Goal: Task Accomplishment & Management: Complete application form

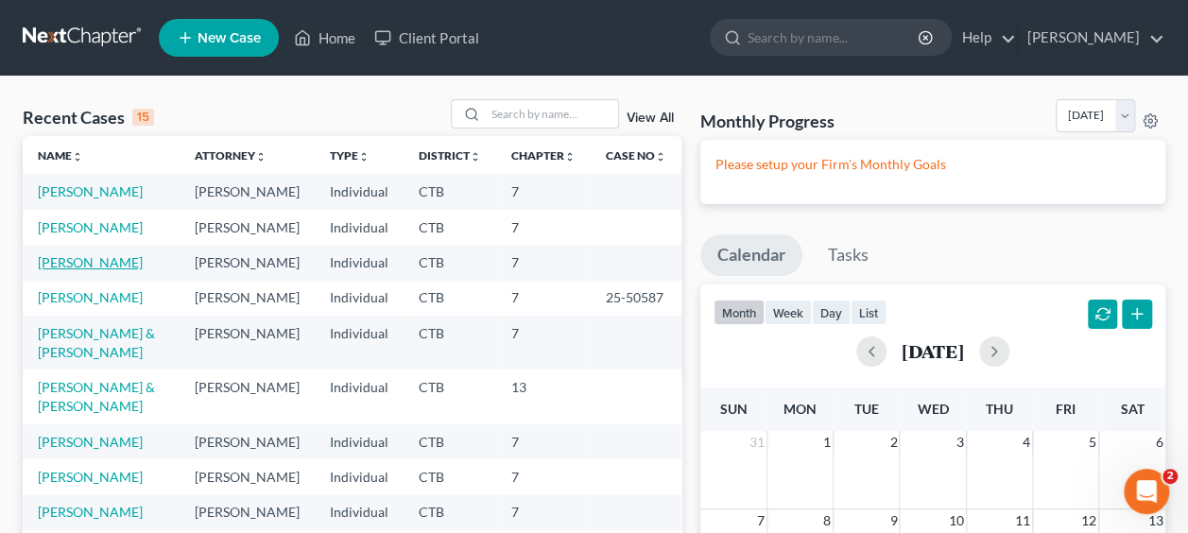
click at [98, 270] on link "[PERSON_NAME]" at bounding box center [90, 262] width 105 height 16
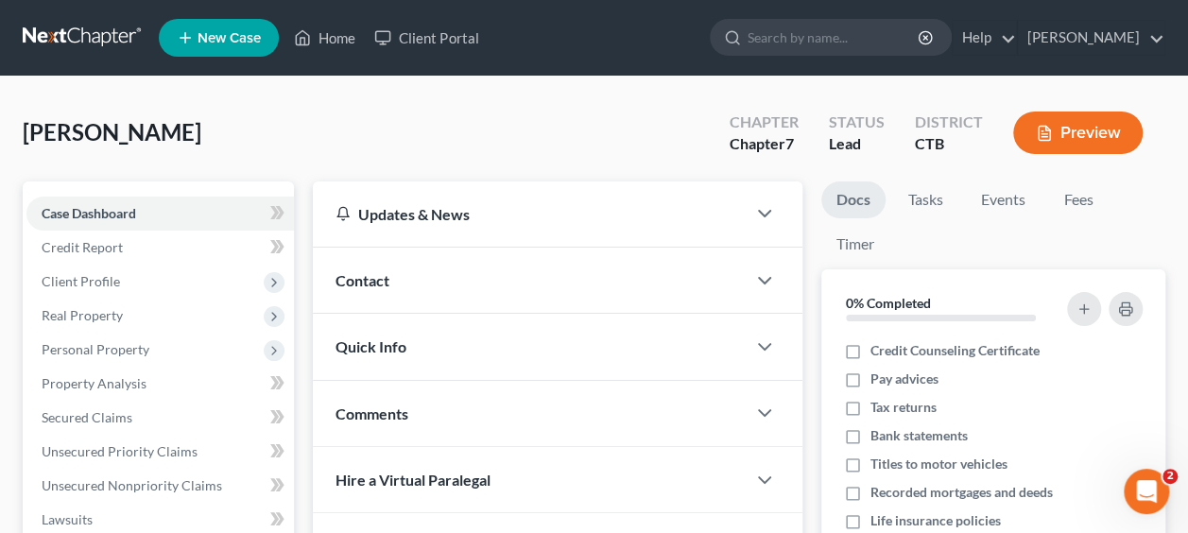
click at [89, 286] on span "Client Profile" at bounding box center [81, 281] width 78 height 16
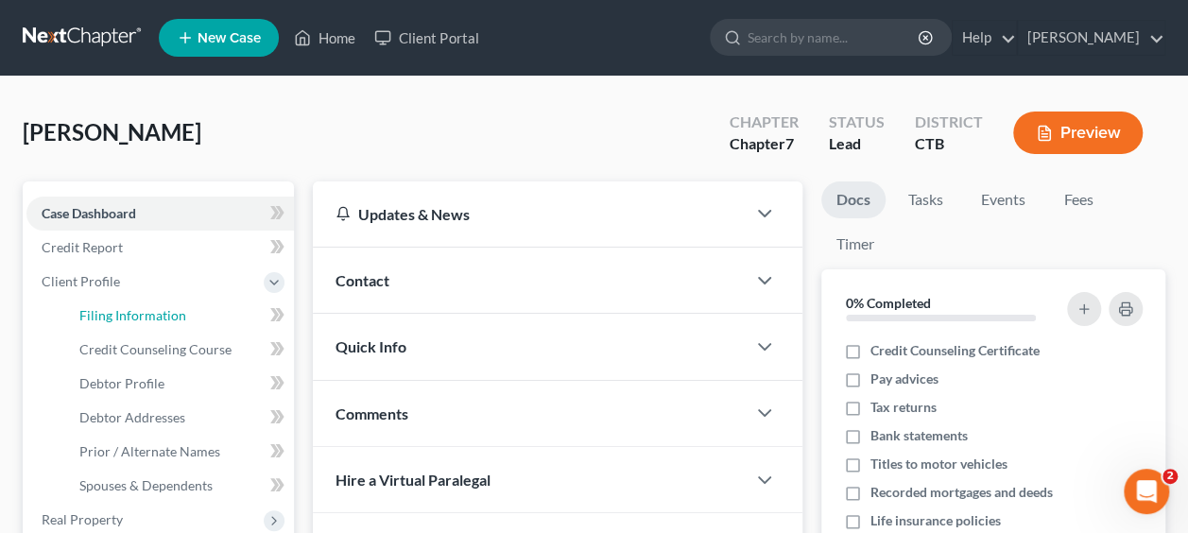
click at [108, 314] on span "Filing Information" at bounding box center [132, 315] width 107 height 16
select select "1"
select select "0"
select select "12"
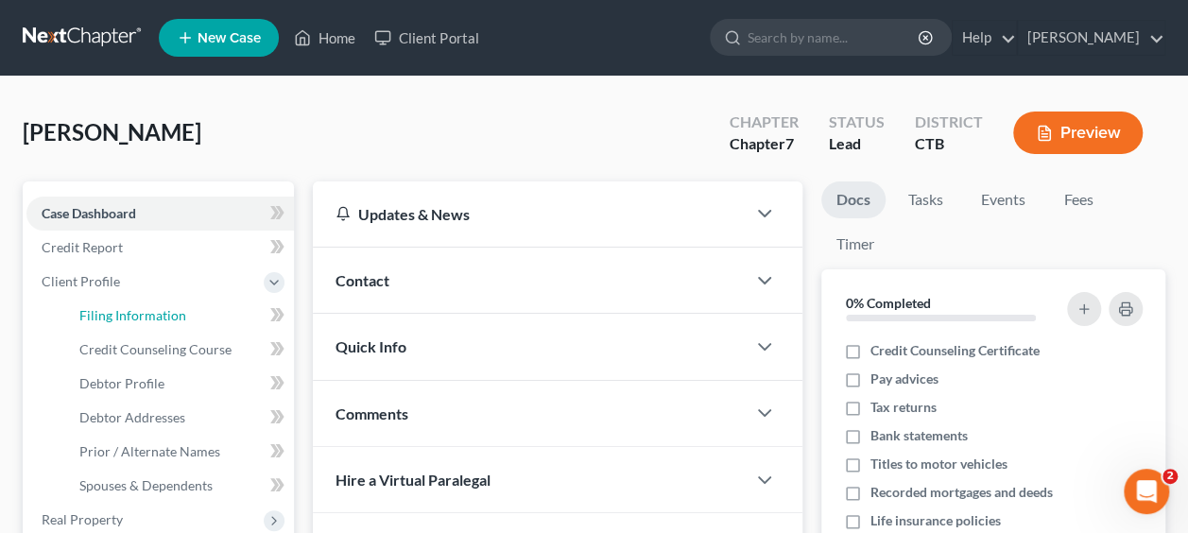
select select "0"
select select "6"
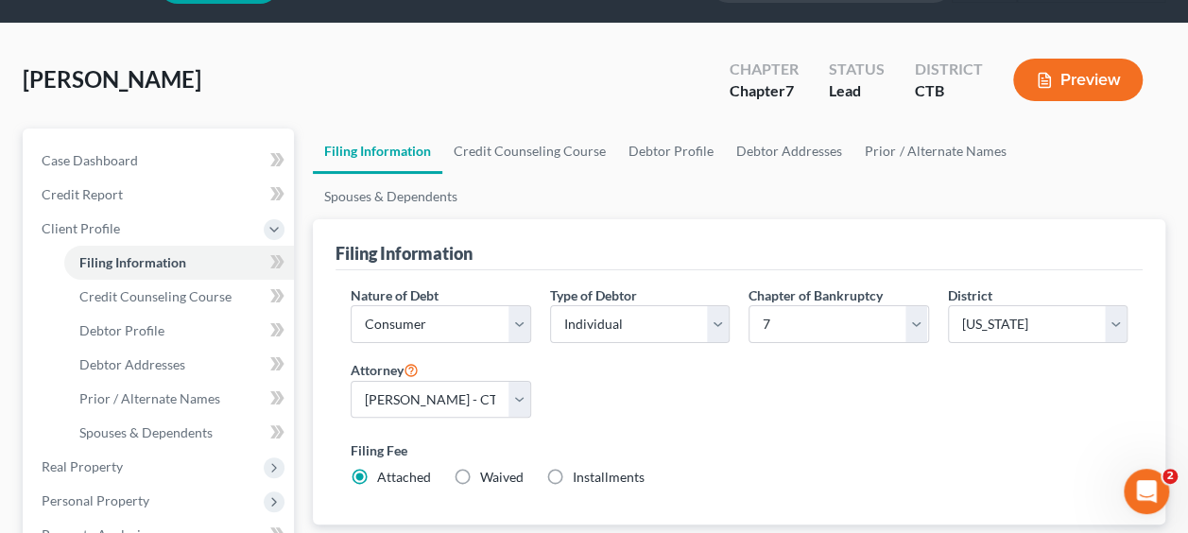
scroll to position [95, 0]
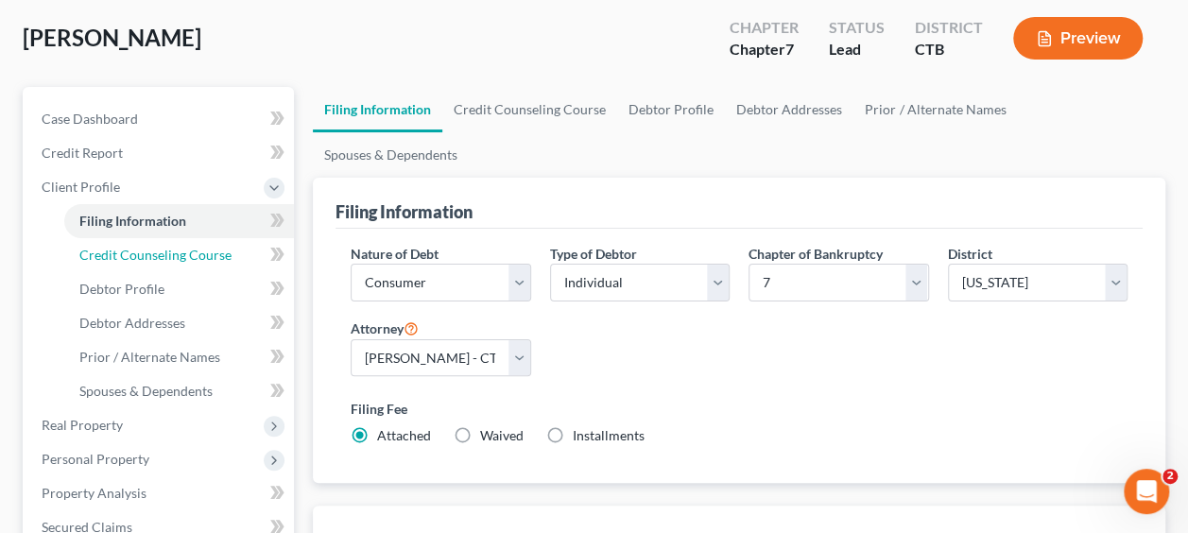
click at [165, 262] on link "Credit Counseling Course" at bounding box center [179, 255] width 230 height 34
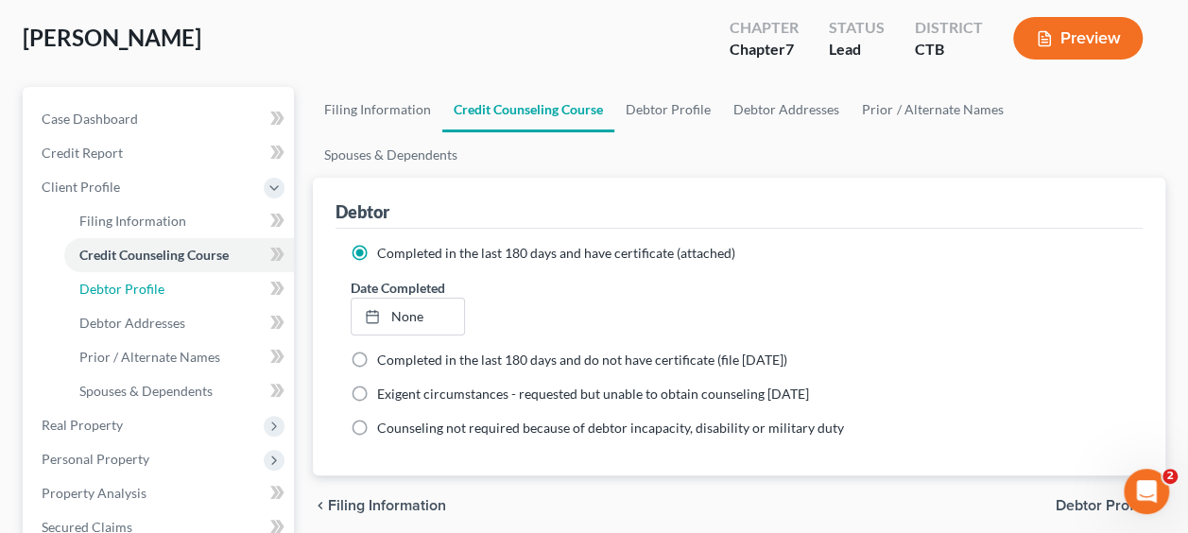
click at [161, 288] on span "Debtor Profile" at bounding box center [121, 289] width 85 height 16
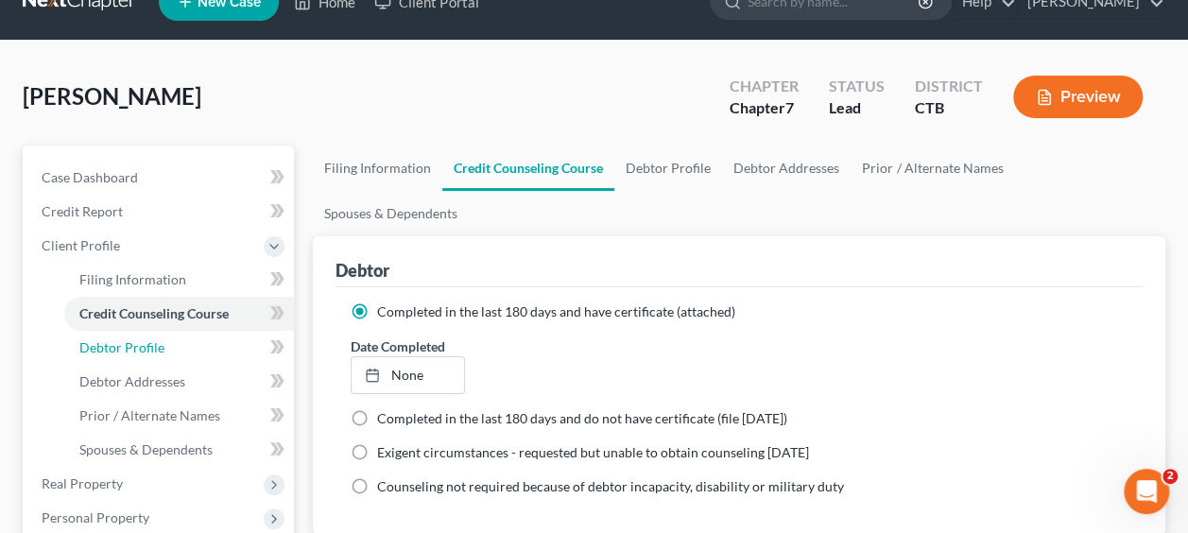
select select "1"
select select "3"
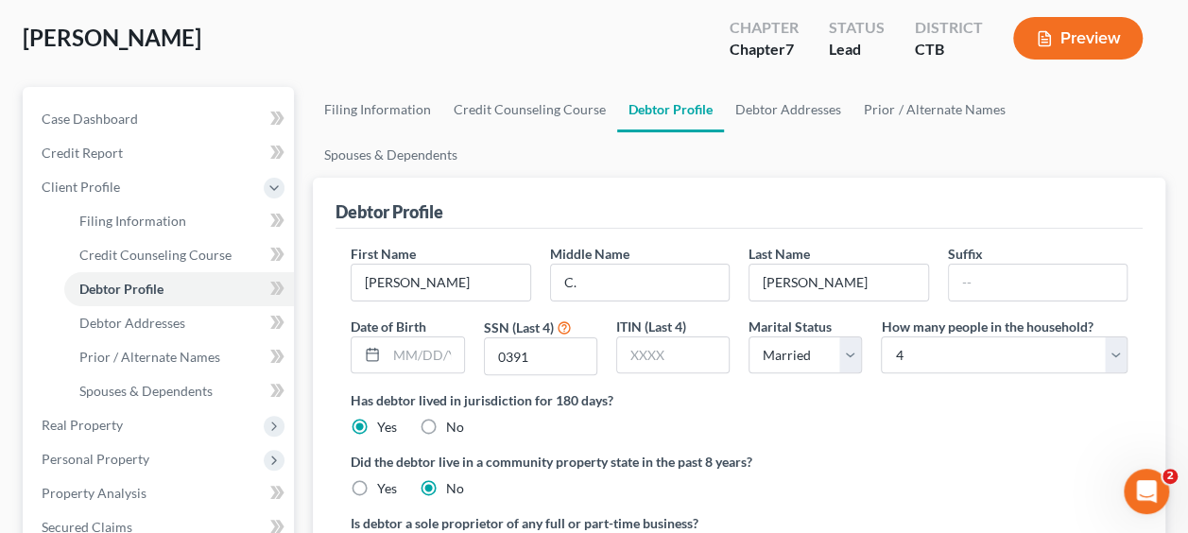
scroll to position [189, 0]
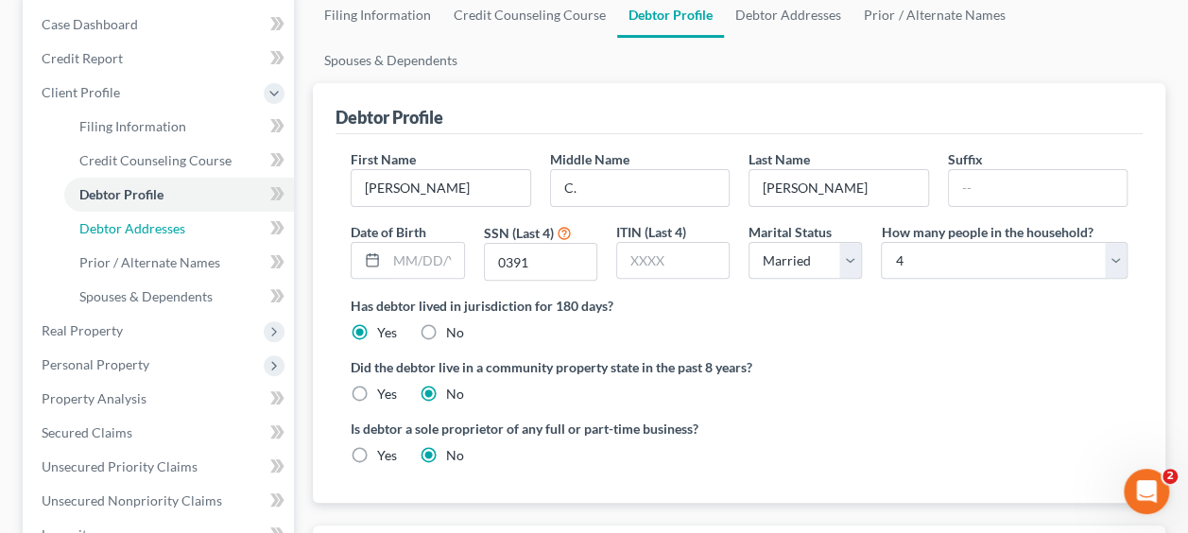
click at [161, 226] on span "Debtor Addresses" at bounding box center [132, 228] width 106 height 16
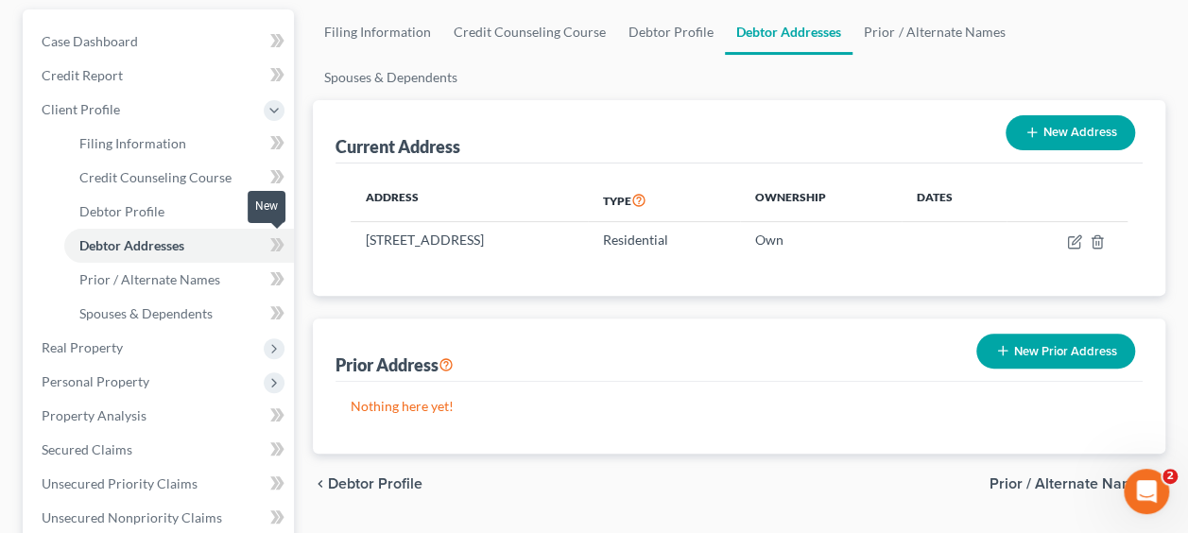
scroll to position [189, 0]
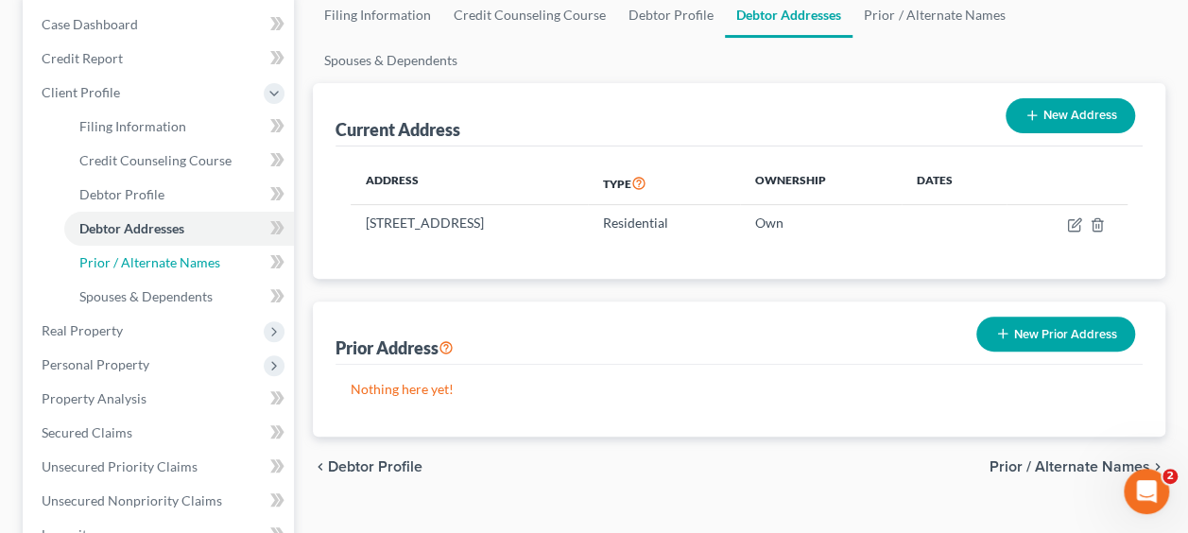
click at [174, 256] on span "Prior / Alternate Names" at bounding box center [149, 262] width 141 height 16
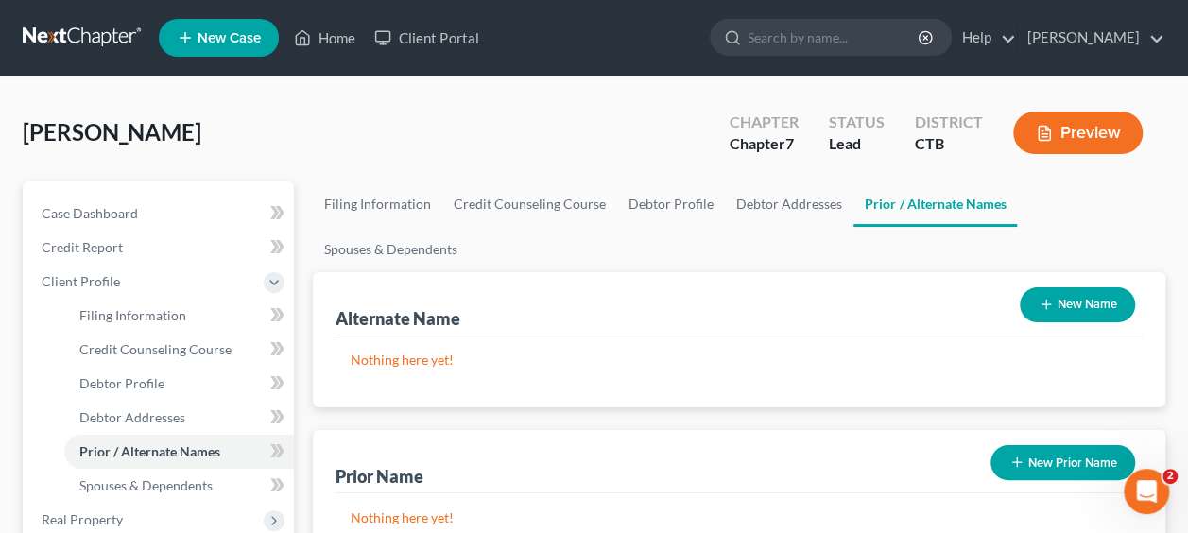
scroll to position [189, 0]
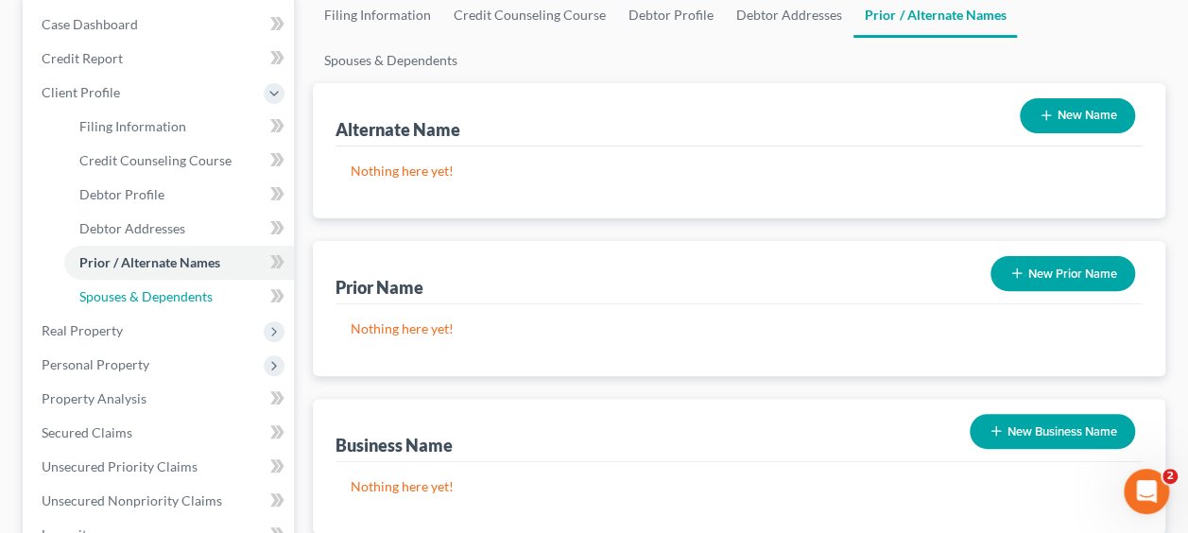
click at [190, 292] on span "Spouses & Dependents" at bounding box center [145, 296] width 133 height 16
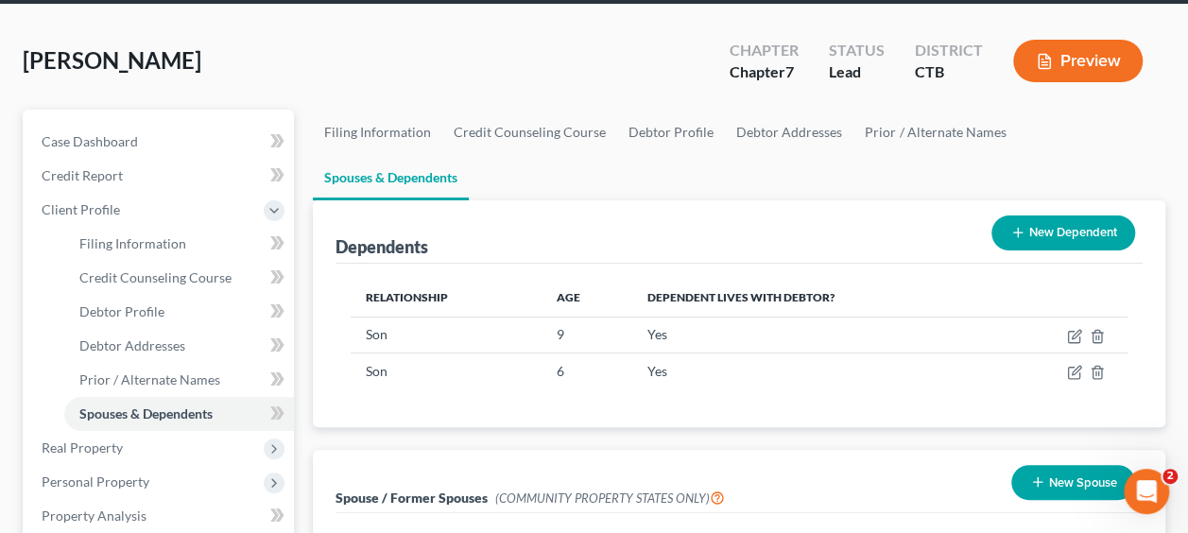
scroll to position [189, 0]
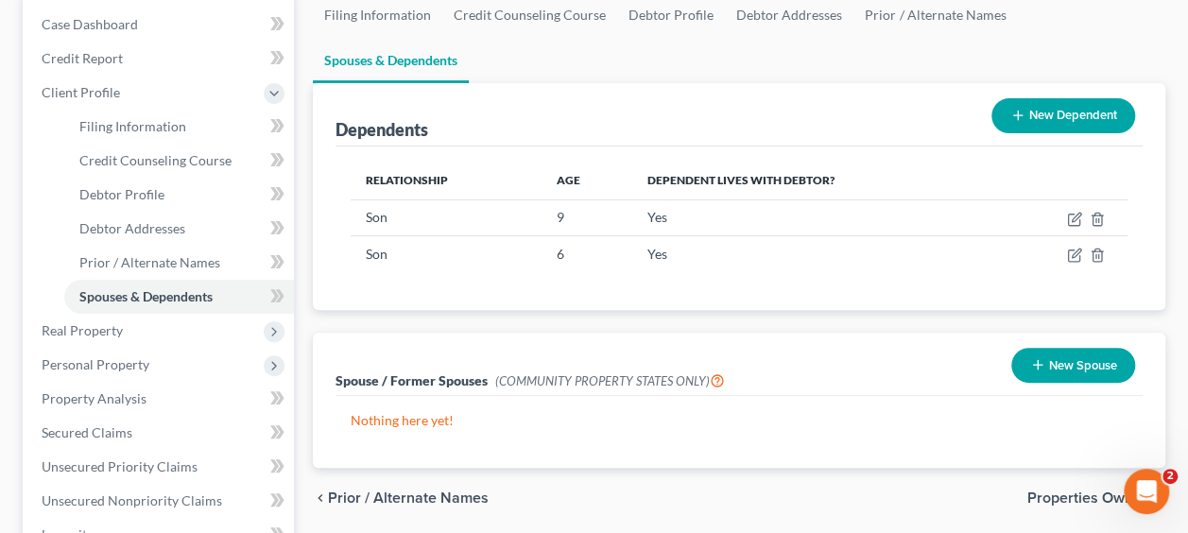
click at [135, 338] on span "Real Property" at bounding box center [160, 331] width 268 height 34
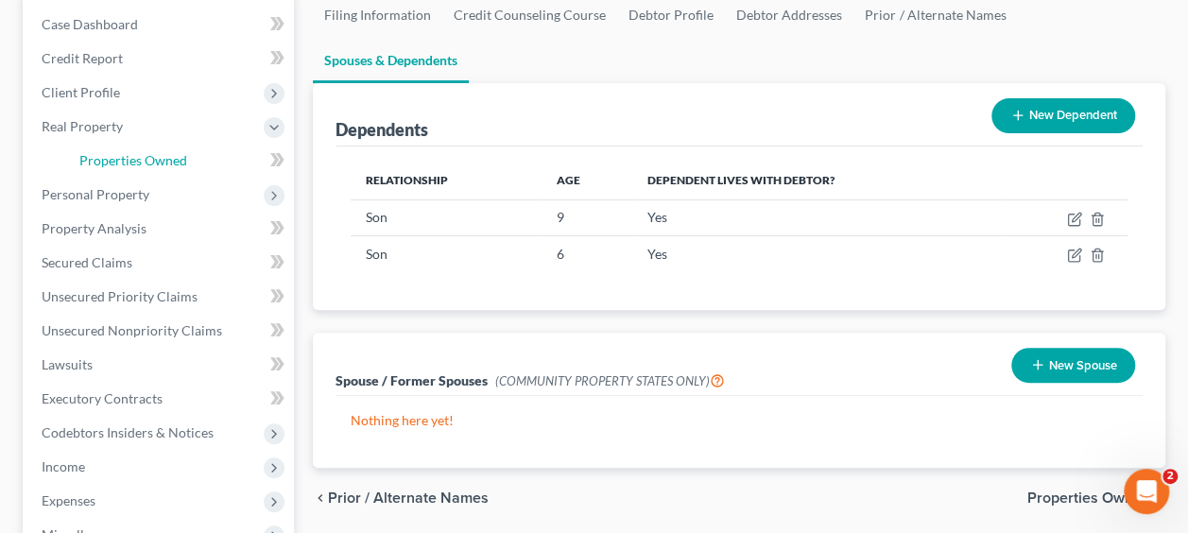
click at [204, 165] on link "Properties Owned" at bounding box center [179, 161] width 230 height 34
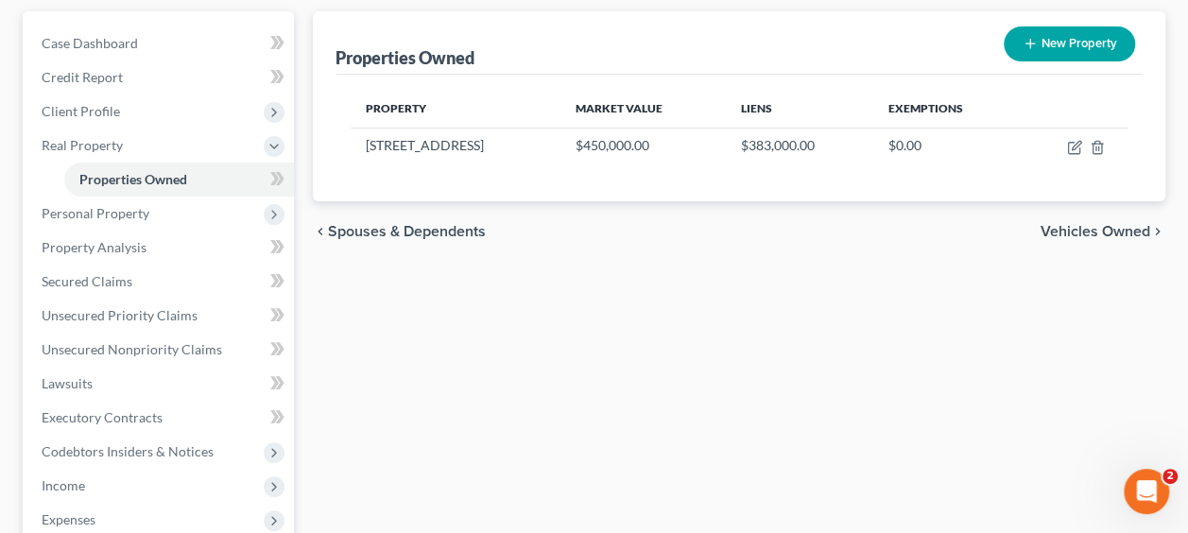
scroll to position [189, 0]
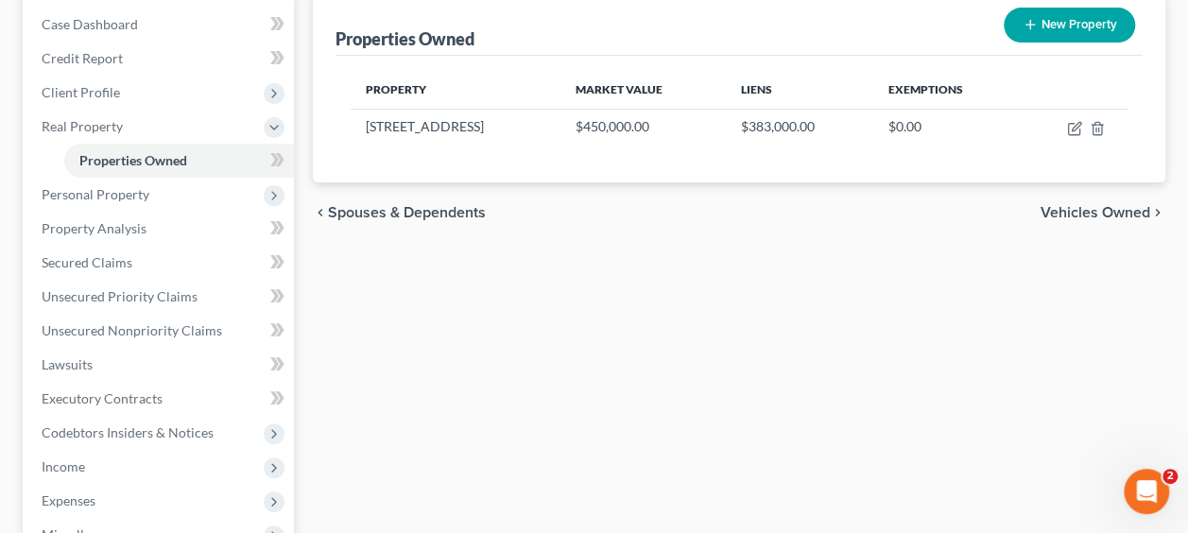
click at [86, 461] on span "Income" at bounding box center [160, 467] width 268 height 34
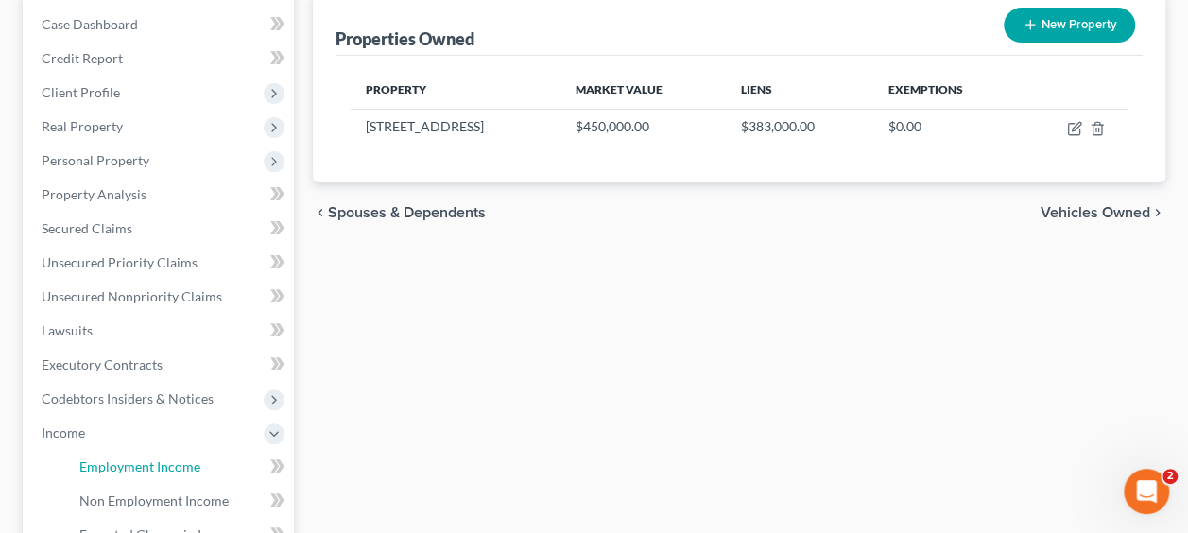
click at [187, 460] on span "Employment Income" at bounding box center [139, 467] width 121 height 16
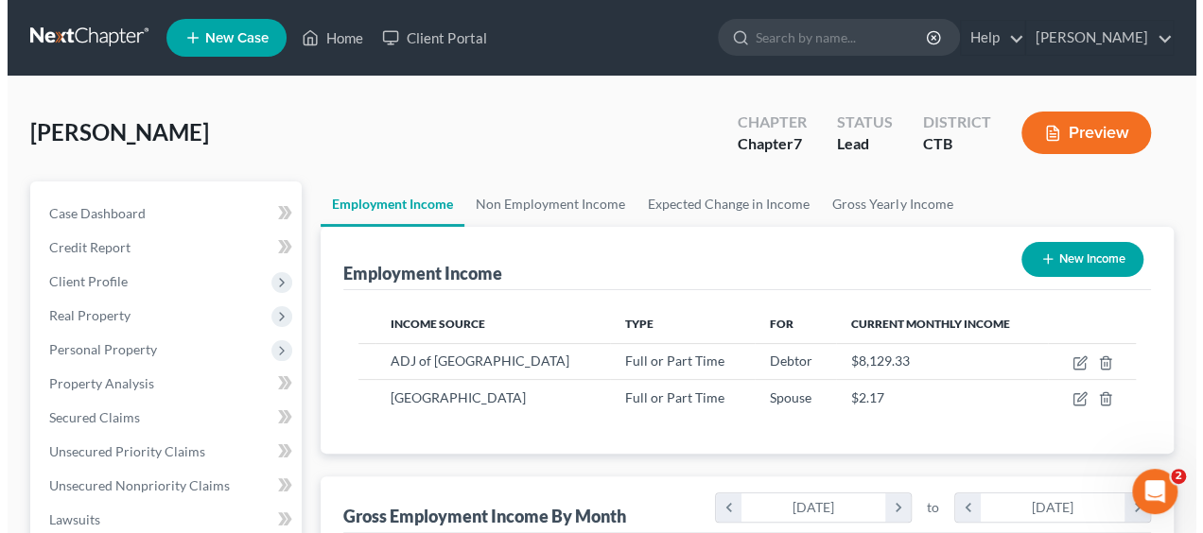
scroll to position [337, 475]
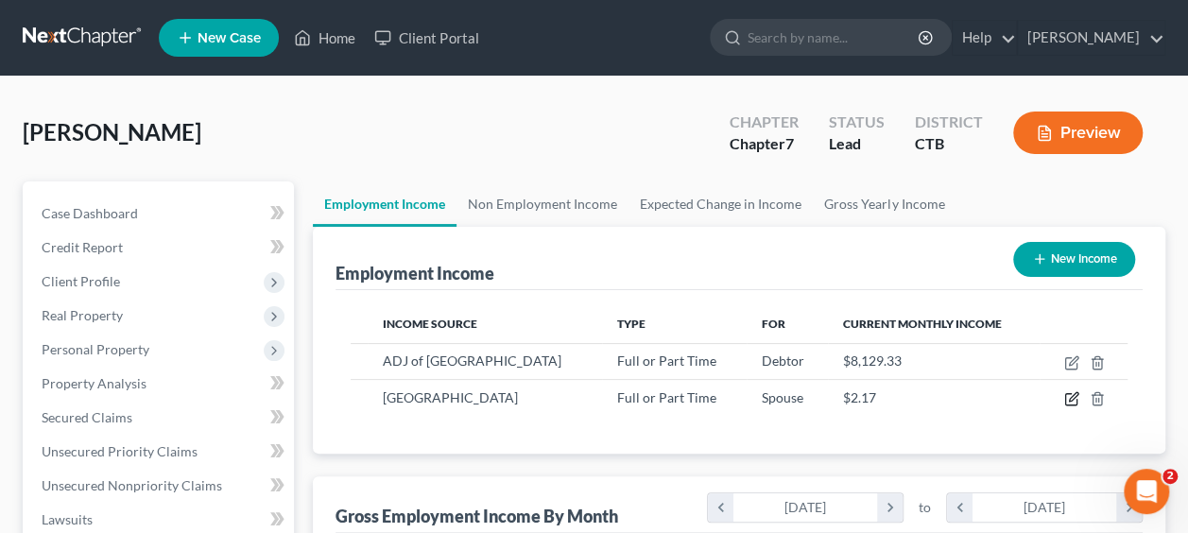
click at [1069, 399] on icon "button" at bounding box center [1073, 397] width 9 height 9
select select "0"
select select "6"
select select "2"
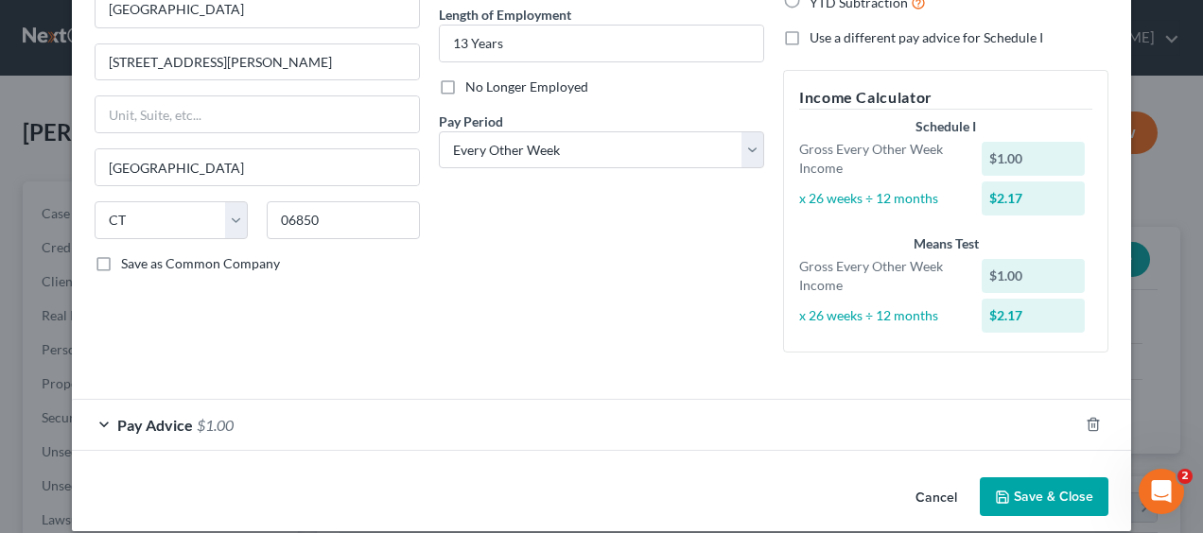
scroll to position [208, 0]
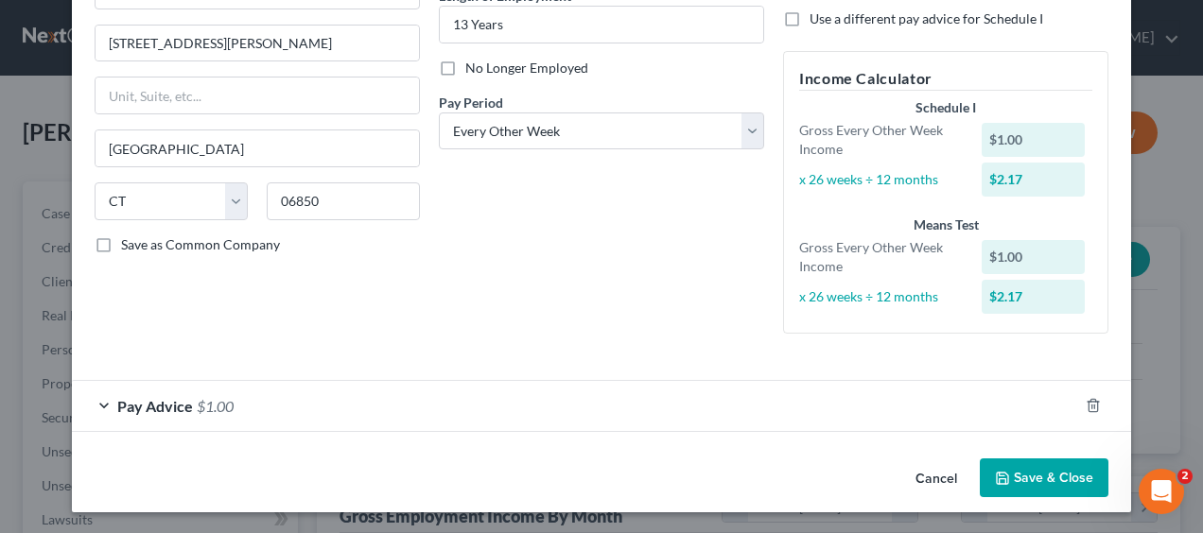
click at [575, 401] on div "Pay Advice $1.00" at bounding box center [575, 406] width 1006 height 50
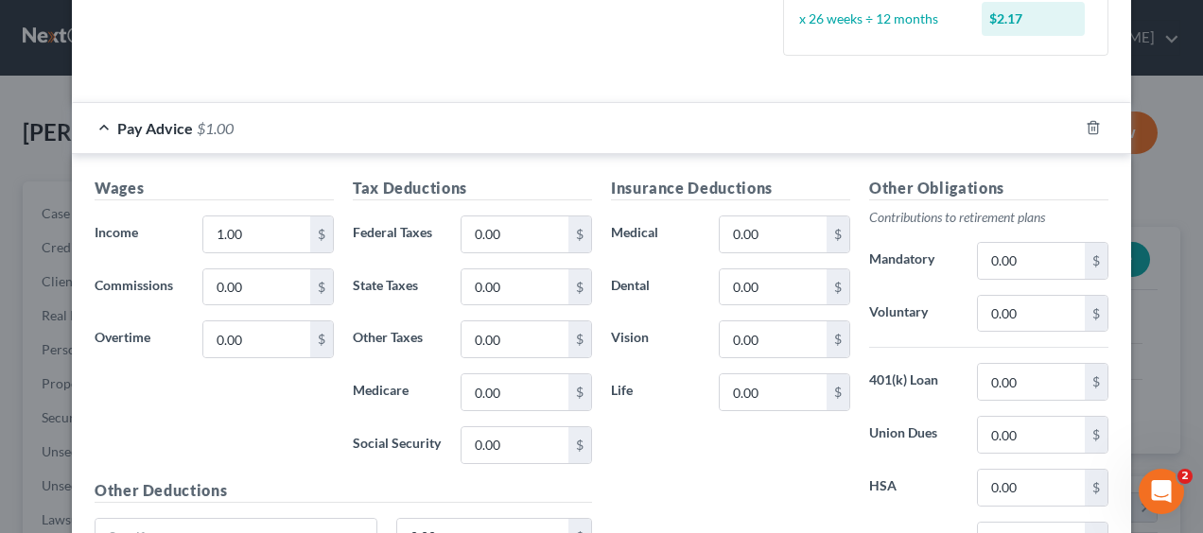
scroll to position [492, 0]
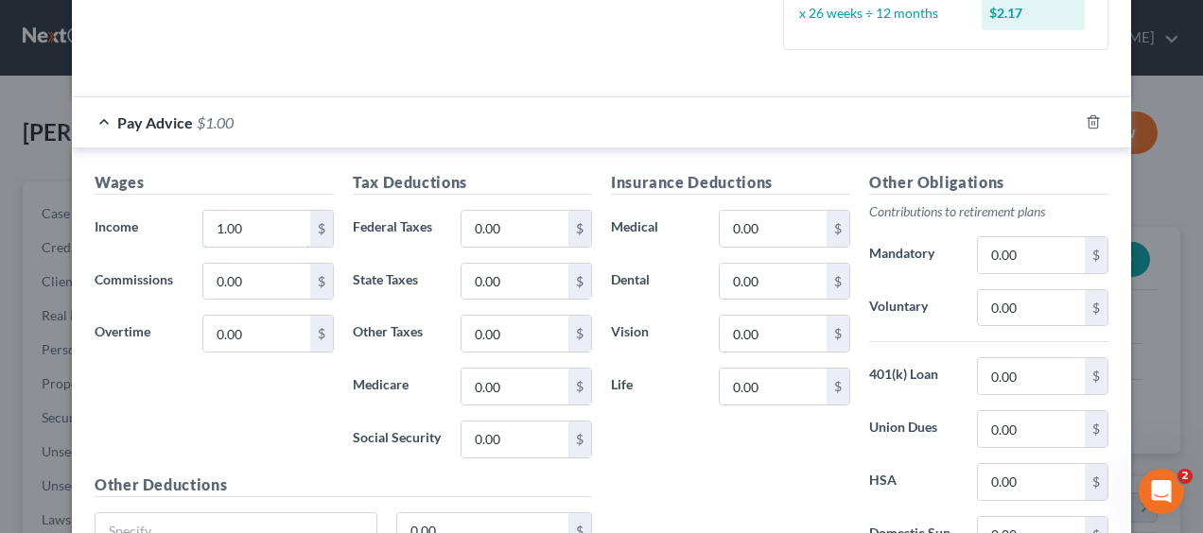
click at [256, 219] on input "1.00" at bounding box center [256, 229] width 107 height 36
type input "1,250"
click at [478, 233] on input "0.00" at bounding box center [514, 229] width 107 height 36
type input "60"
click at [494, 292] on input "0.00" at bounding box center [514, 282] width 107 height 36
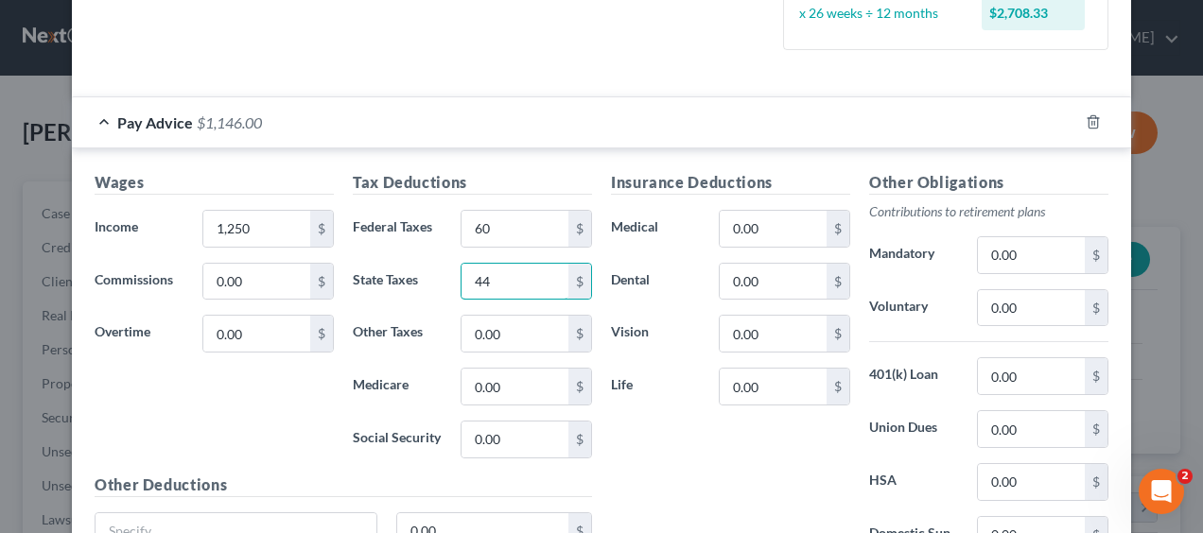
type input "44"
click at [477, 324] on input "0.00" at bounding box center [514, 334] width 107 height 36
click at [504, 425] on input "0.00" at bounding box center [514, 440] width 107 height 36
type input "88"
click at [1002, 296] on input "0.00" at bounding box center [1031, 308] width 107 height 36
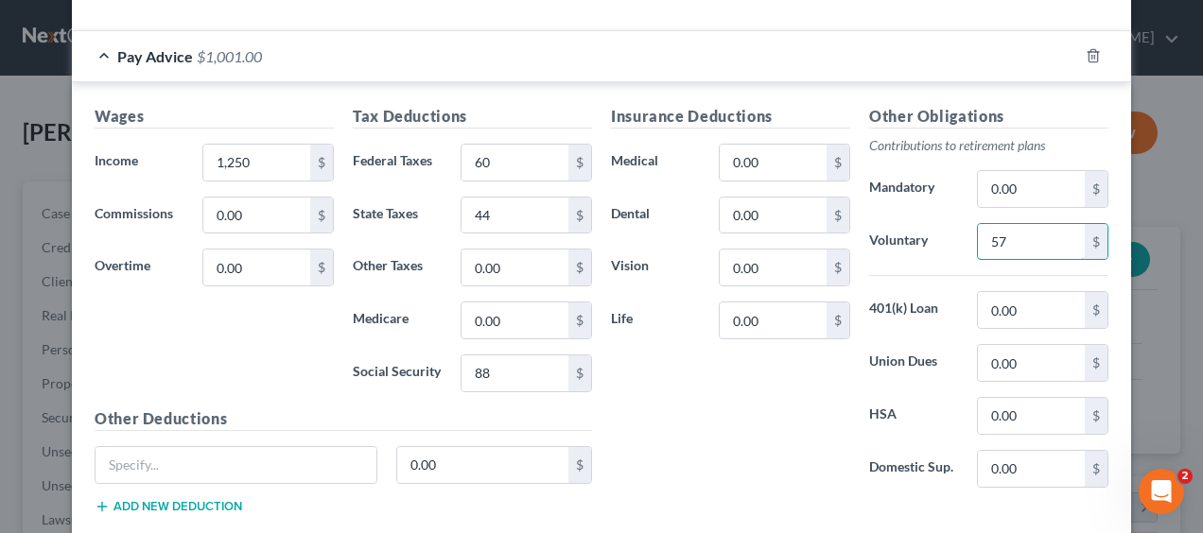
scroll to position [586, 0]
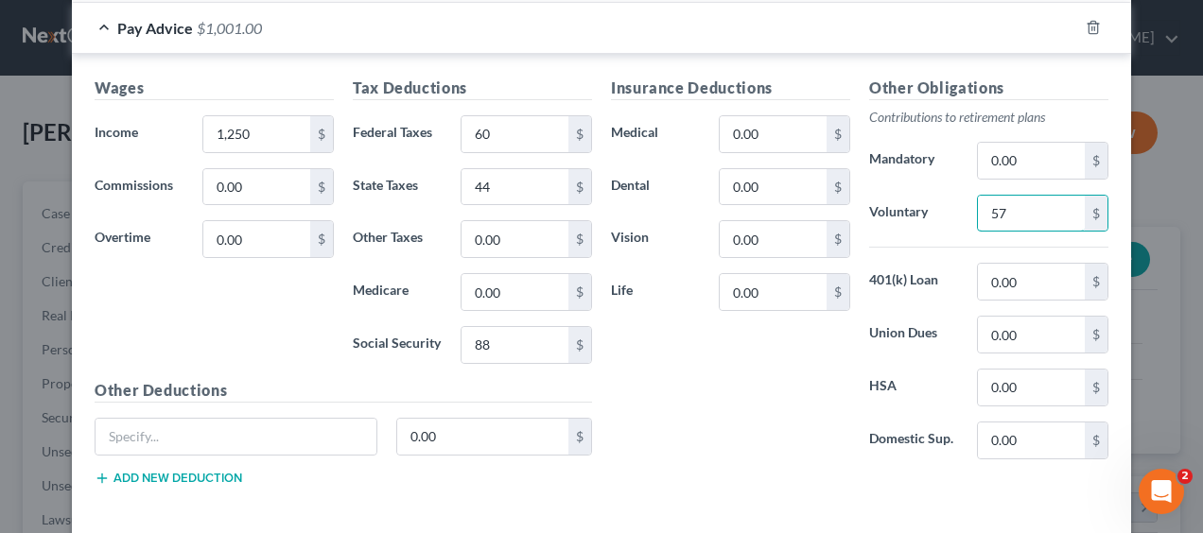
type input "57"
click at [762, 130] on input "0.00" at bounding box center [773, 134] width 107 height 36
type input "203"
click at [522, 294] on input "0.00" at bounding box center [514, 292] width 107 height 36
type input "16"
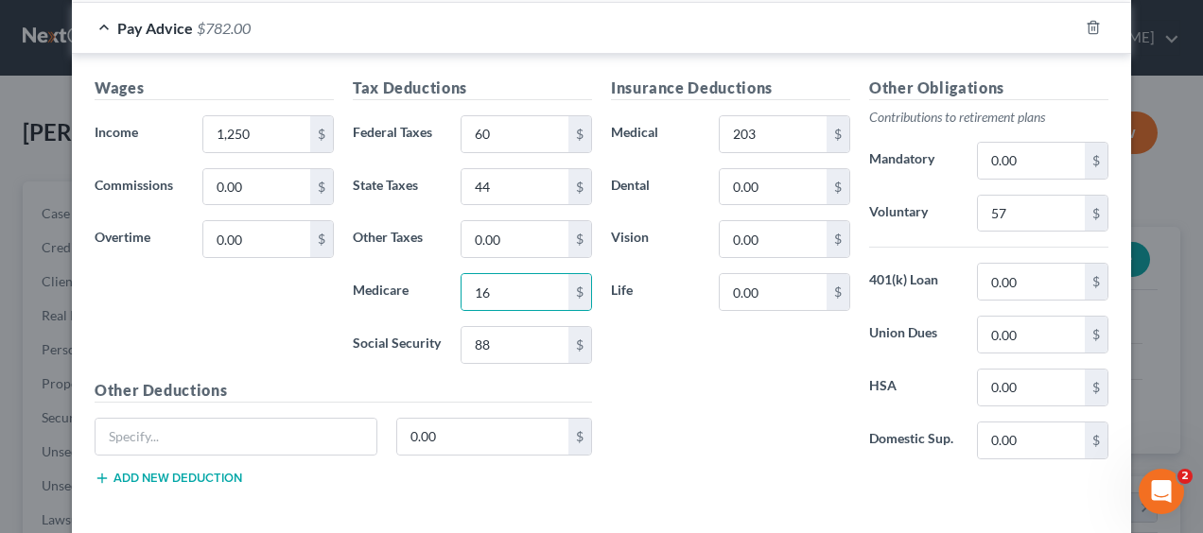
click at [606, 338] on div "Insurance Deductions Medical 203 $ Dental 0.00 $ Vision 0.00 $ Life 0.00 $" at bounding box center [730, 276] width 258 height 398
click at [745, 178] on input "0.00" at bounding box center [773, 187] width 107 height 36
type input "11"
click at [505, 110] on div "Tax Deductions Federal Taxes 60 $ State Taxes 44 $ Other Taxes 0.00 $ Medicare …" at bounding box center [472, 228] width 258 height 303
click at [512, 130] on input "60" at bounding box center [514, 134] width 107 height 36
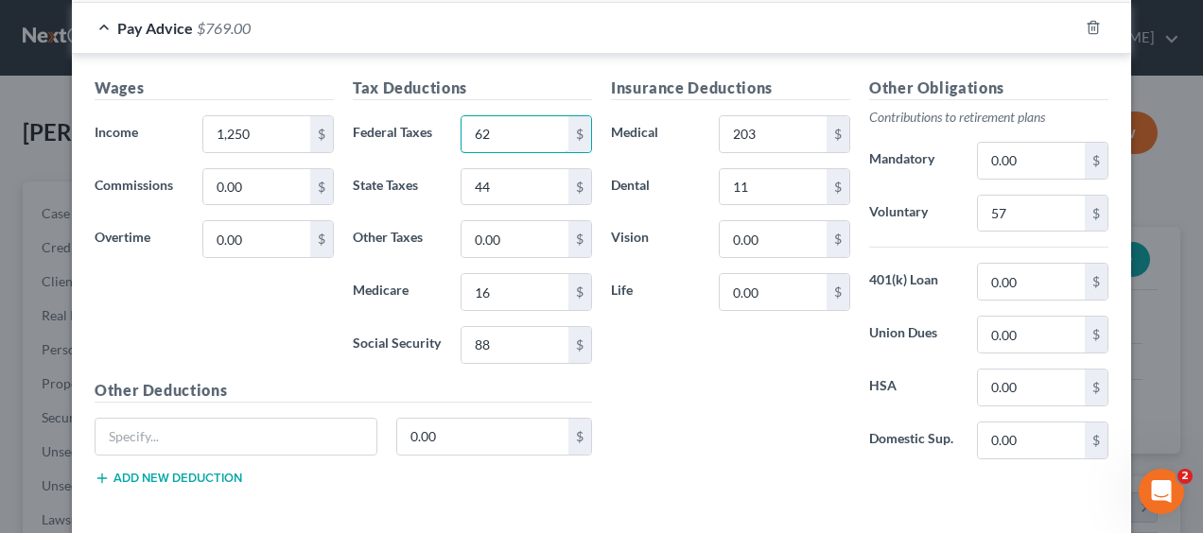
type input "62"
click at [1016, 327] on input "0.00" at bounding box center [1031, 335] width 107 height 36
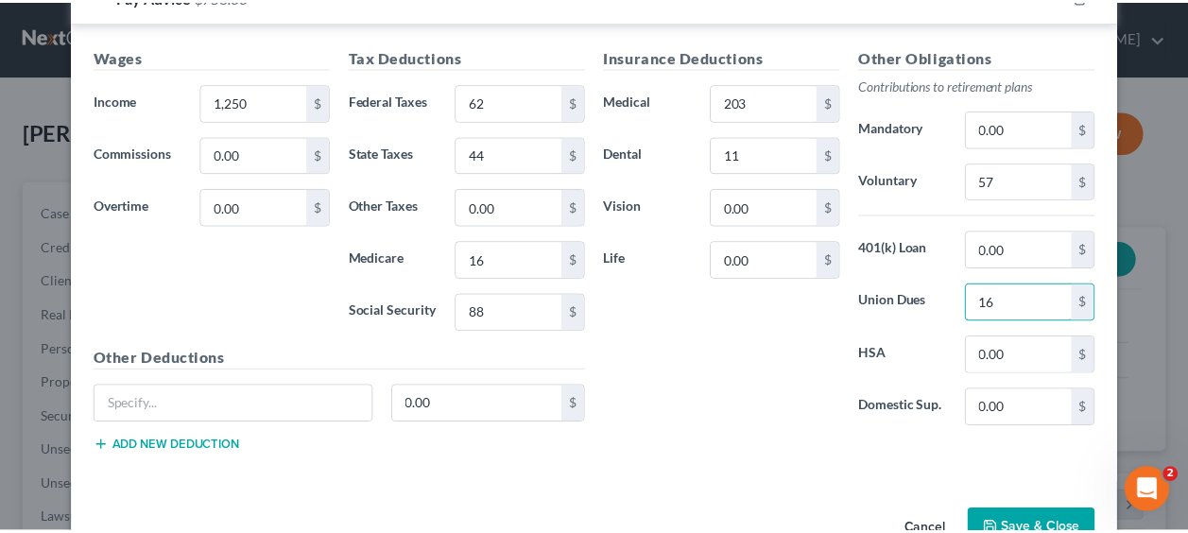
scroll to position [666, 0]
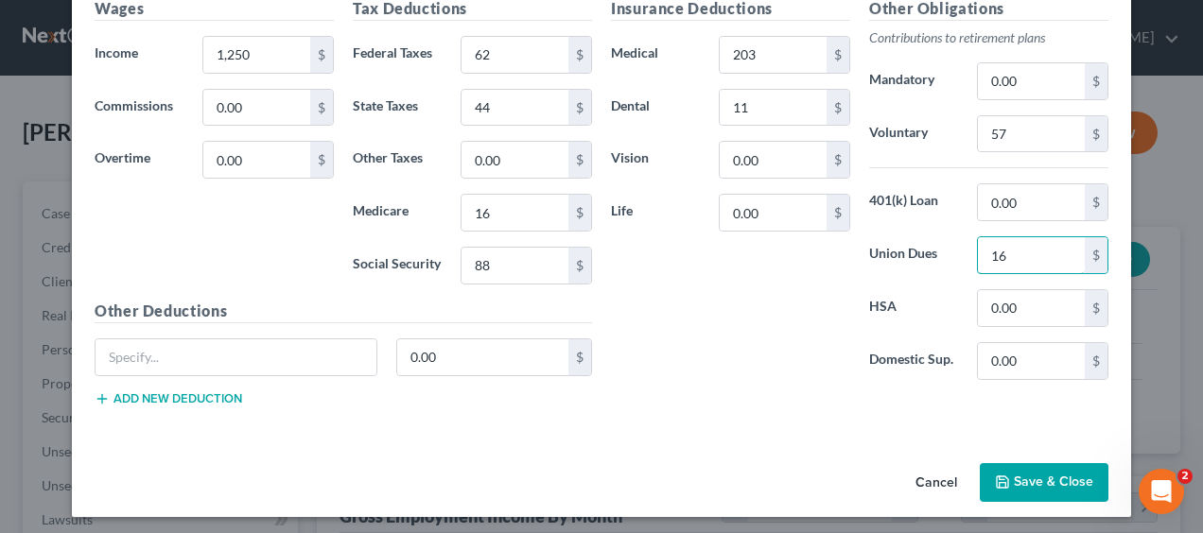
type input "16"
click at [1044, 491] on button "Save & Close" at bounding box center [1044, 483] width 129 height 40
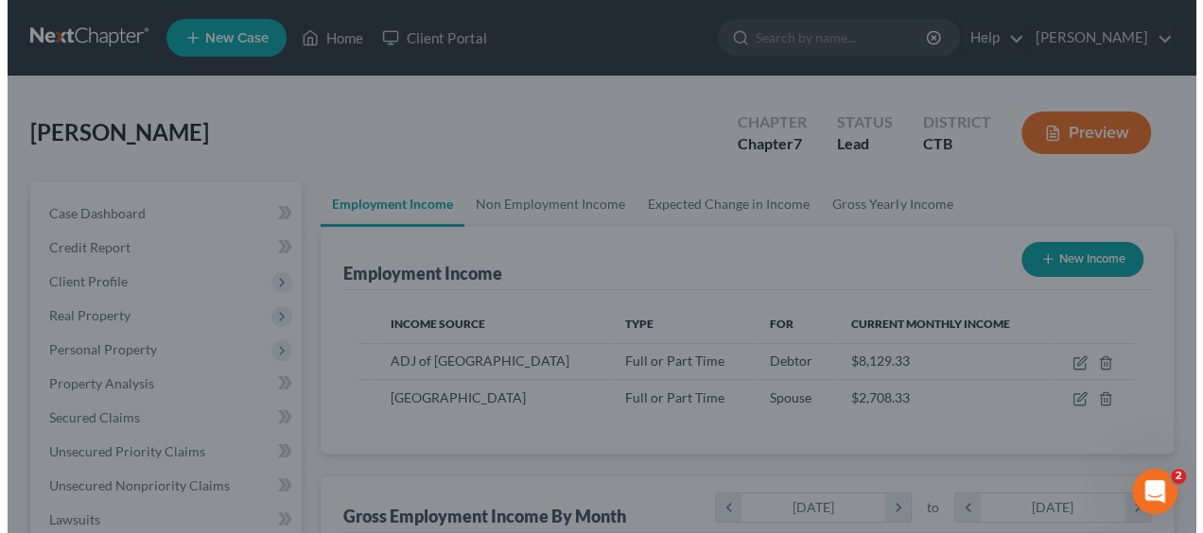
scroll to position [945138, 944999]
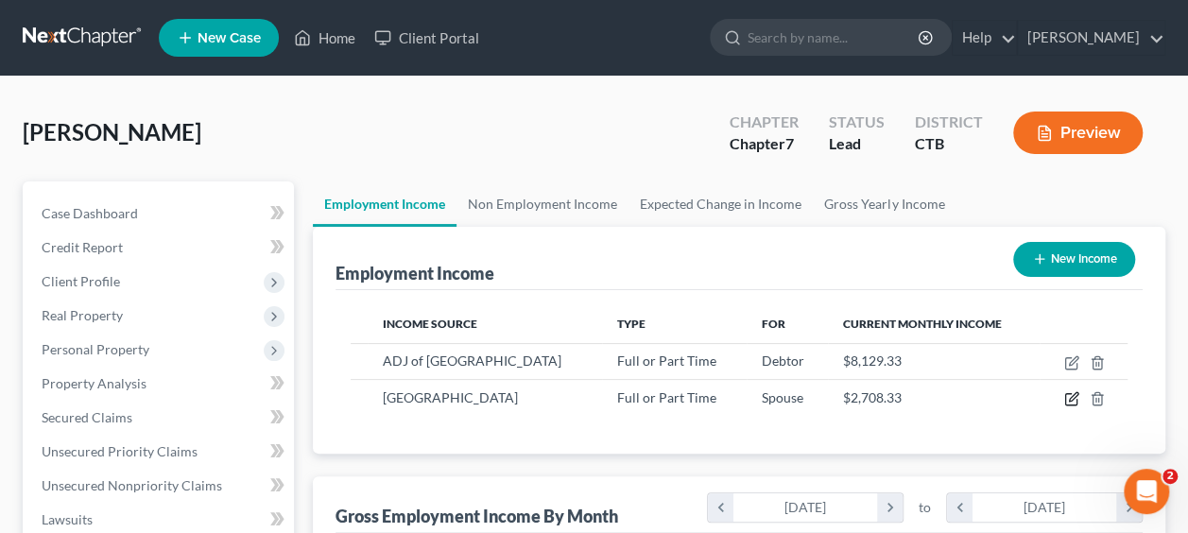
click at [1072, 396] on icon "button" at bounding box center [1073, 397] width 9 height 9
select select "0"
select select "6"
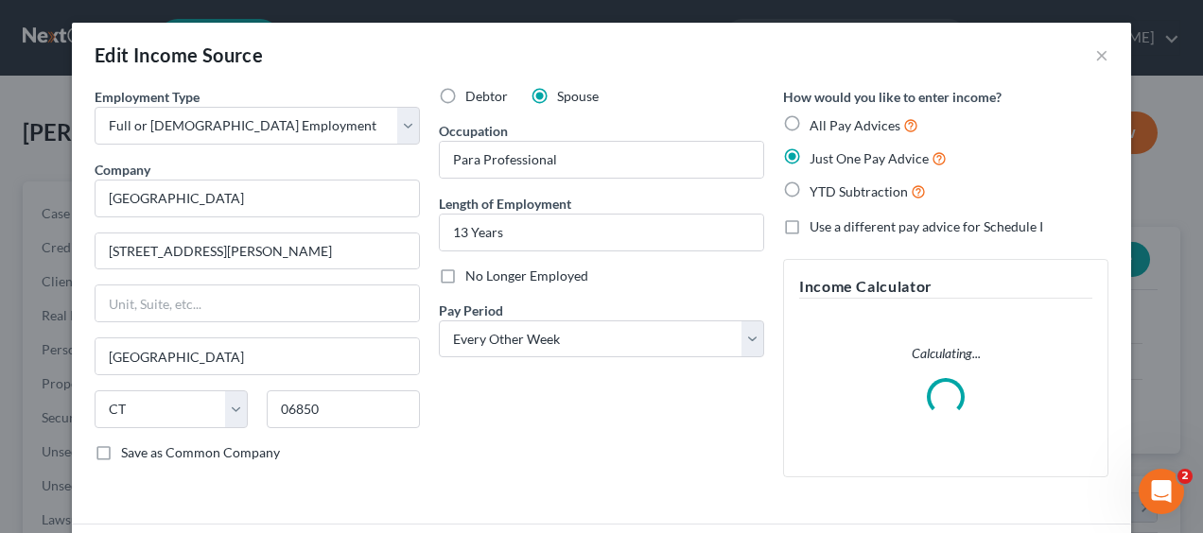
scroll to position [337, 481]
click at [745, 335] on select "Select Monthly Twice Monthly Every Other Week Weekly" at bounding box center [601, 340] width 325 height 38
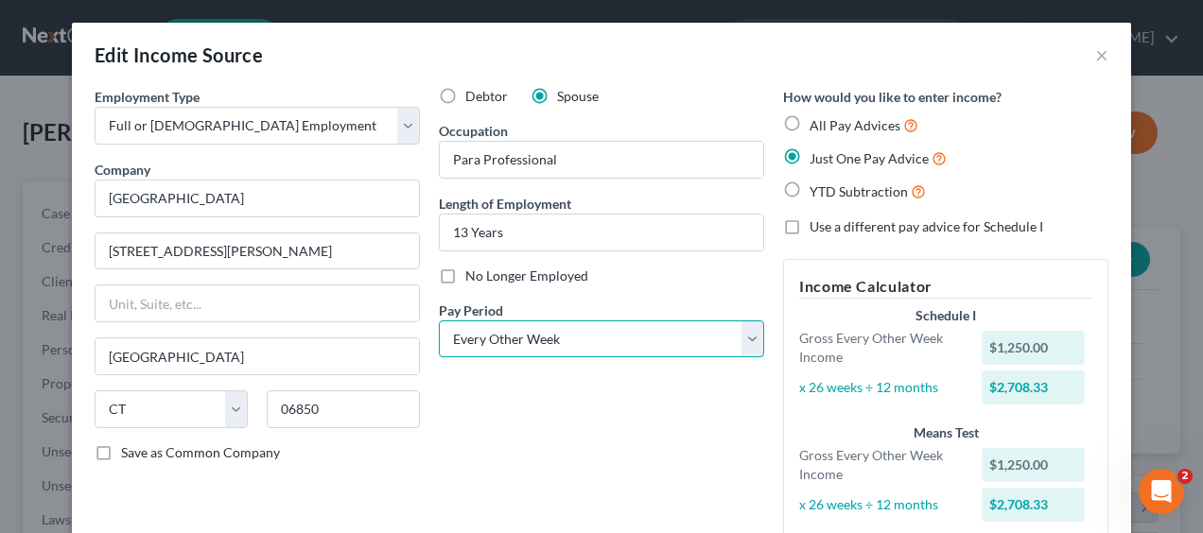
select select "3"
click at [439, 321] on select "Select Monthly Twice Monthly Every Other Week Weekly" at bounding box center [601, 340] width 325 height 38
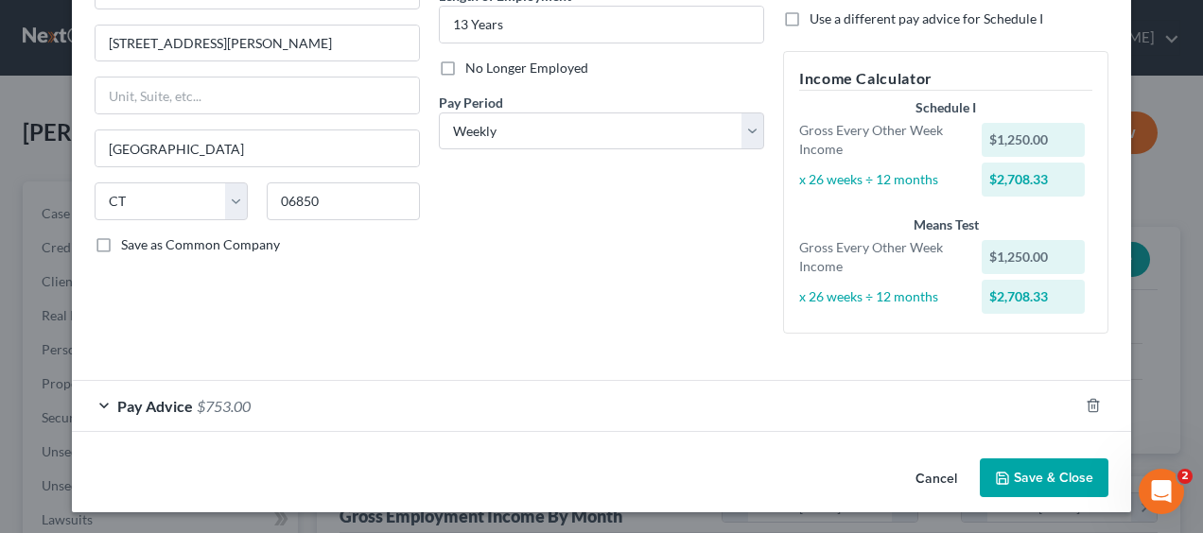
click at [1027, 467] on button "Save & Close" at bounding box center [1044, 479] width 129 height 40
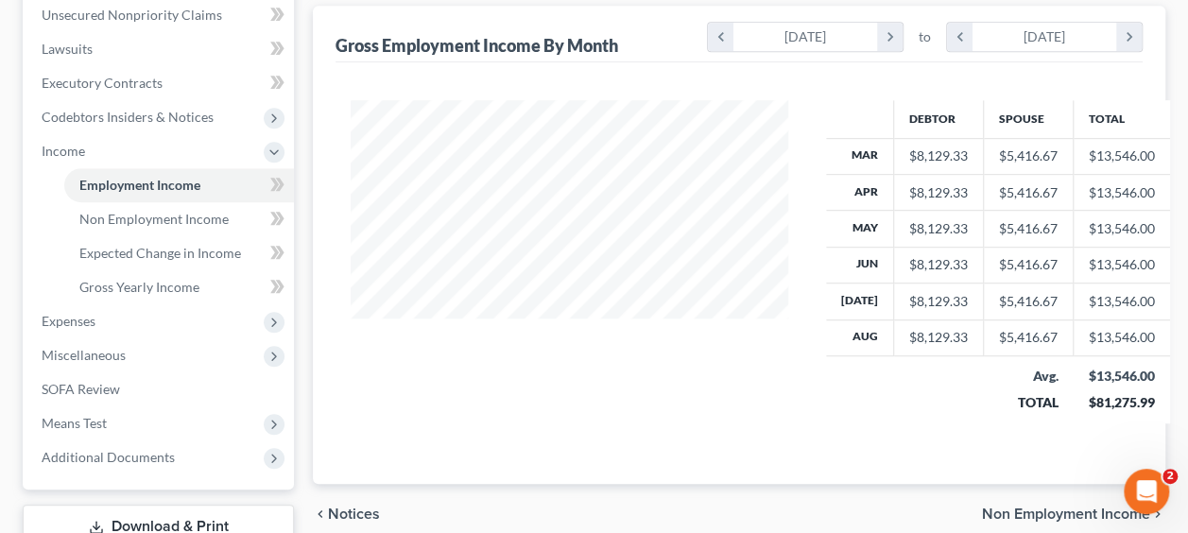
scroll to position [473, 0]
click at [148, 188] on span "Employment Income" at bounding box center [139, 183] width 121 height 16
click at [151, 187] on span "Employment Income" at bounding box center [139, 183] width 121 height 16
click at [149, 193] on link "Employment Income" at bounding box center [179, 183] width 230 height 34
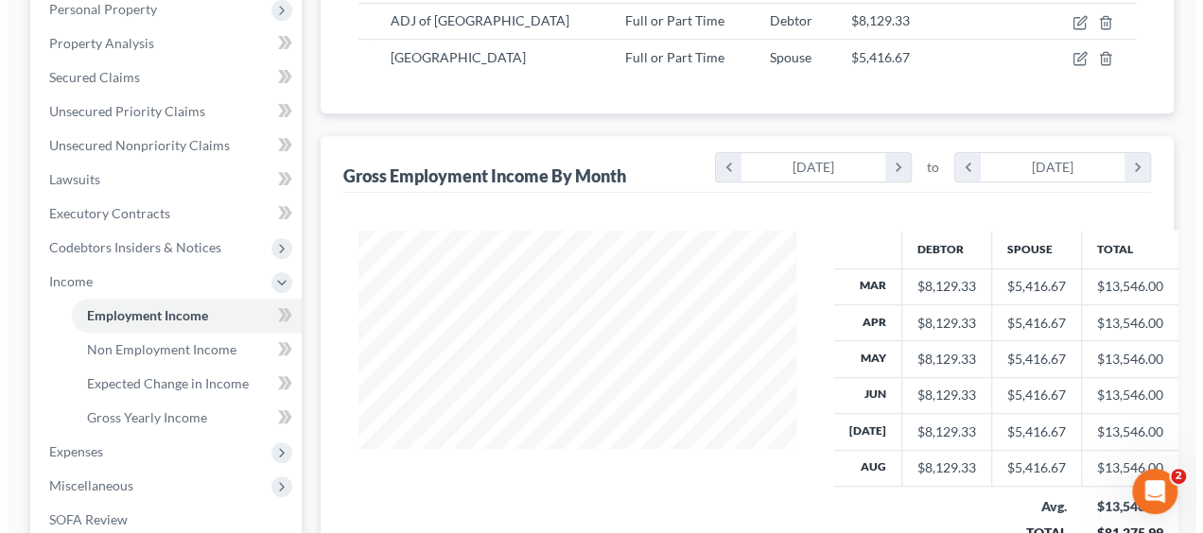
scroll to position [189, 0]
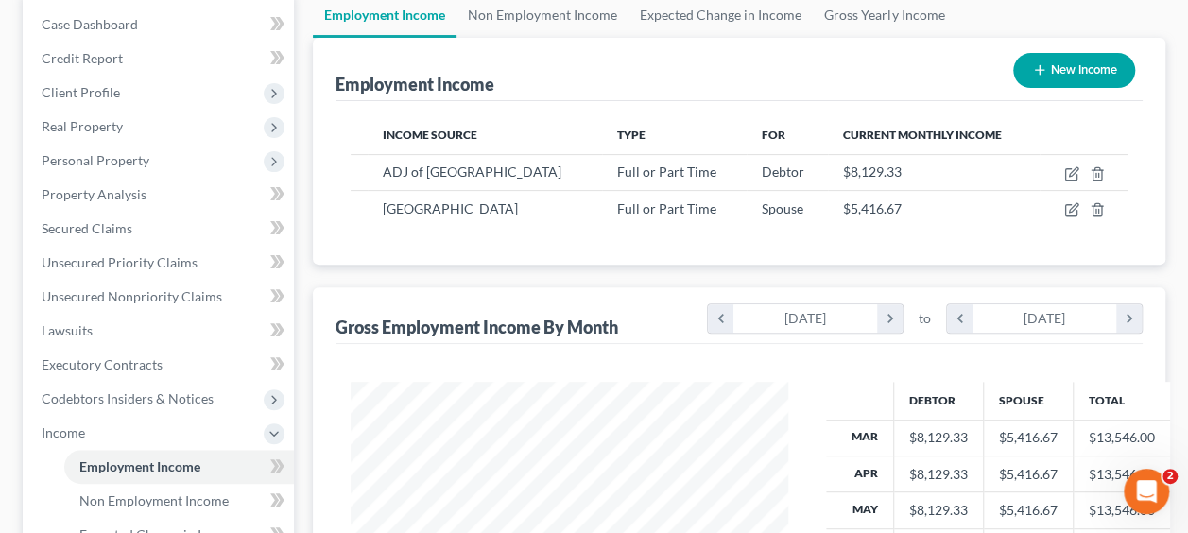
click at [602, 219] on td "Full or Part Time" at bounding box center [674, 209] width 145 height 36
click at [617, 208] on span "Full or Part Time" at bounding box center [666, 208] width 99 height 16
click at [1068, 209] on icon "button" at bounding box center [1072, 209] width 15 height 15
select select "0"
select select "6"
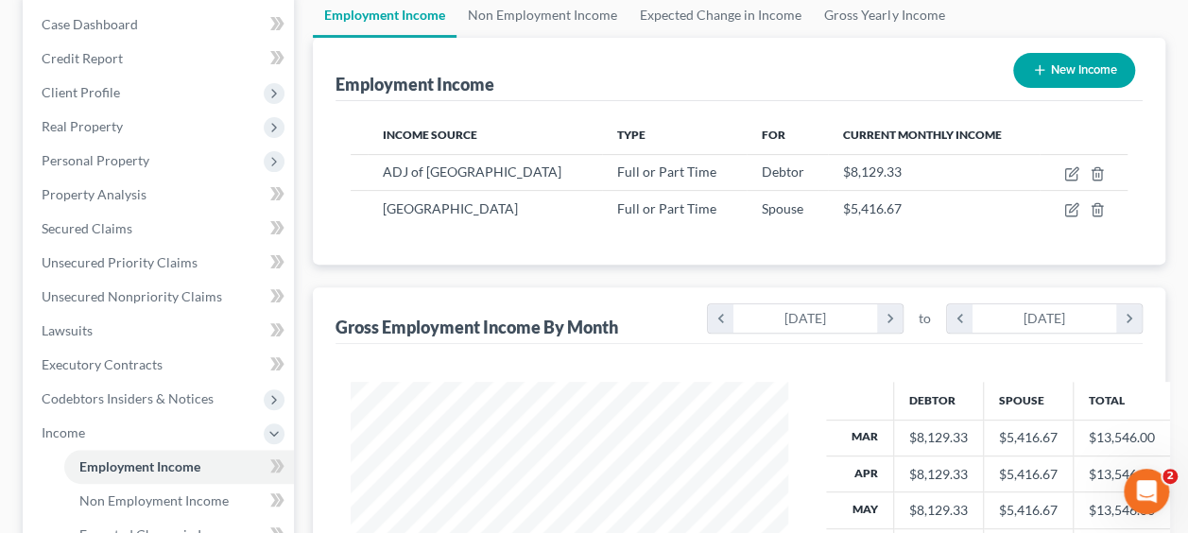
select select "3"
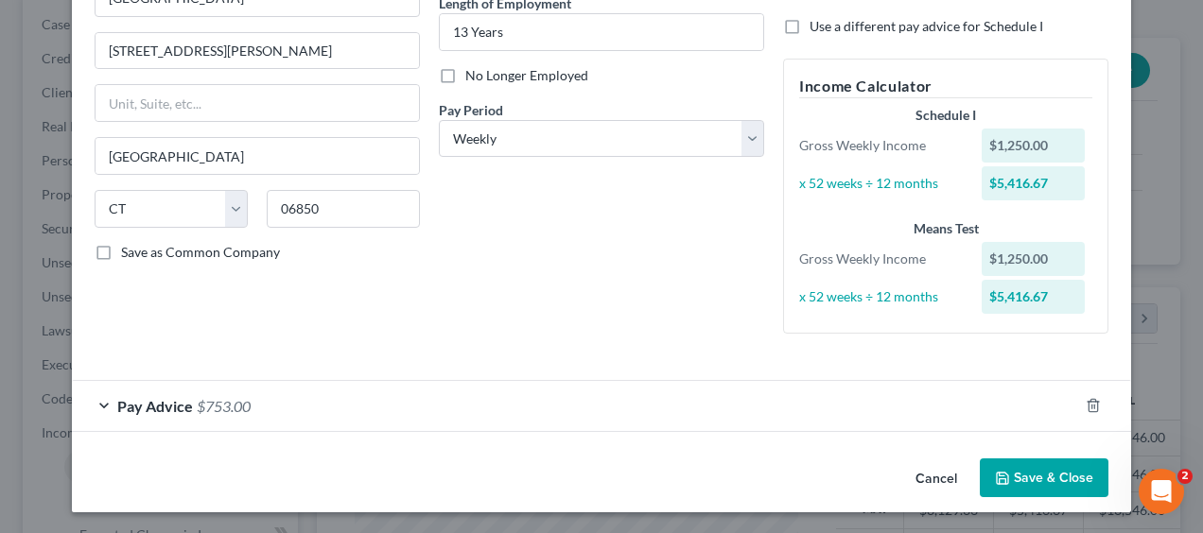
scroll to position [200, 0]
click at [125, 405] on span "Pay Advice" at bounding box center [155, 406] width 76 height 18
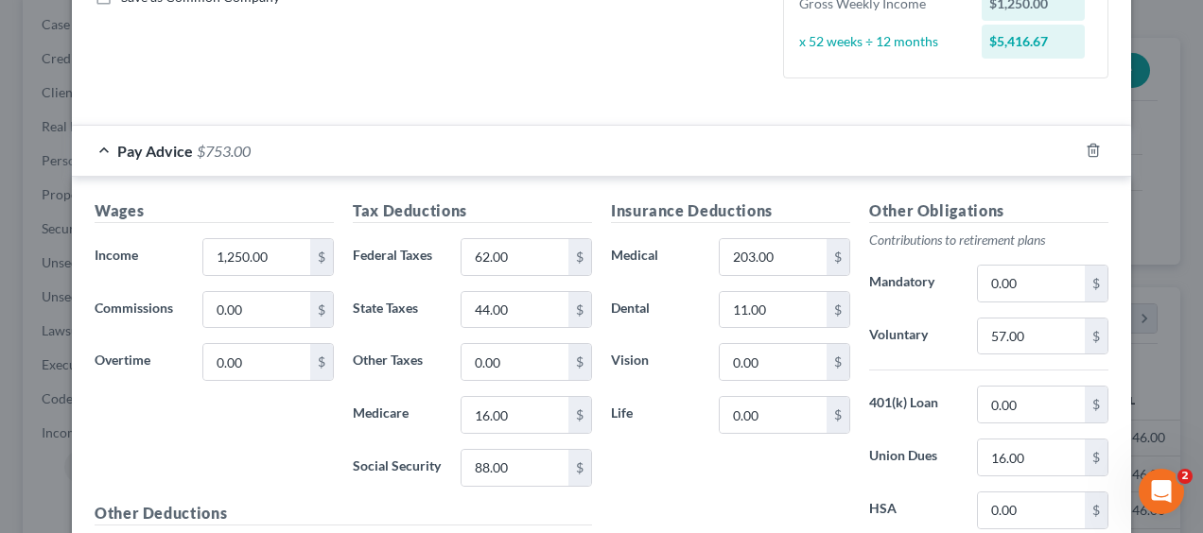
scroll to position [484, 0]
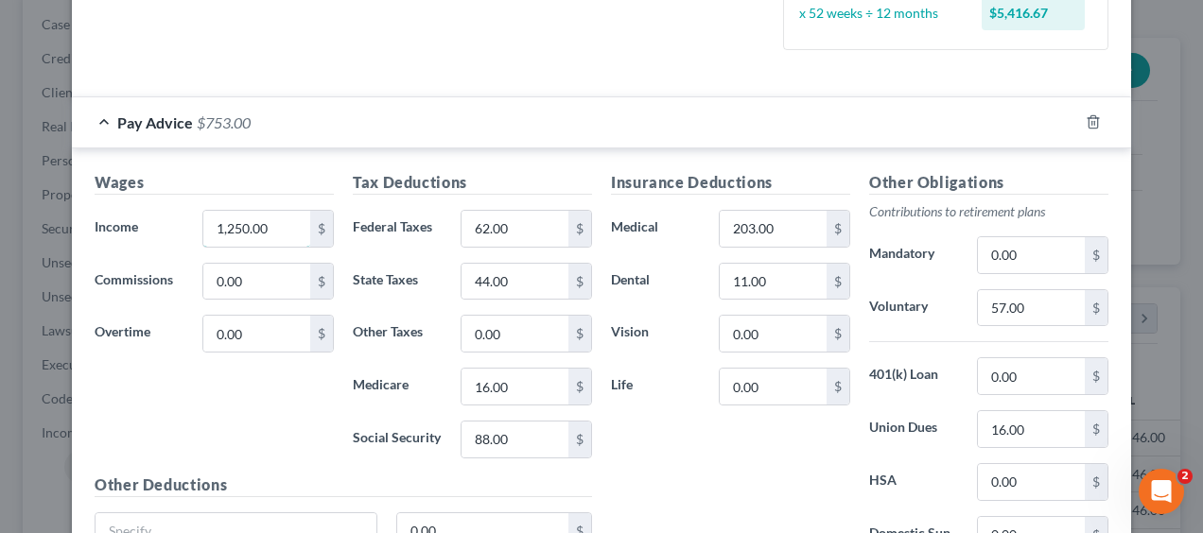
click at [269, 228] on input "1,250.00" at bounding box center [256, 229] width 107 height 36
type input "900"
click at [534, 437] on input "88.00" at bounding box center [514, 440] width 107 height 36
click at [384, 446] on label "Social Security" at bounding box center [397, 440] width 108 height 38
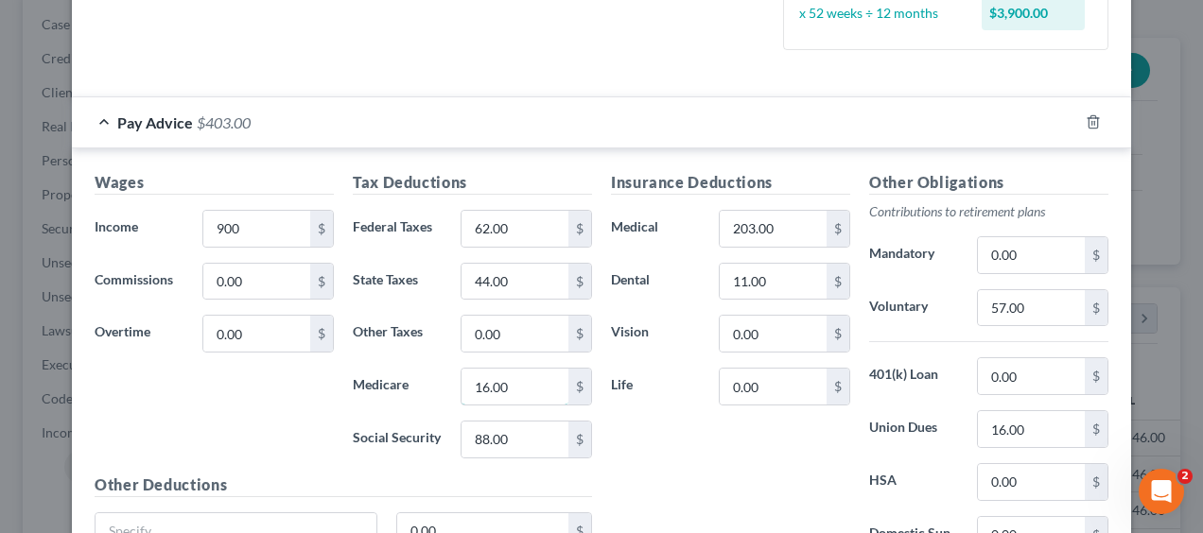
click at [532, 384] on input "16.00" at bounding box center [514, 387] width 107 height 36
type input "27"
click at [373, 408] on div "Tax Deductions Federal Taxes 62.00 $ State Taxes 44.00 $ Other Taxes 0.00 $ Med…" at bounding box center [472, 322] width 258 height 303
click at [518, 278] on input "44.00" at bounding box center [514, 282] width 107 height 36
type input "45"
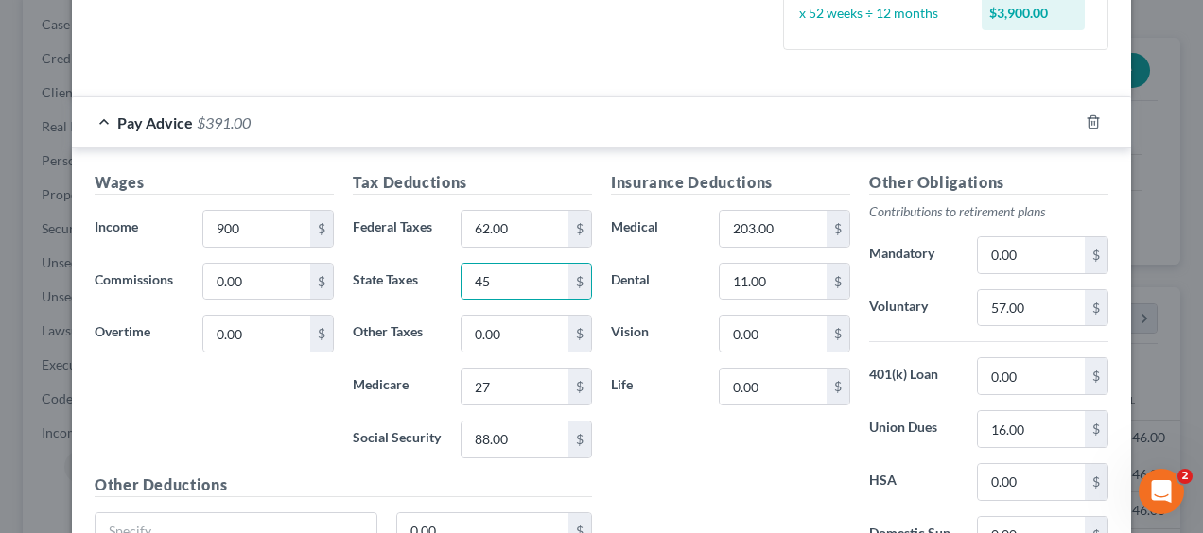
click at [452, 229] on div "62.00 $" at bounding box center [526, 229] width 150 height 38
click at [512, 223] on input "62.00" at bounding box center [514, 229] width 107 height 36
type input "90"
click at [630, 286] on label "Dental" at bounding box center [655, 282] width 108 height 38
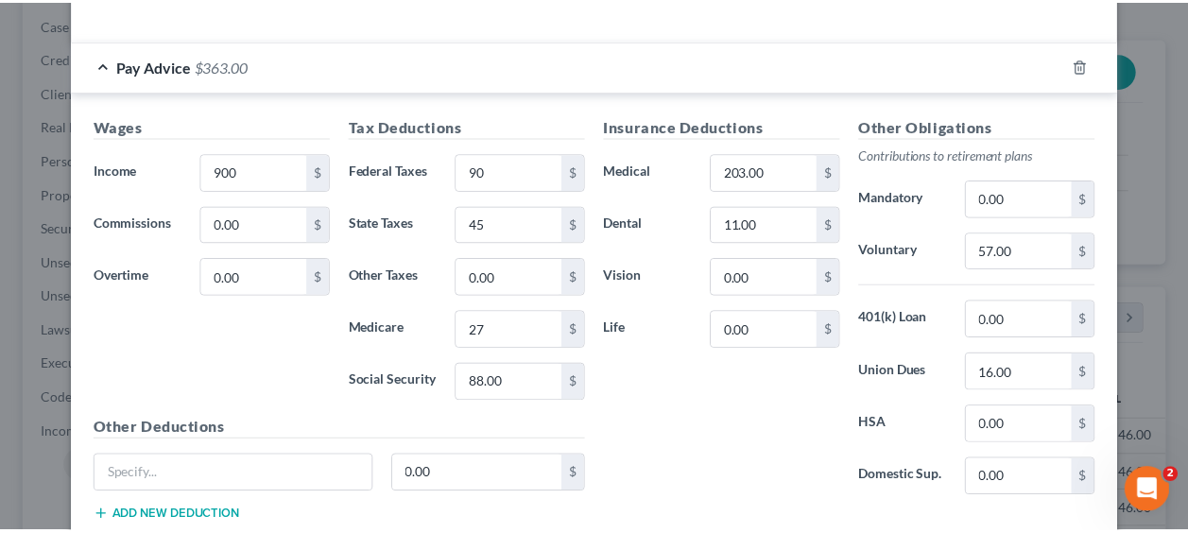
scroll to position [658, 0]
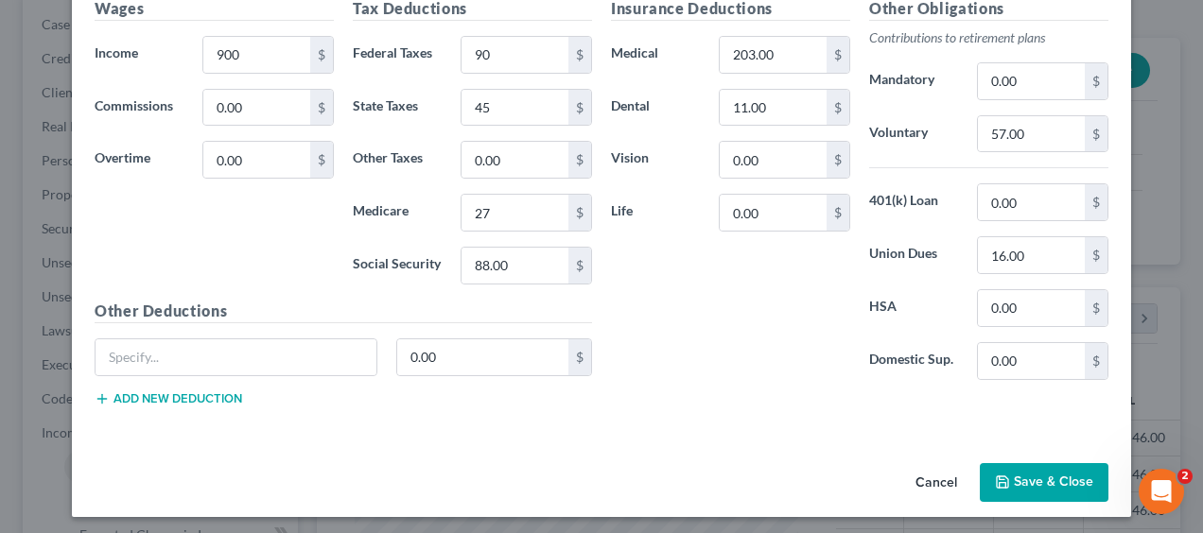
click at [1036, 473] on button "Save & Close" at bounding box center [1044, 483] width 129 height 40
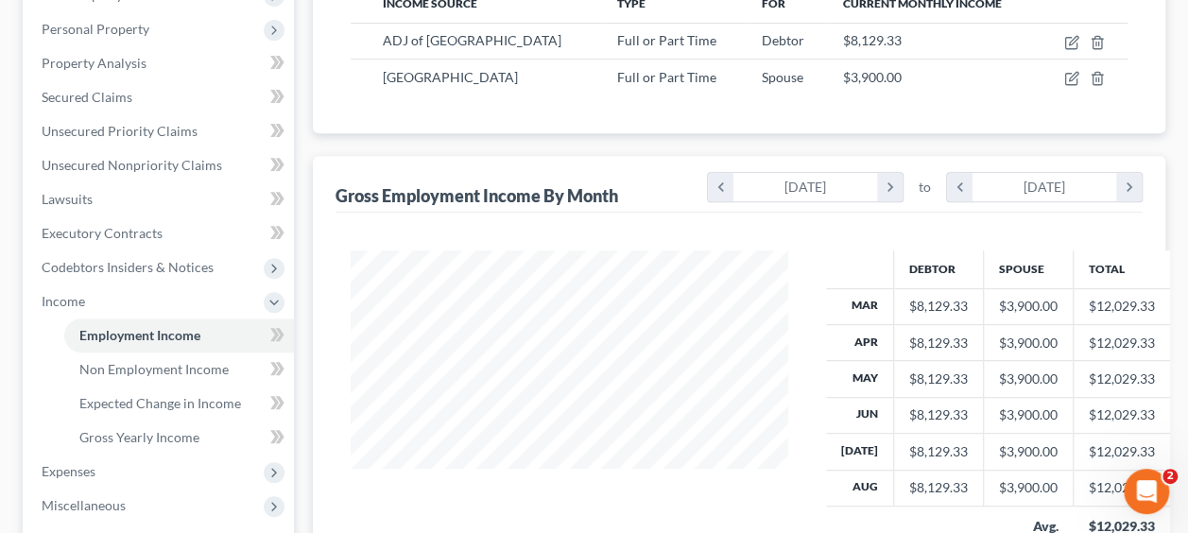
scroll to position [378, 0]
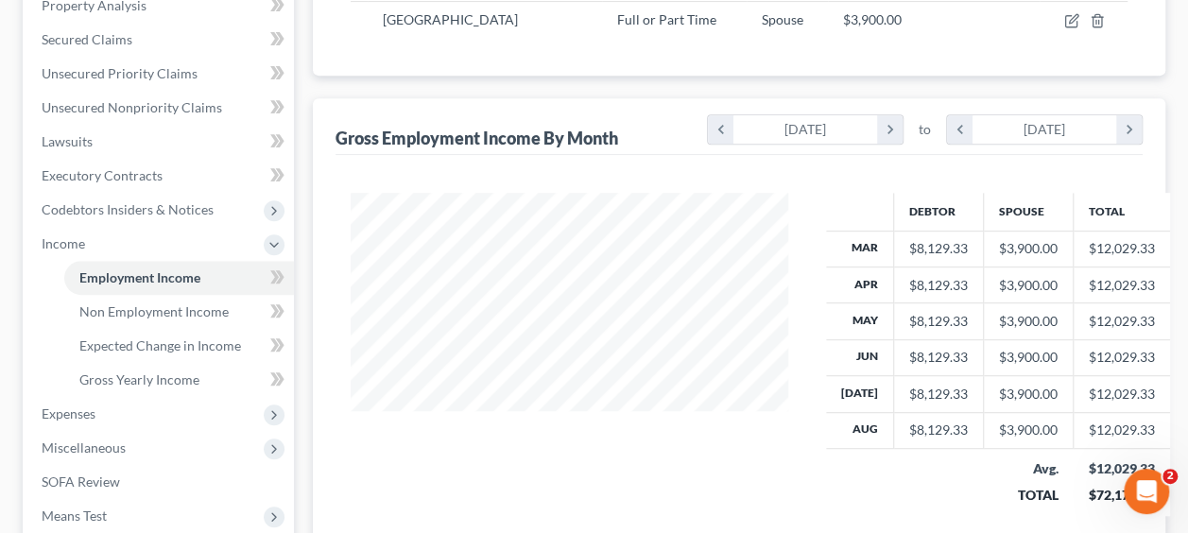
click at [91, 418] on span "Expenses" at bounding box center [69, 414] width 54 height 16
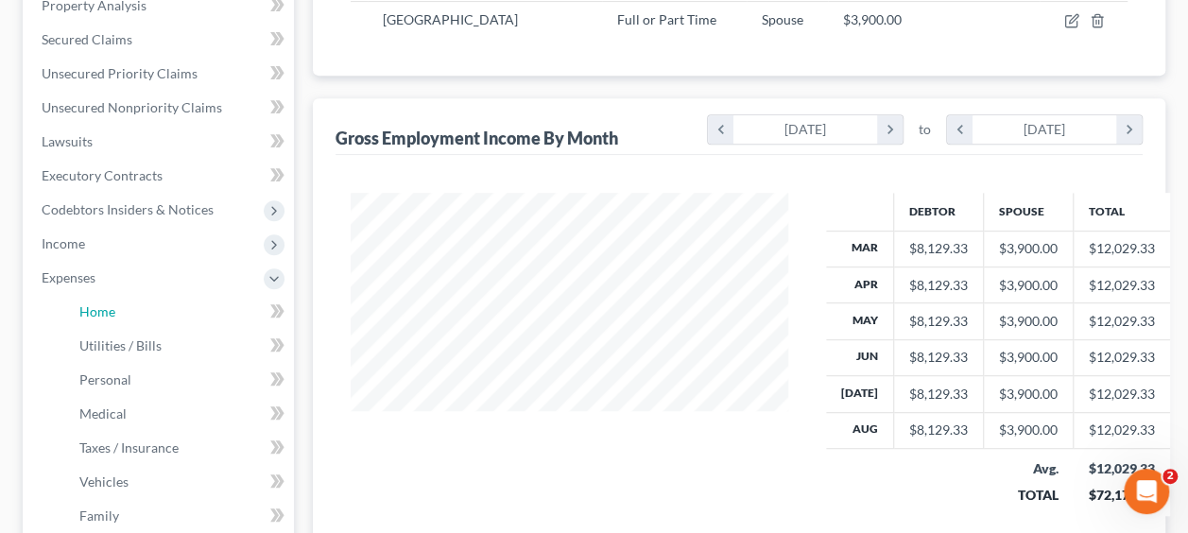
click at [119, 314] on link "Home" at bounding box center [179, 312] width 230 height 34
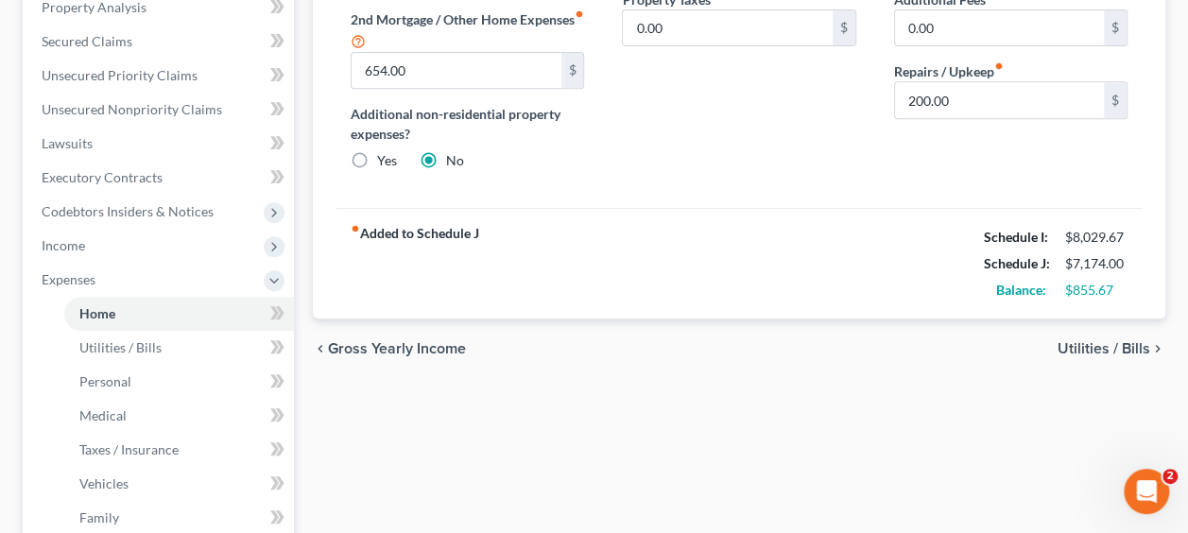
scroll to position [378, 0]
click at [1119, 346] on span "Utilities / Bills" at bounding box center [1104, 346] width 93 height 15
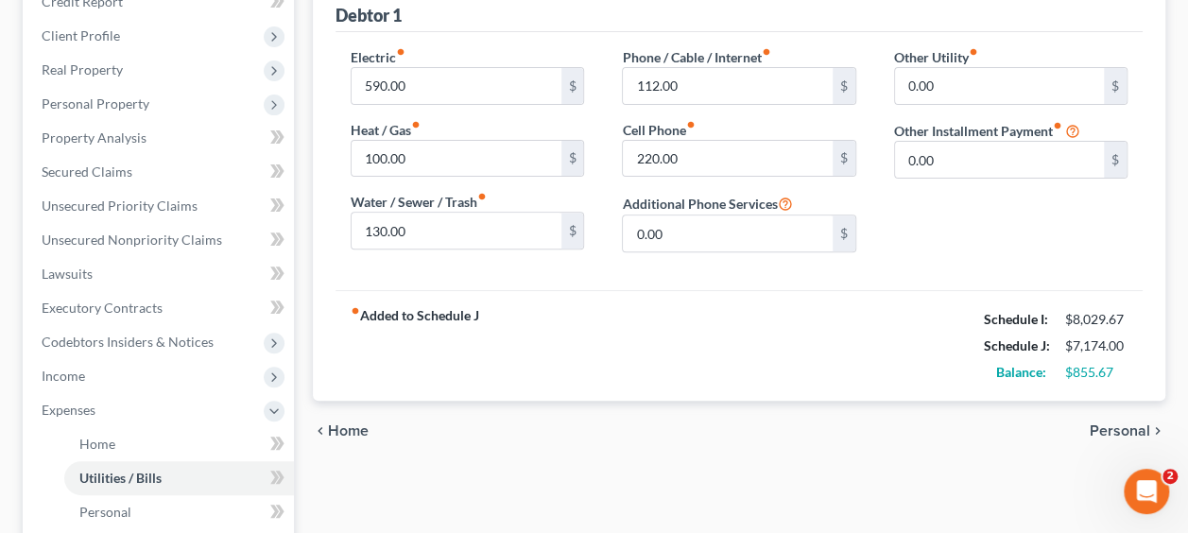
scroll to position [284, 0]
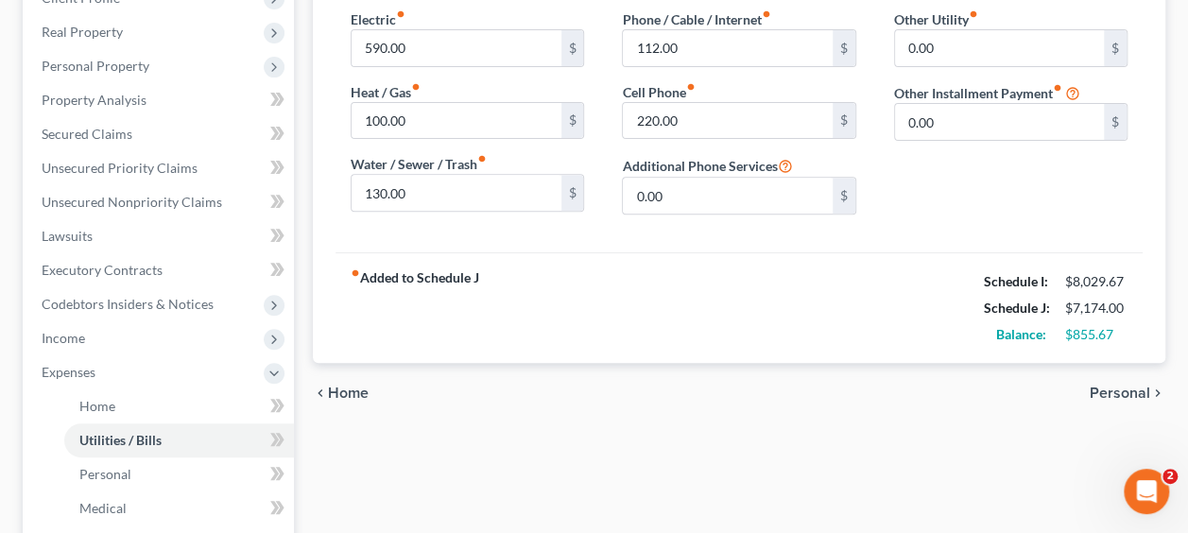
click at [1119, 388] on span "Personal" at bounding box center [1120, 393] width 61 height 15
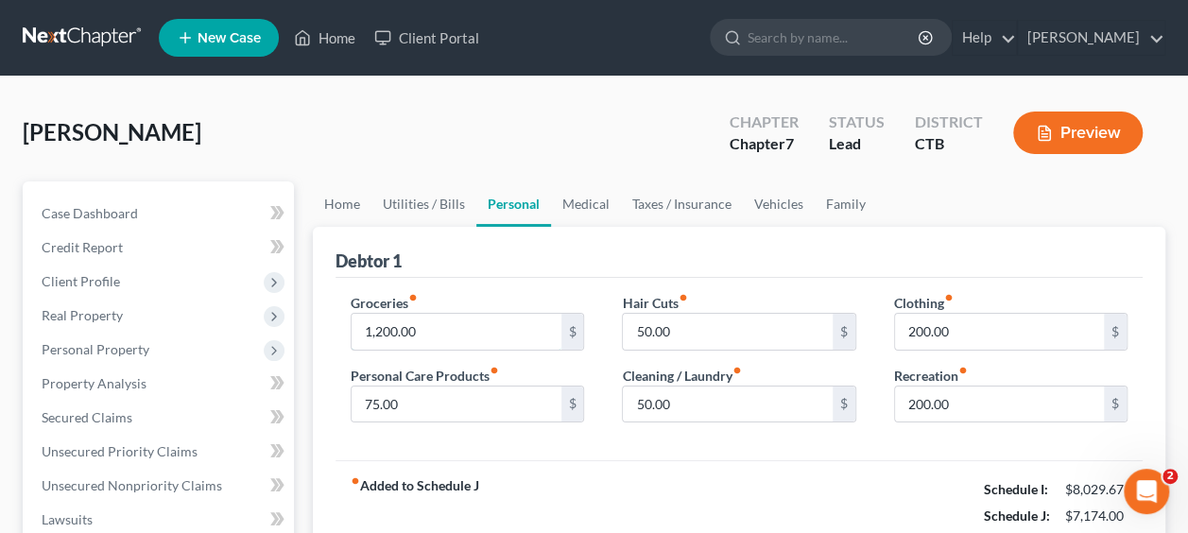
click at [504, 346] on input "1,200.00" at bounding box center [456, 332] width 209 height 36
type input "900"
click at [860, 457] on div "Debtor 1 Groceries fiber_manual_record 900 $ Personal Care Products fiber_manua…" at bounding box center [739, 399] width 853 height 345
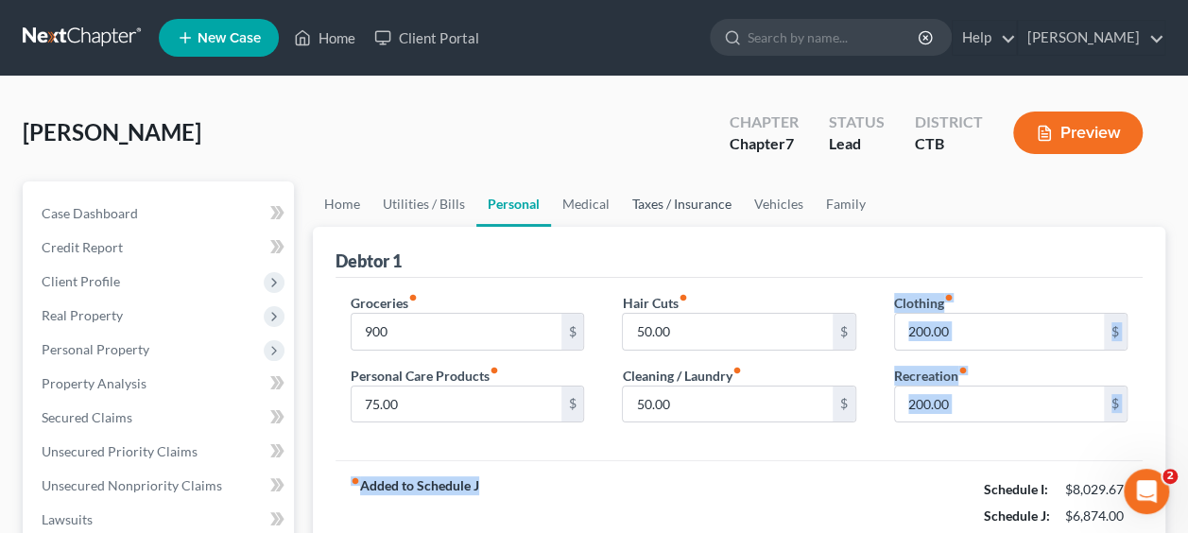
drag, startPoint x: 860, startPoint y: 452, endPoint x: 669, endPoint y: 217, distance: 302.4
click at [669, 215] on link "Taxes / Insurance" at bounding box center [682, 204] width 122 height 45
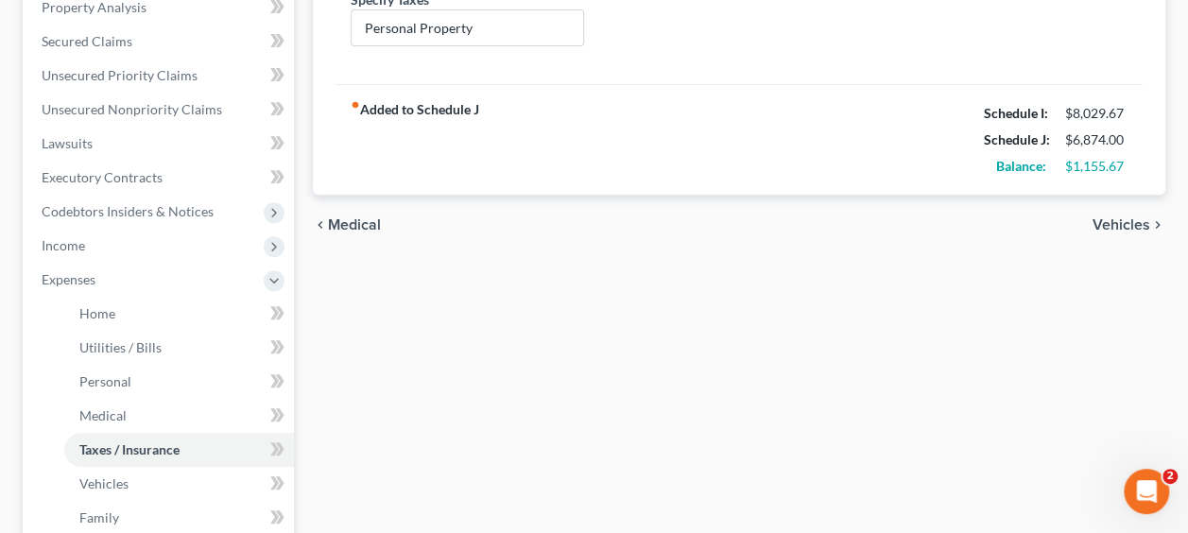
scroll to position [378, 0]
click at [138, 354] on link "Utilities / Bills" at bounding box center [179, 346] width 230 height 34
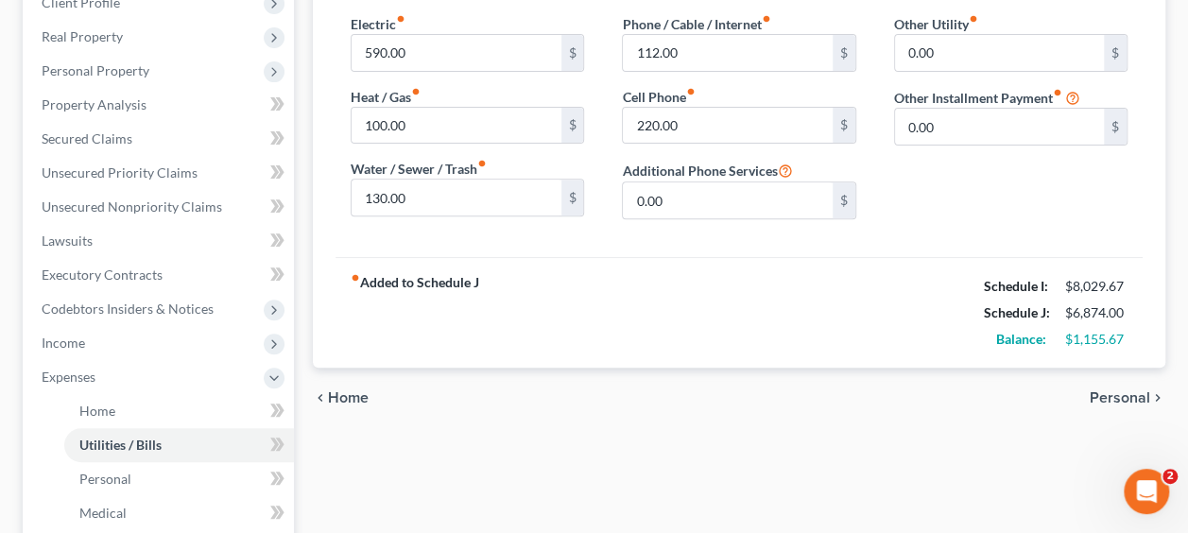
scroll to position [284, 0]
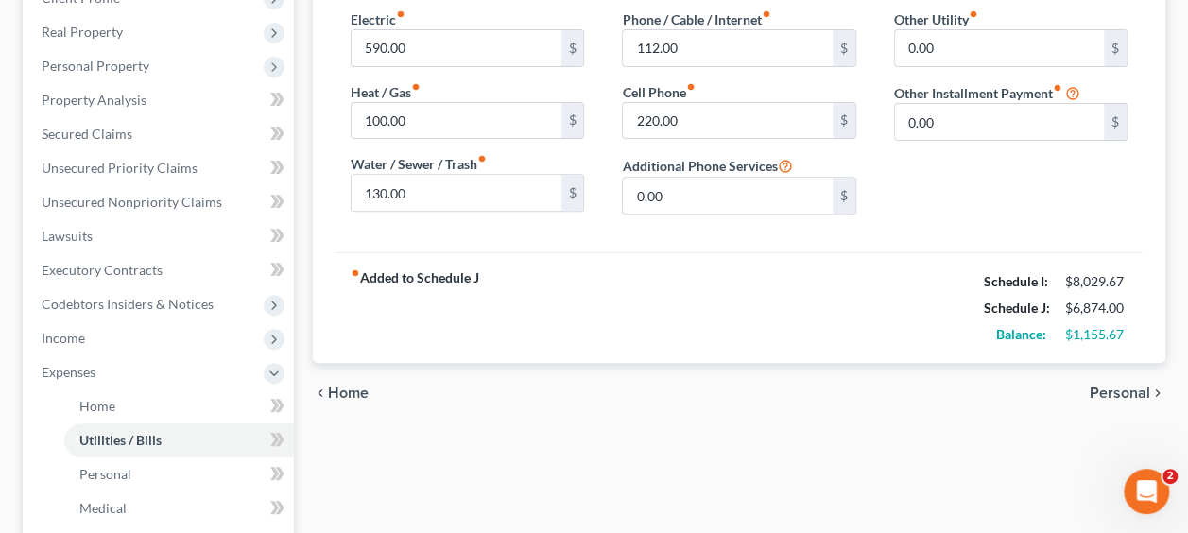
click at [1126, 393] on span "Personal" at bounding box center [1120, 393] width 61 height 15
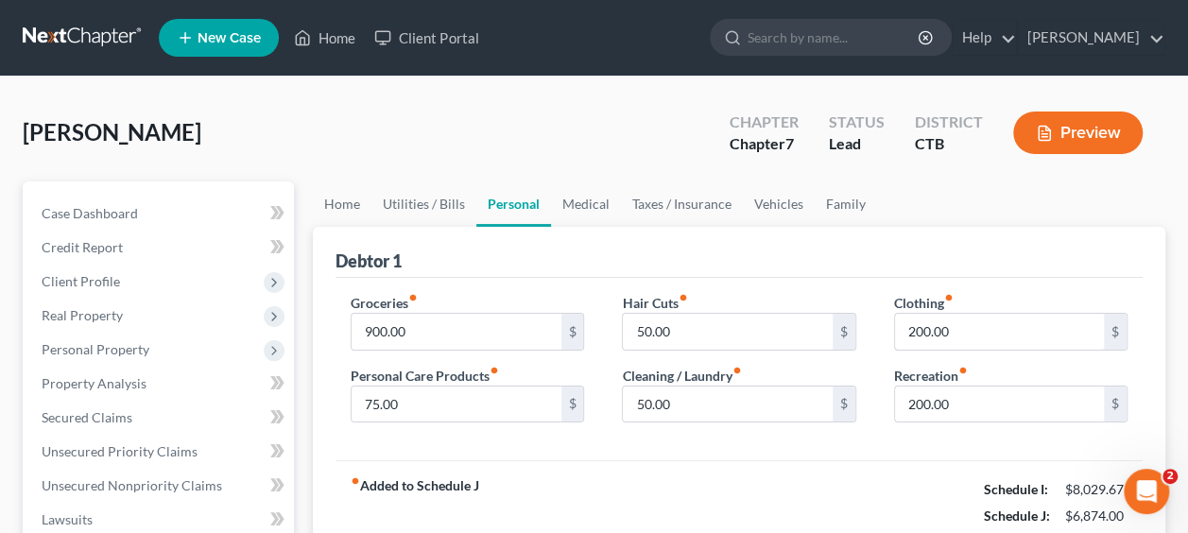
click at [986, 337] on input "200.00" at bounding box center [999, 332] width 209 height 36
click at [851, 463] on div "fiber_manual_record Added to Schedule J Schedule I: $8,029.67 Schedule J: $6,77…" at bounding box center [739, 515] width 807 height 111
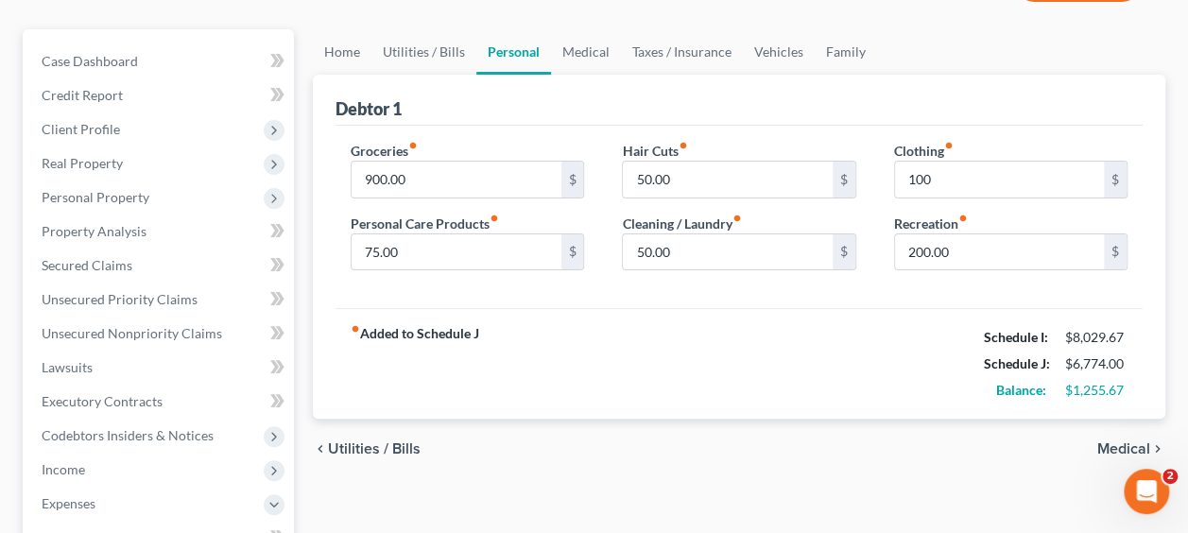
scroll to position [189, 0]
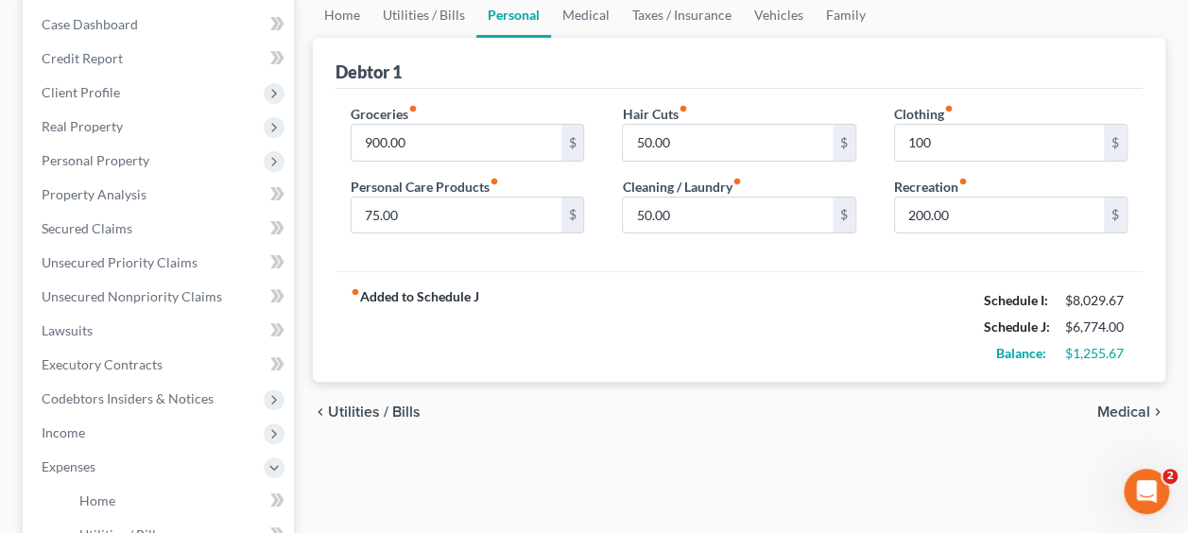
click at [81, 432] on span "Income" at bounding box center [63, 433] width 43 height 16
click at [116, 471] on span "Employment Income" at bounding box center [139, 467] width 121 height 16
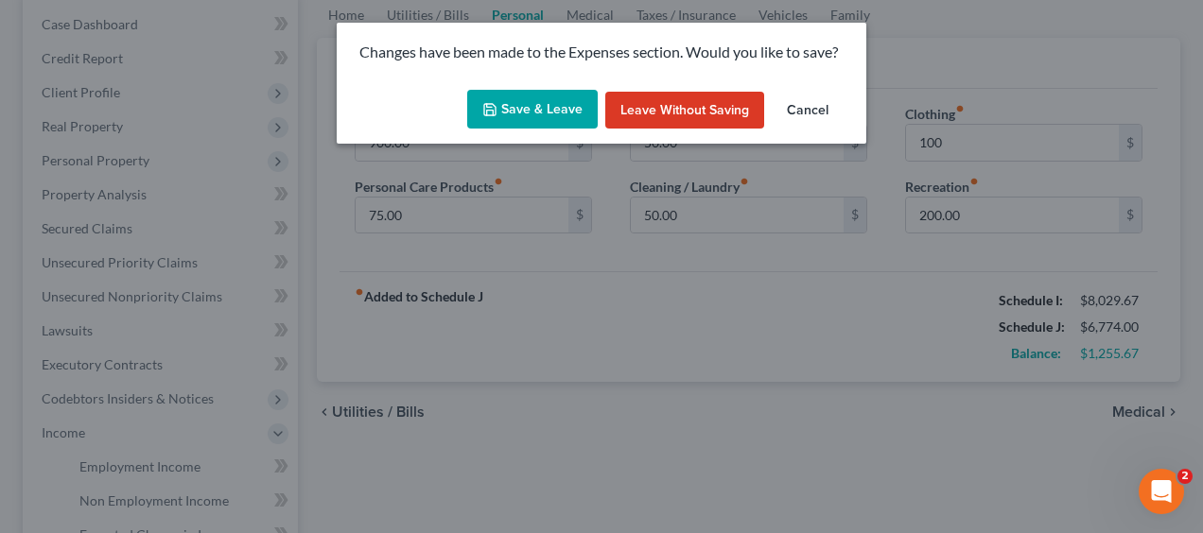
click at [492, 112] on icon "button" at bounding box center [489, 109] width 15 height 15
type input "100.00"
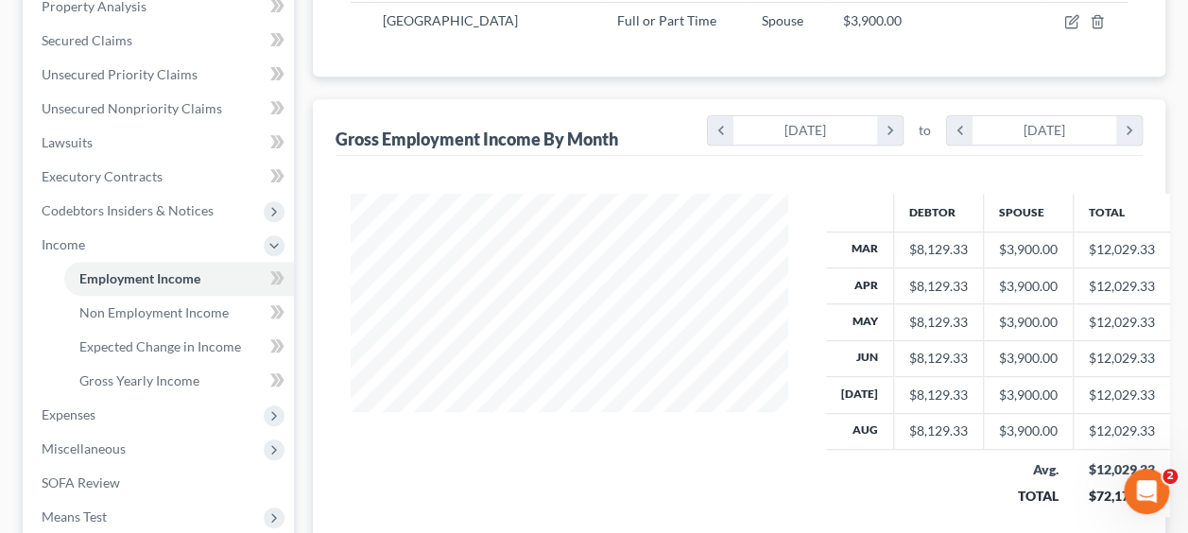
scroll to position [378, 0]
click at [98, 414] on span "Expenses" at bounding box center [160, 414] width 268 height 34
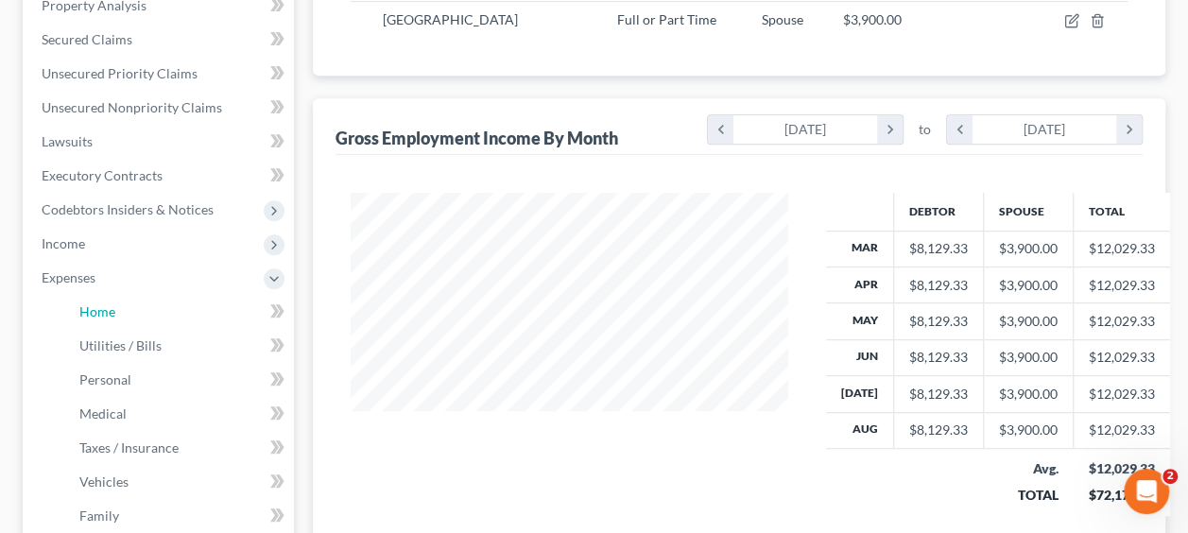
click at [159, 309] on link "Home" at bounding box center [179, 312] width 230 height 34
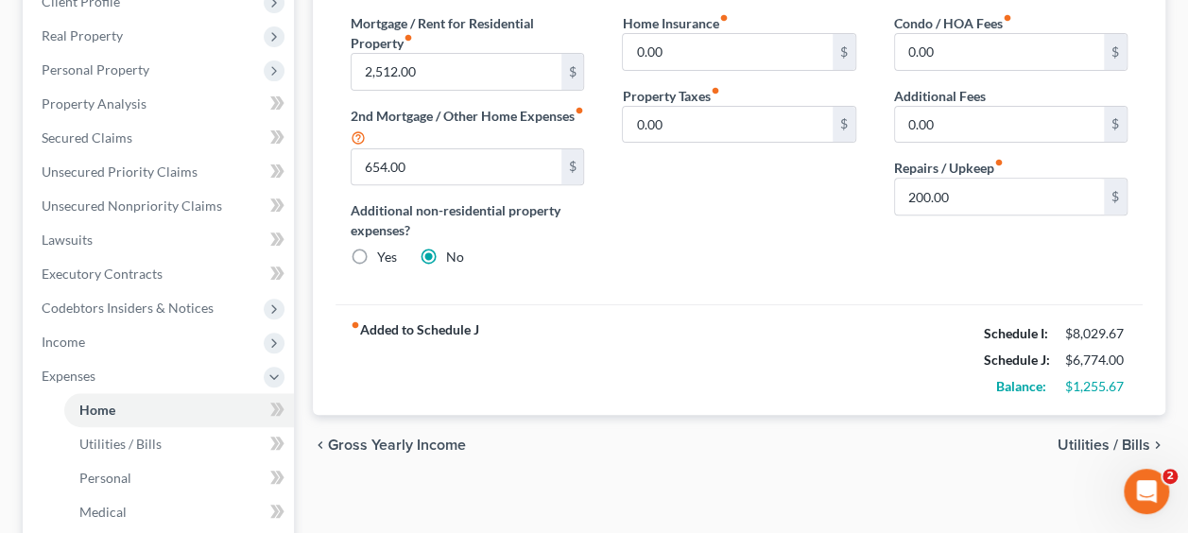
scroll to position [284, 0]
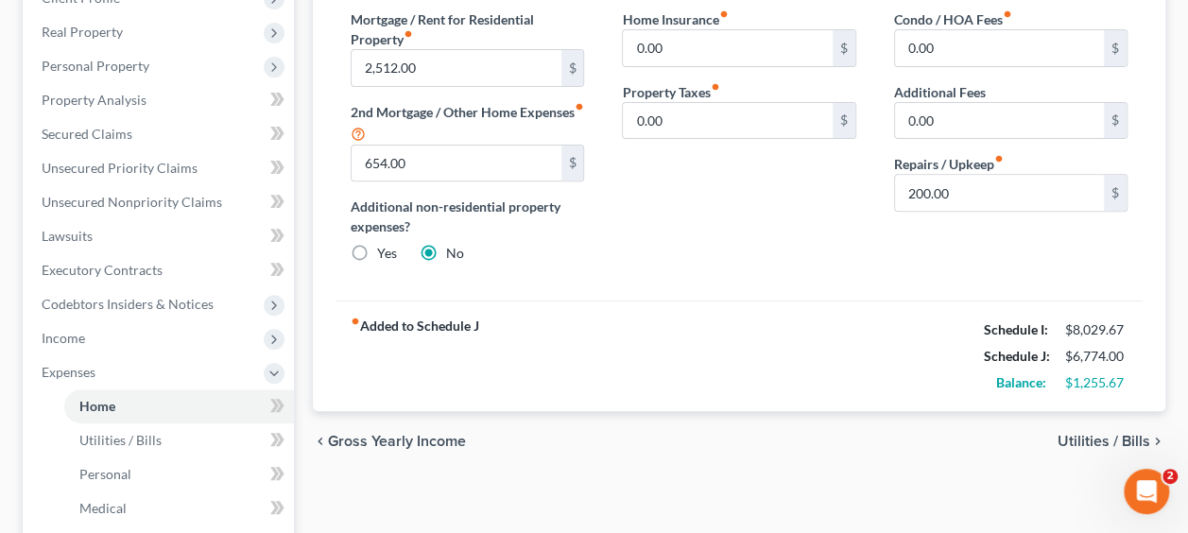
click at [1101, 444] on span "Utilities / Bills" at bounding box center [1104, 441] width 93 height 15
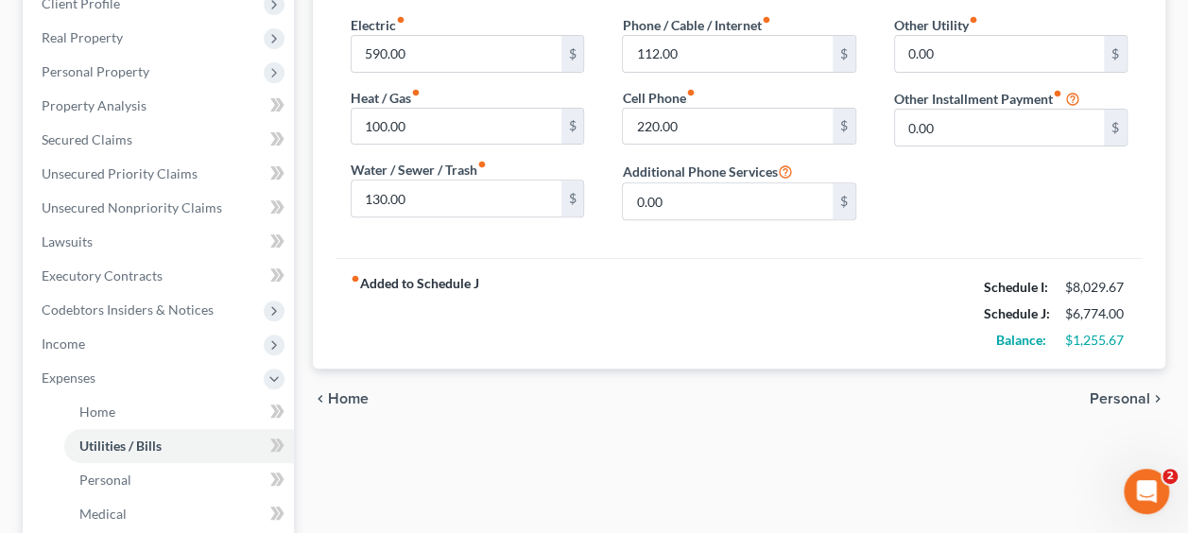
scroll to position [284, 0]
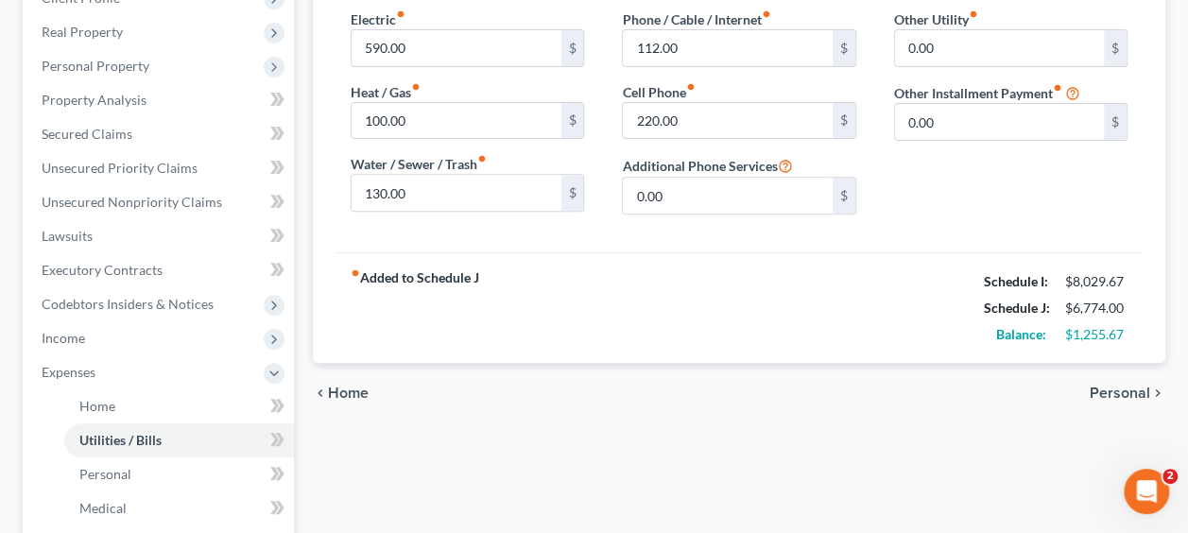
click at [1112, 390] on span "Personal" at bounding box center [1120, 393] width 61 height 15
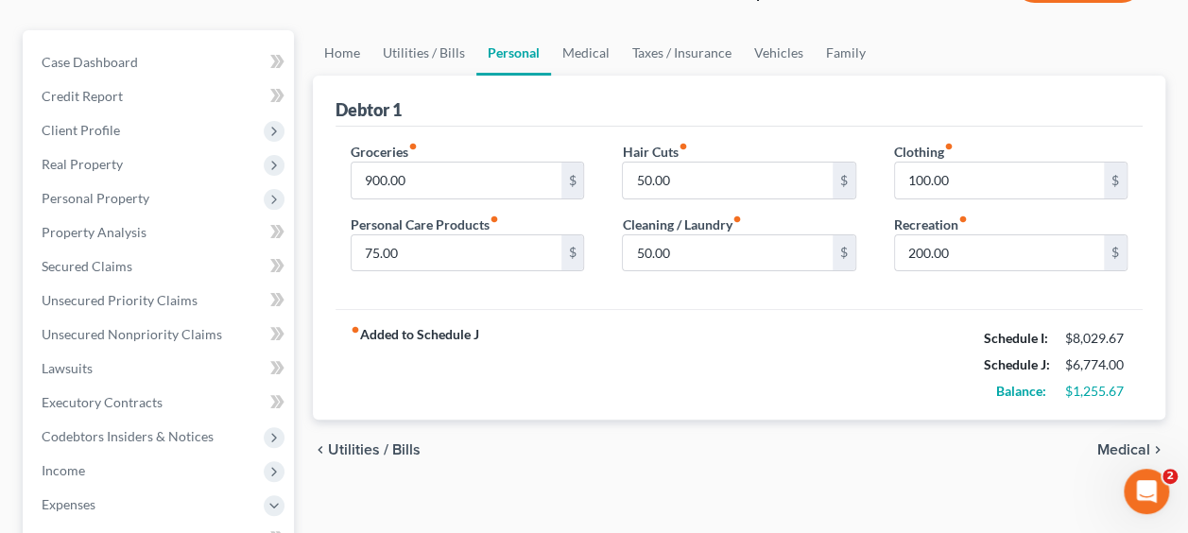
scroll to position [189, 0]
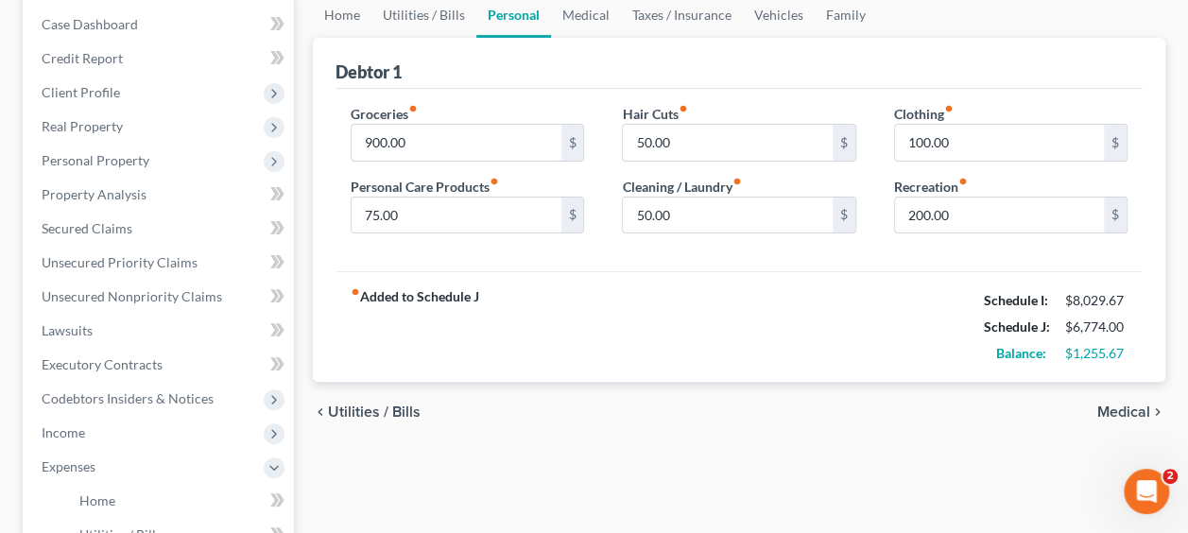
click at [426, 127] on input "900.00" at bounding box center [456, 143] width 209 height 36
type input "1,200"
click at [957, 144] on input "100.00" at bounding box center [999, 143] width 209 height 36
type input "200"
click at [844, 335] on div "fiber_manual_record Added to Schedule J Schedule I: $8,029.67 Schedule J: $7,17…" at bounding box center [739, 326] width 807 height 111
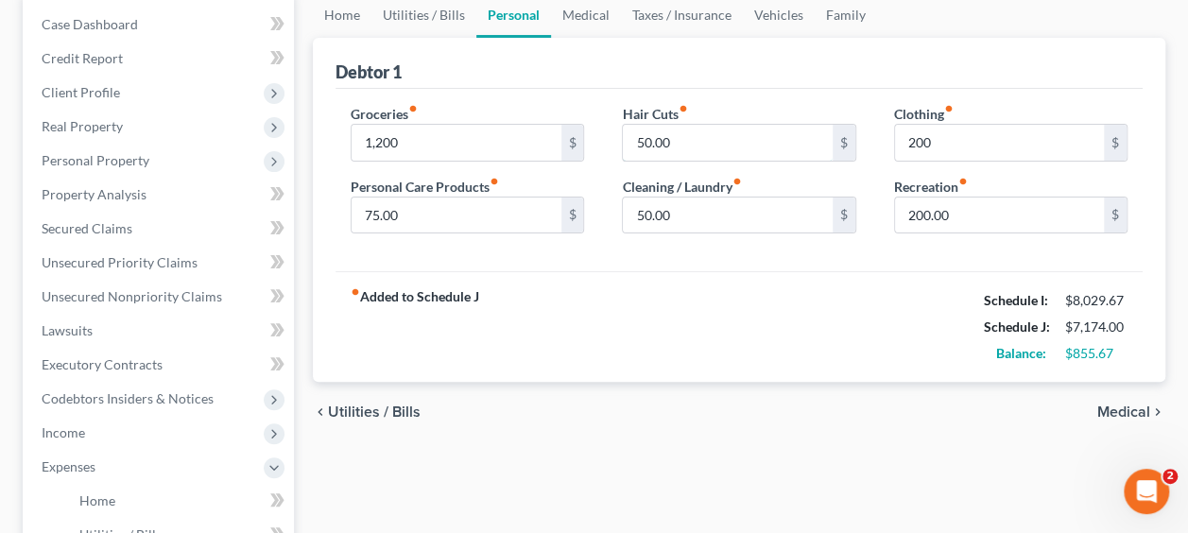
click at [749, 144] on input "50.00" at bounding box center [727, 143] width 209 height 36
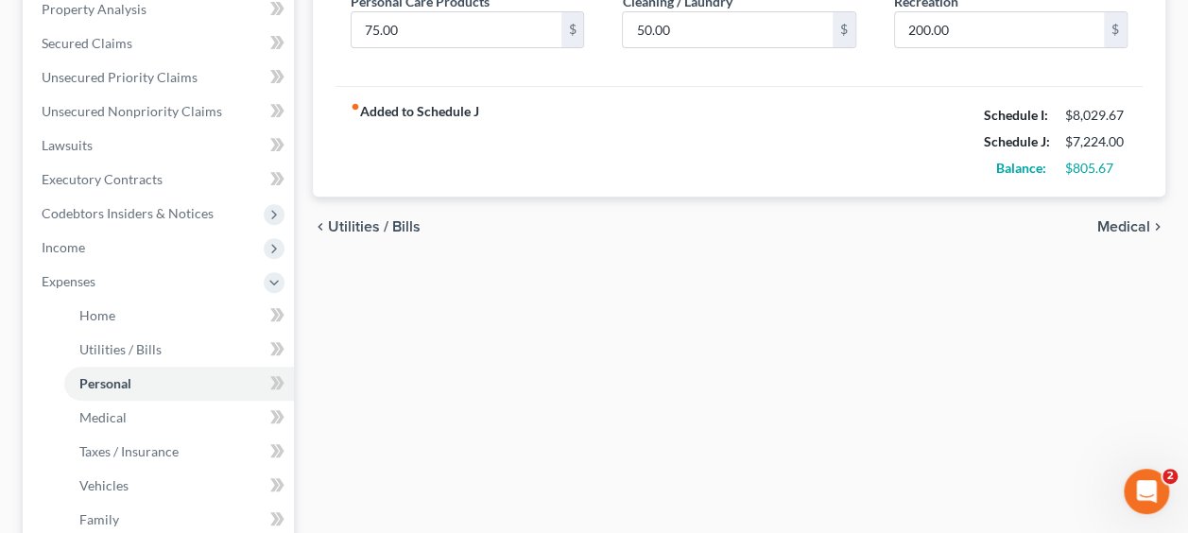
scroll to position [378, 0]
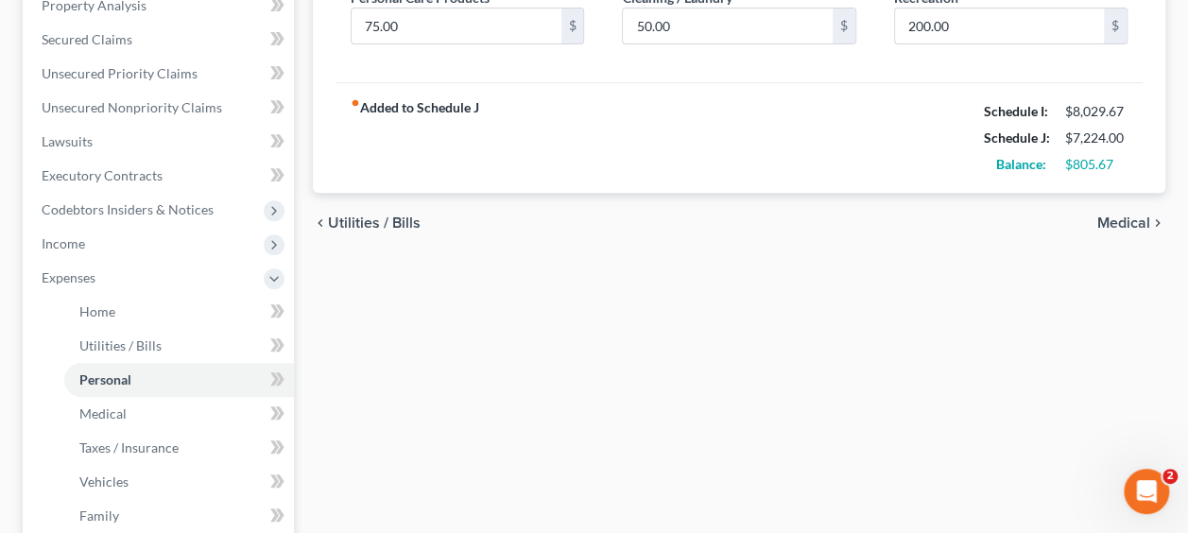
type input "100"
click at [1110, 225] on span "Medical" at bounding box center [1124, 223] width 53 height 15
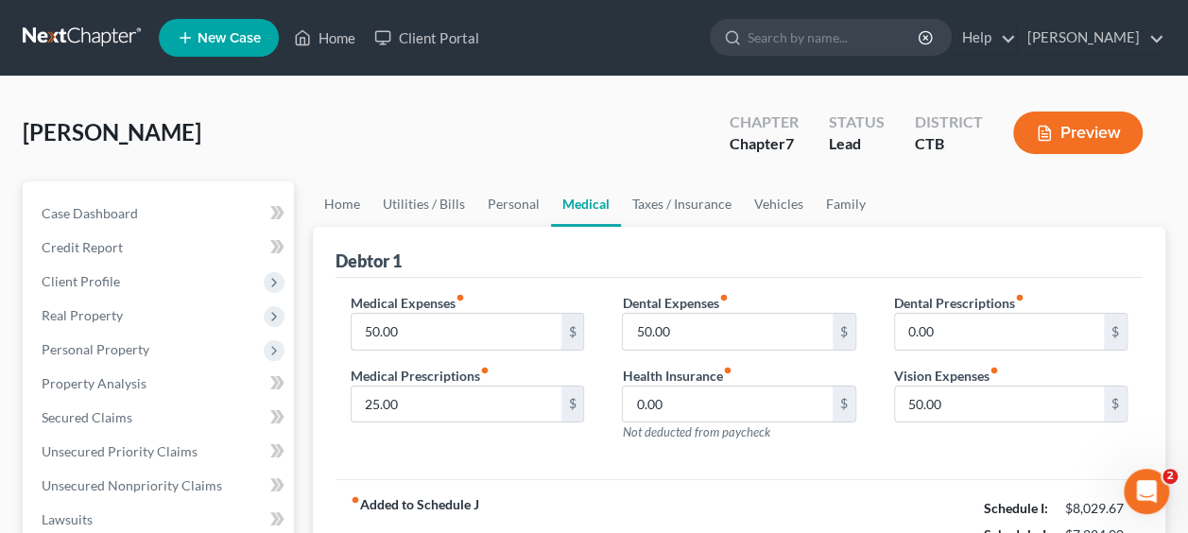
click at [504, 323] on input "50.00" at bounding box center [456, 332] width 209 height 36
type input "100"
click at [814, 456] on div "Medical Expenses fiber_manual_record 100 $ Medical Prescriptions fiber_manual_r…" at bounding box center [739, 379] width 807 height 202
click at [524, 413] on input "25.00" at bounding box center [456, 405] width 209 height 36
type input "50"
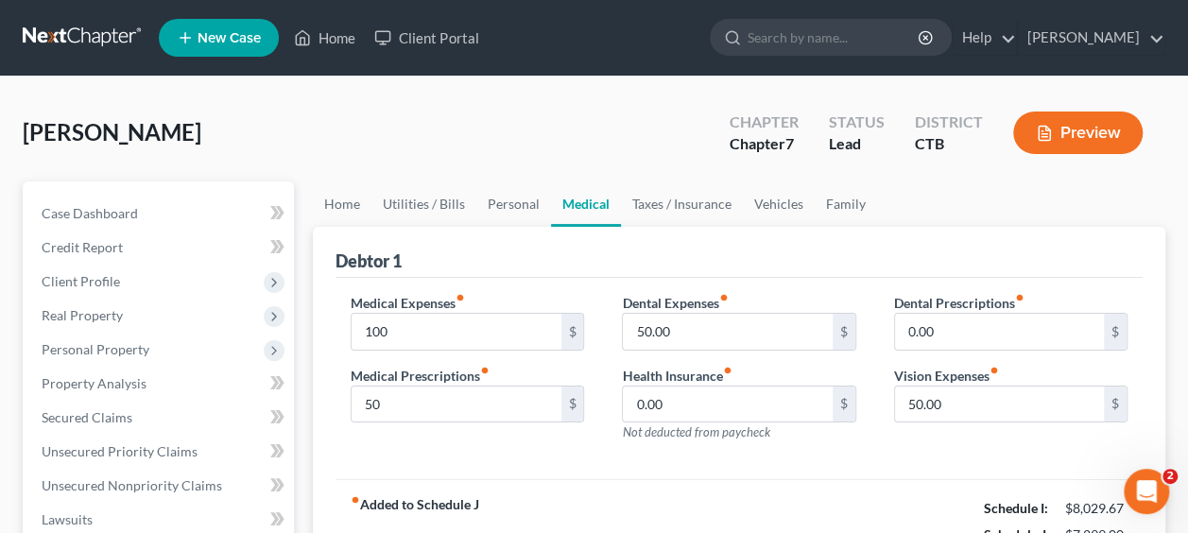
click at [827, 455] on div "Medical Expenses fiber_manual_record 100 $ Medical Prescriptions fiber_manual_r…" at bounding box center [739, 379] width 807 height 202
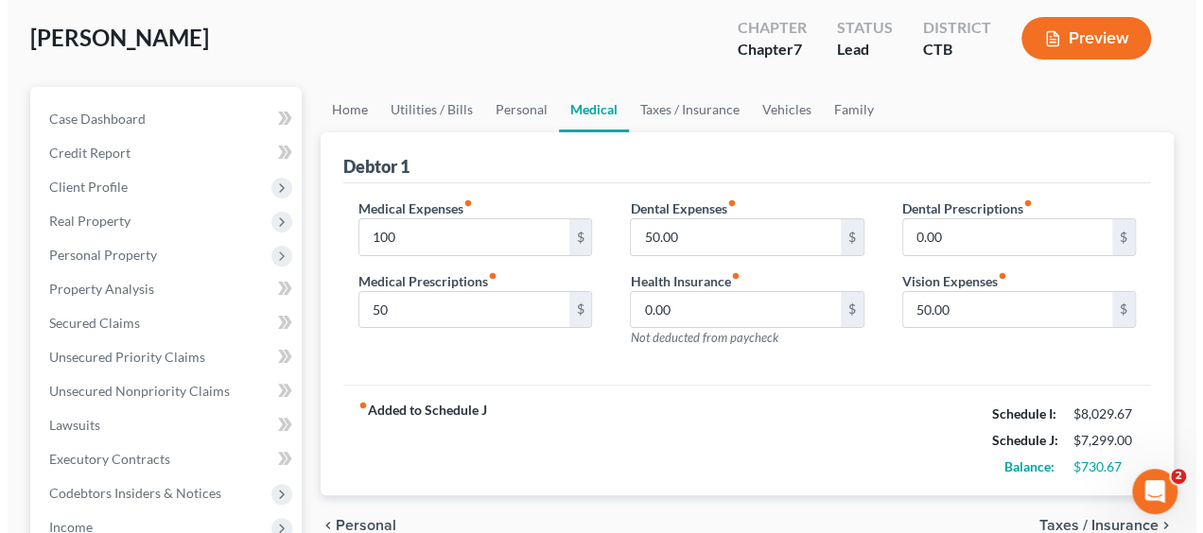
scroll to position [189, 0]
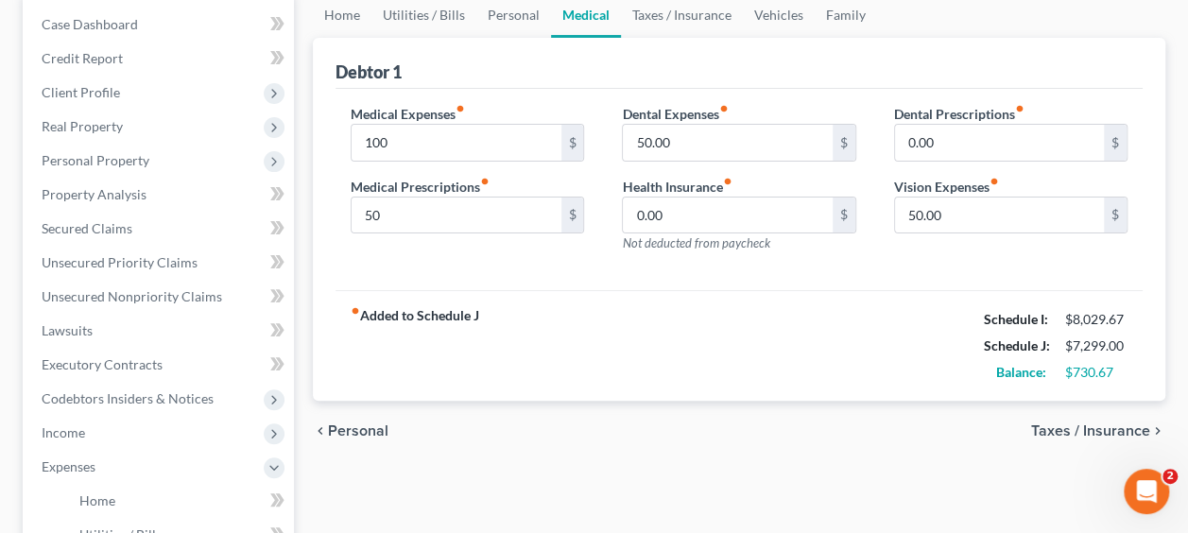
click at [100, 433] on span "Income" at bounding box center [160, 433] width 268 height 34
click at [136, 469] on span "Employment Income" at bounding box center [139, 467] width 121 height 16
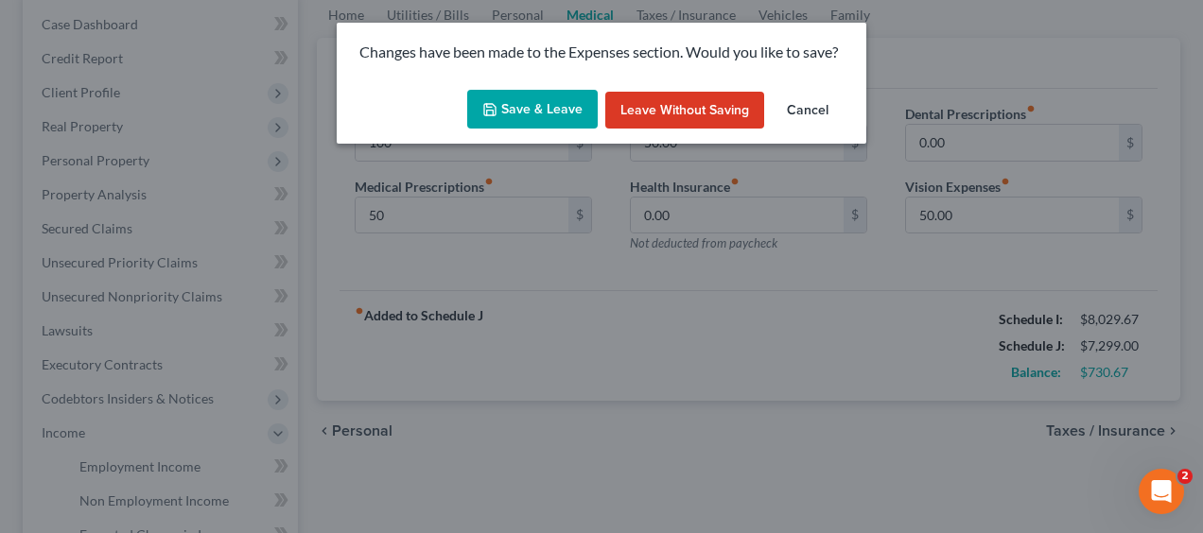
click at [503, 123] on button "Save & Leave" at bounding box center [532, 110] width 130 height 40
type input "100.00"
type input "50.00"
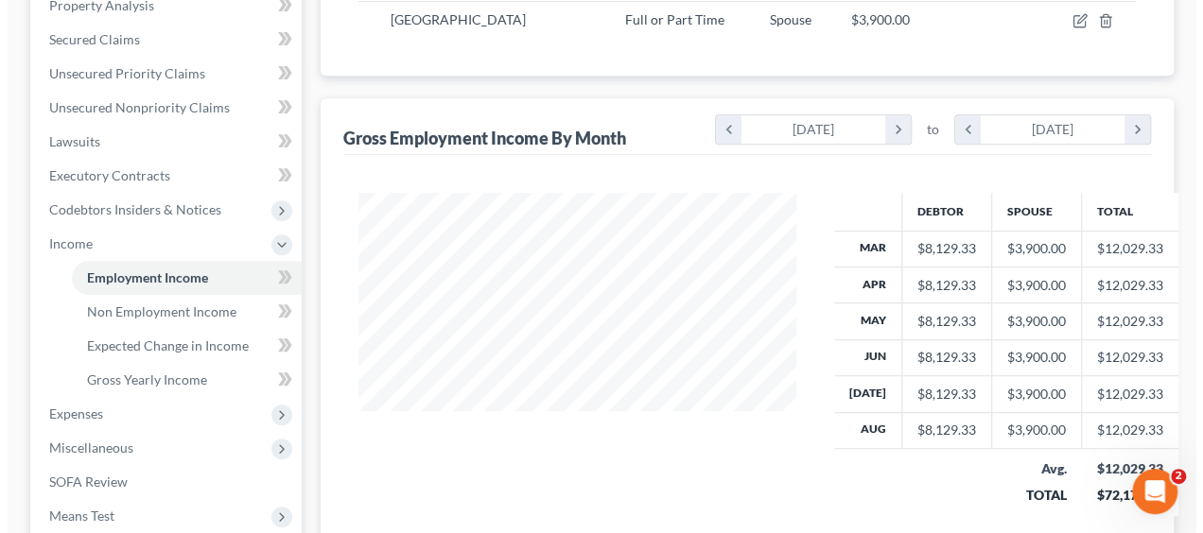
scroll to position [284, 0]
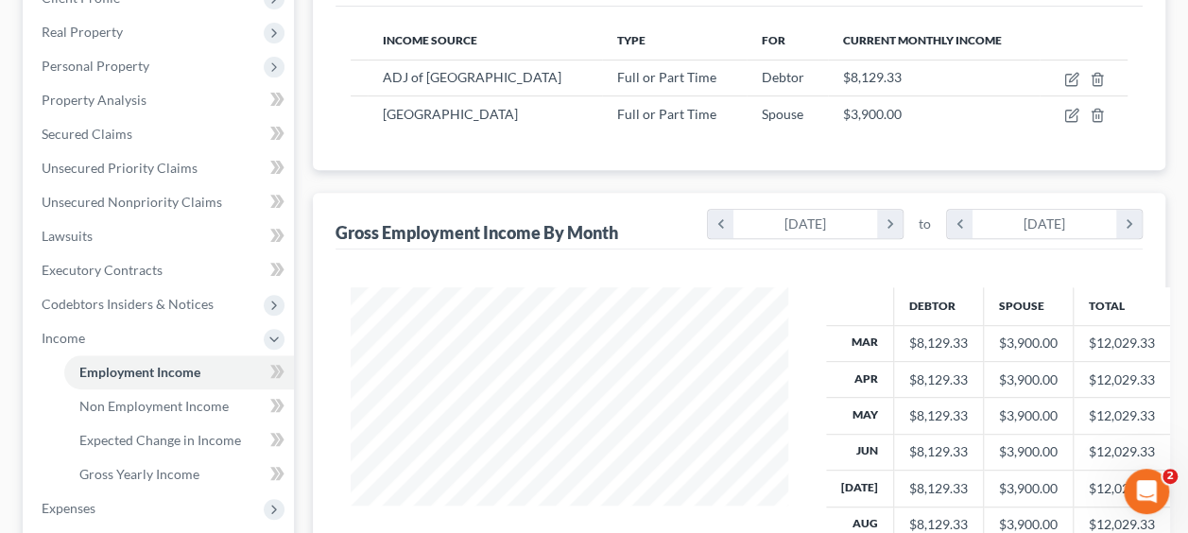
click at [467, 113] on span "[GEOGRAPHIC_DATA]" at bounding box center [450, 114] width 135 height 16
click at [843, 117] on span "$3,900.00" at bounding box center [872, 114] width 59 height 16
click at [1077, 113] on icon "button" at bounding box center [1072, 115] width 15 height 15
select select "0"
select select "6"
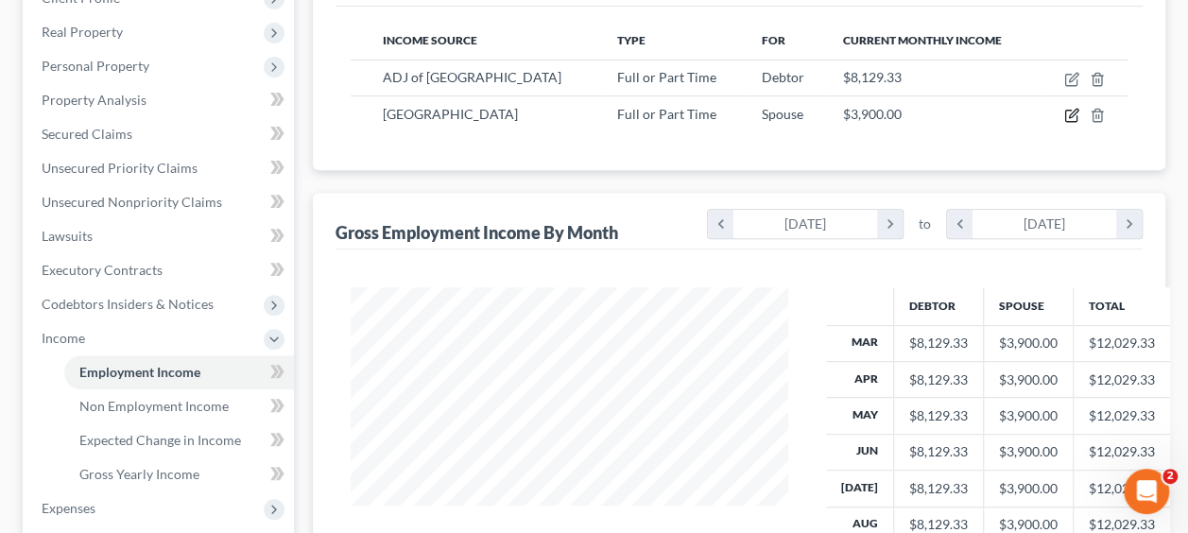
select select "3"
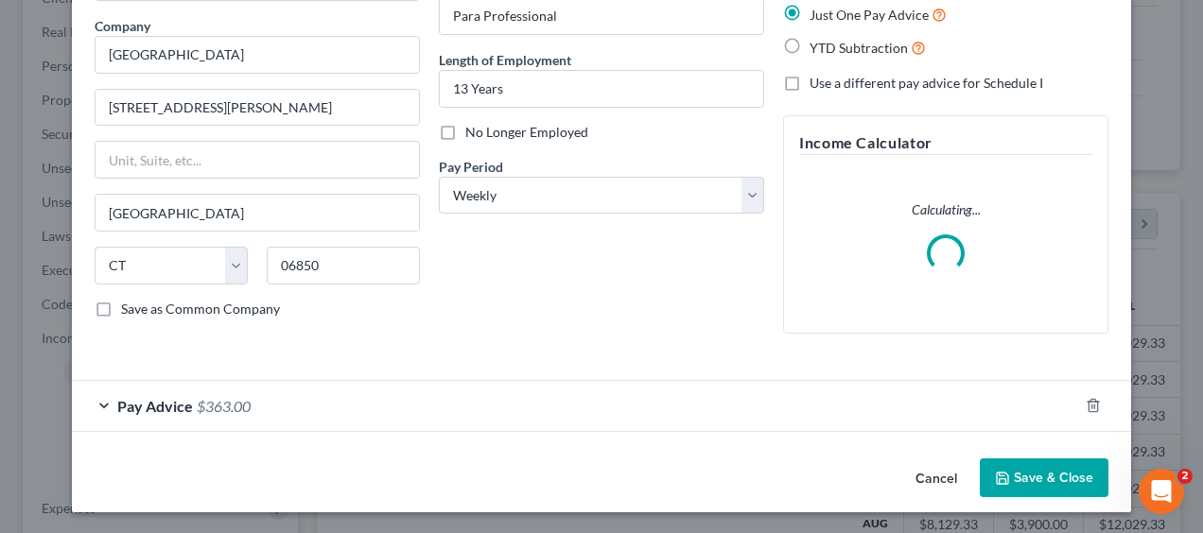
scroll to position [144, 0]
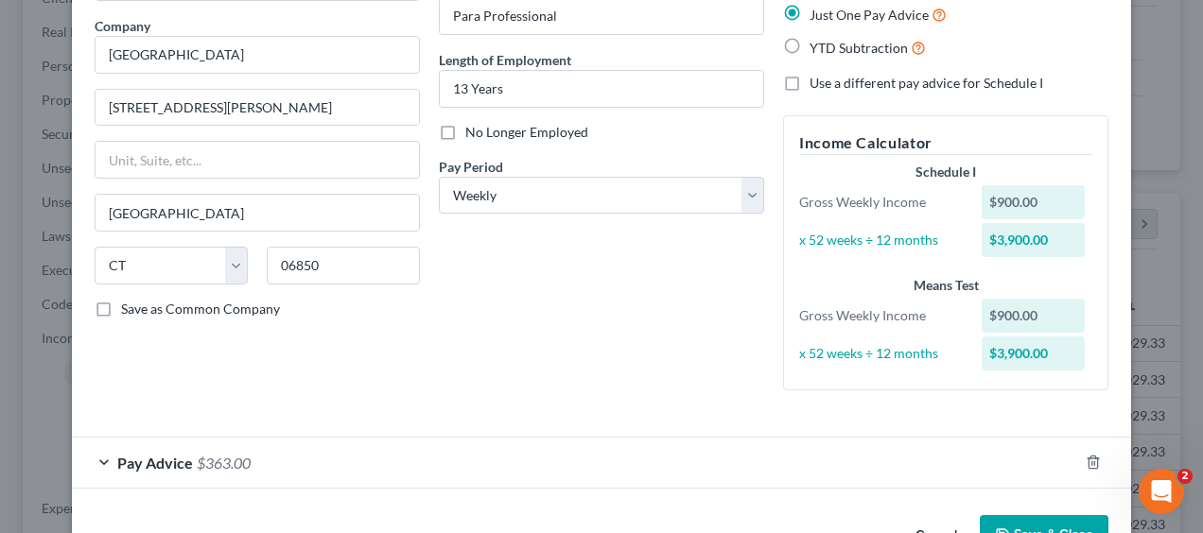
click at [91, 467] on div "Pay Advice $363.00" at bounding box center [575, 463] width 1006 height 50
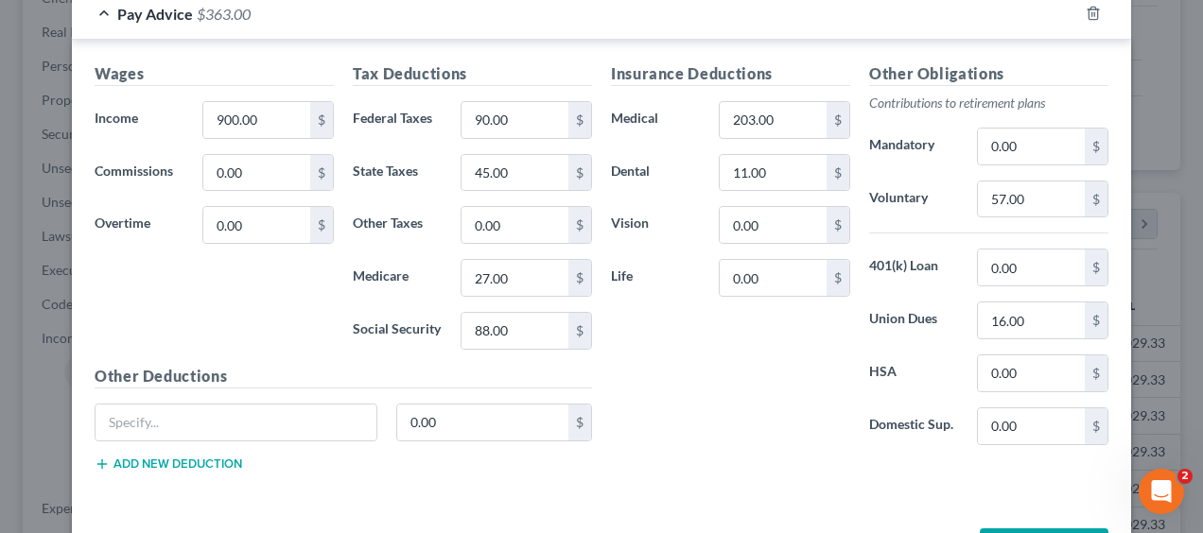
scroll to position [564, 0]
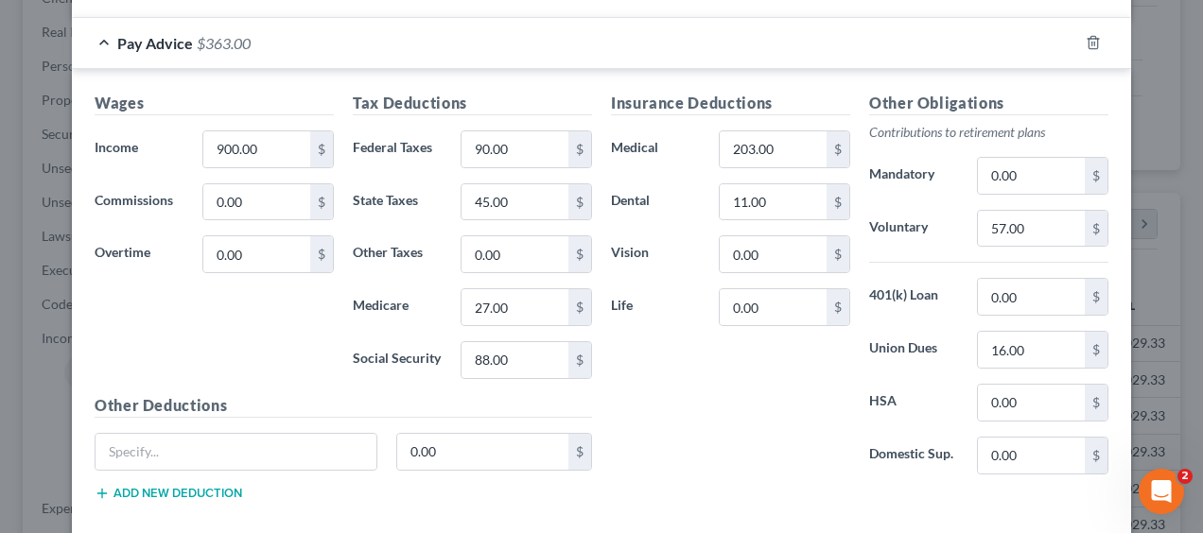
click at [104, 40] on div "Pay Advice $363.00" at bounding box center [575, 43] width 1006 height 50
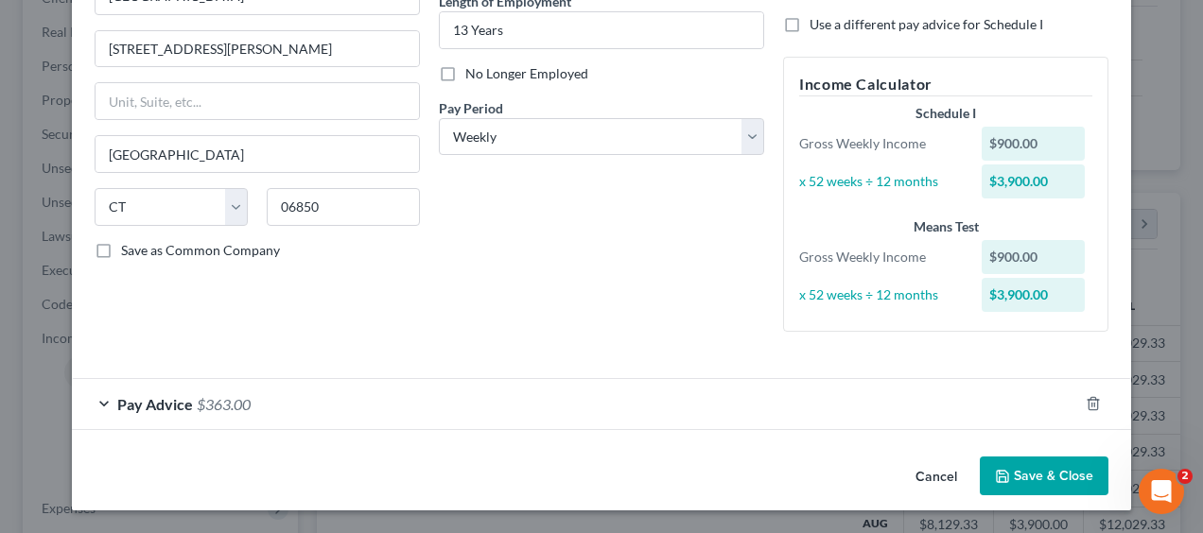
scroll to position [200, 0]
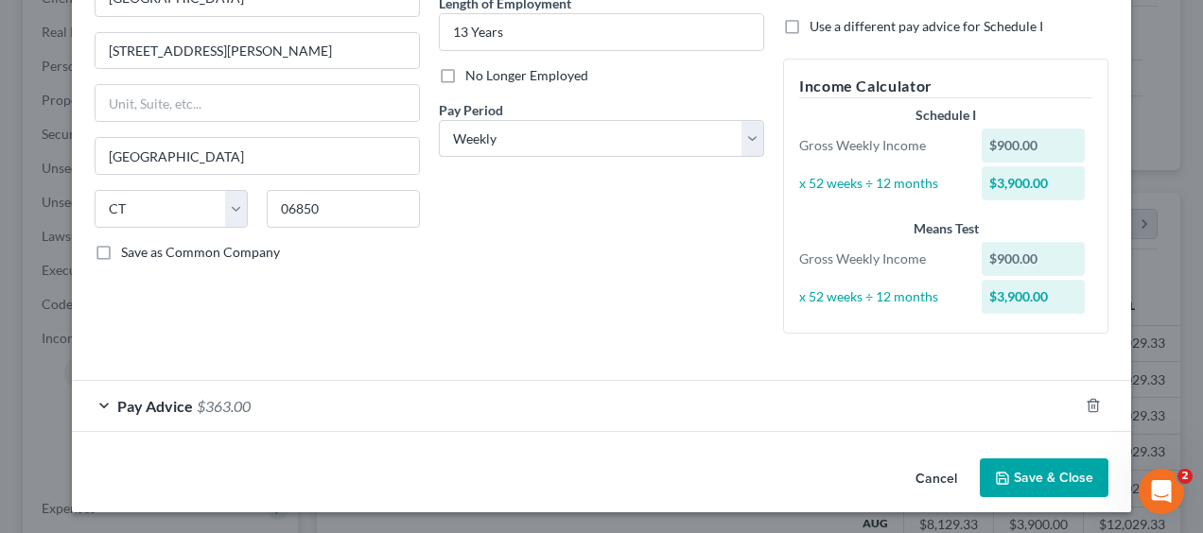
click at [135, 411] on span "Pay Advice" at bounding box center [155, 406] width 76 height 18
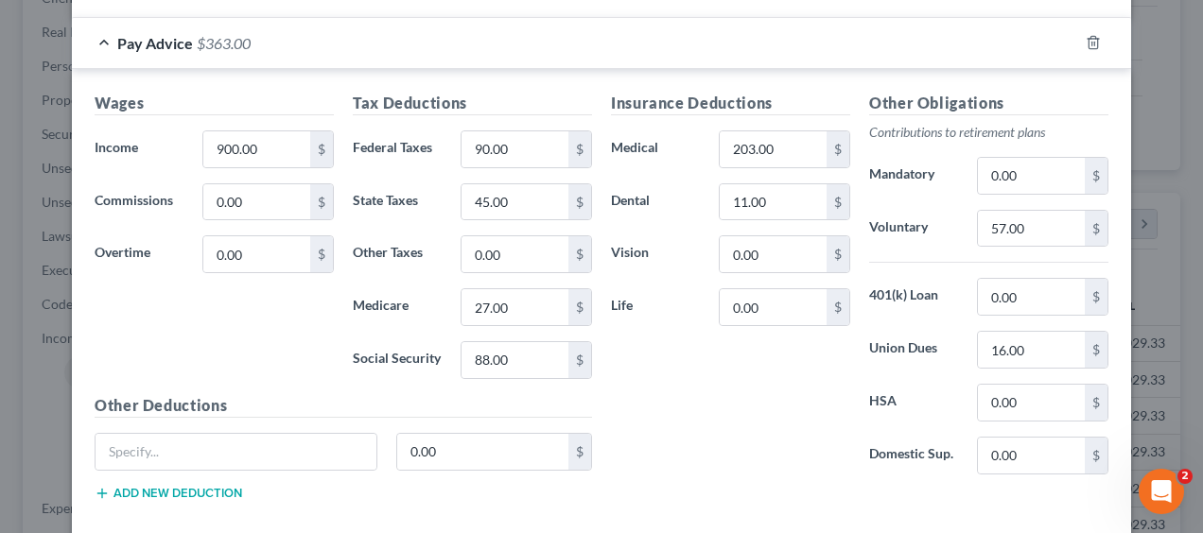
scroll to position [469, 0]
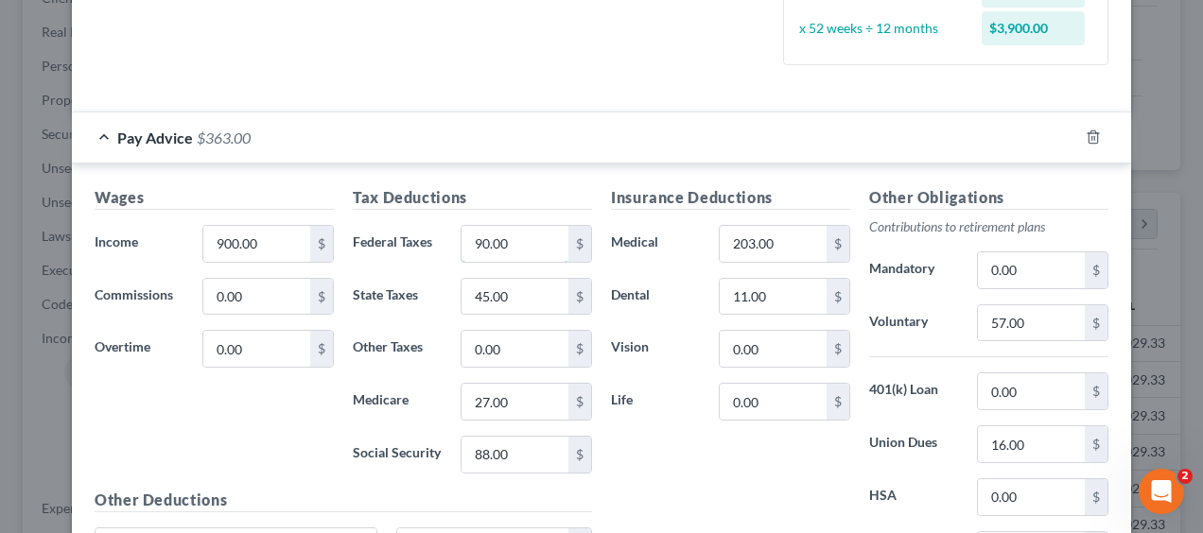
click at [514, 249] on input "90.00" at bounding box center [514, 244] width 107 height 36
type input "75"
click at [620, 289] on label "Dental" at bounding box center [655, 297] width 108 height 38
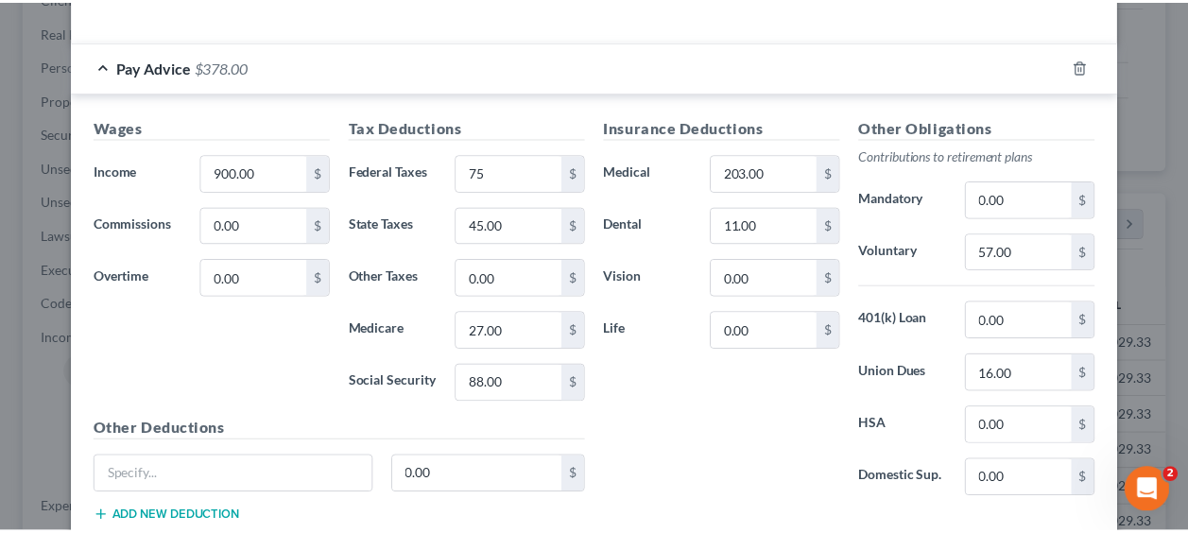
scroll to position [658, 0]
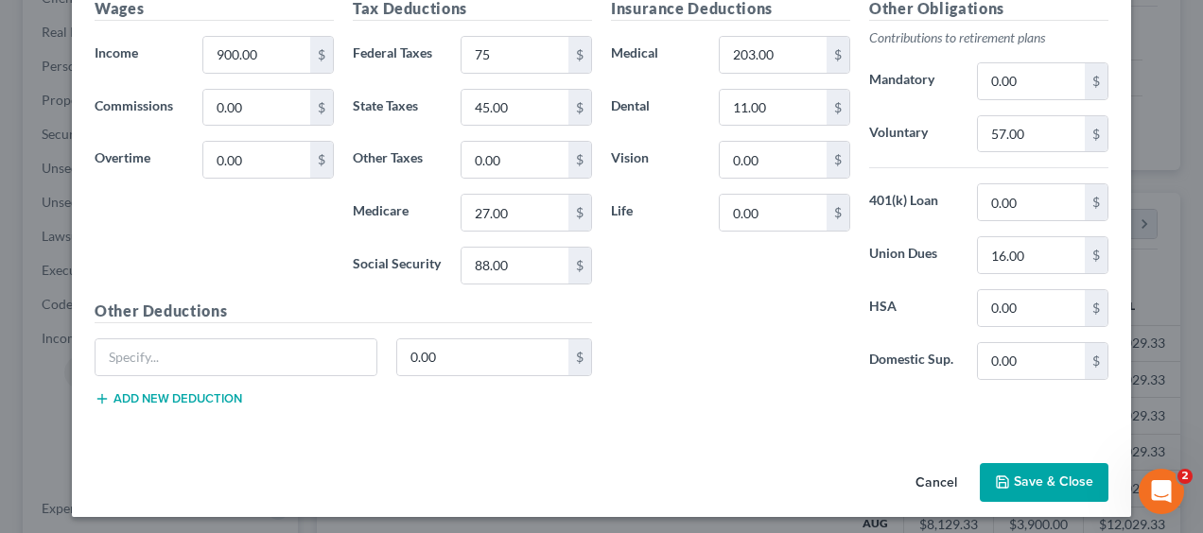
click at [1026, 478] on button "Save & Close" at bounding box center [1044, 483] width 129 height 40
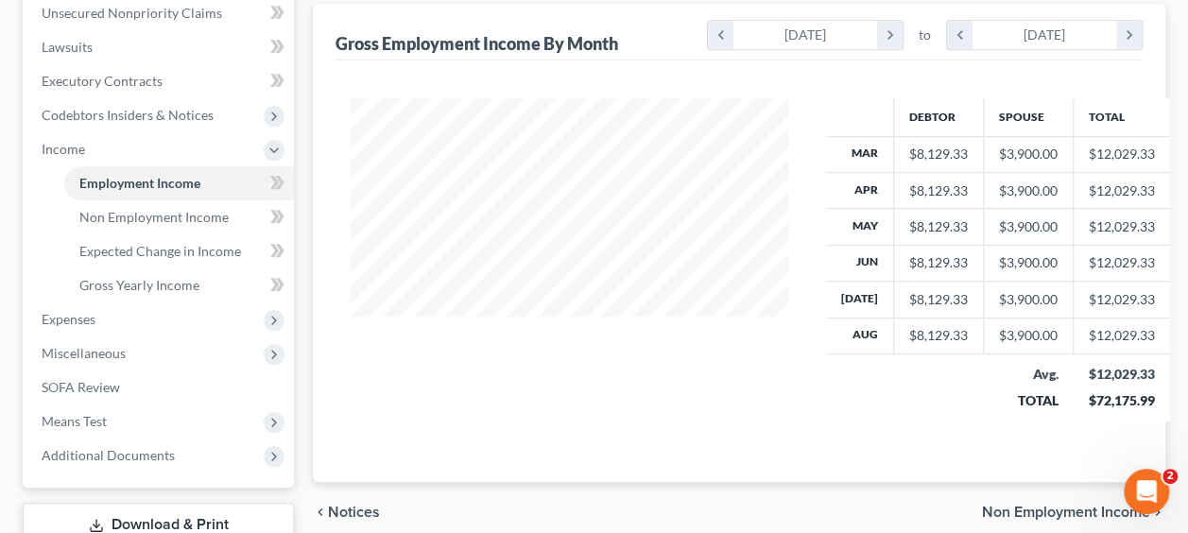
scroll to position [567, 0]
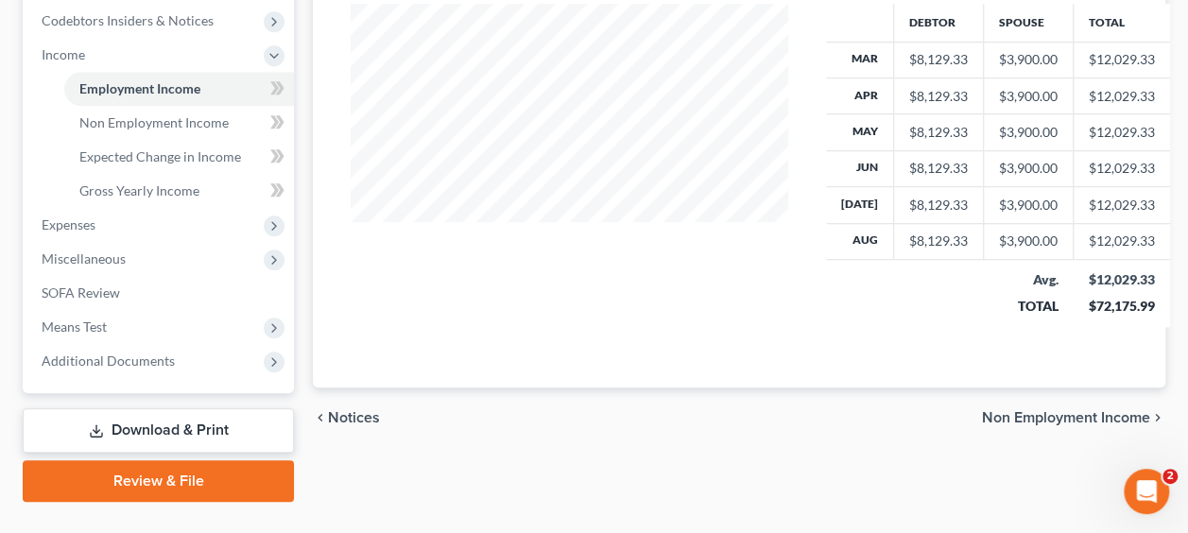
click at [72, 223] on span "Expenses" at bounding box center [69, 225] width 54 height 16
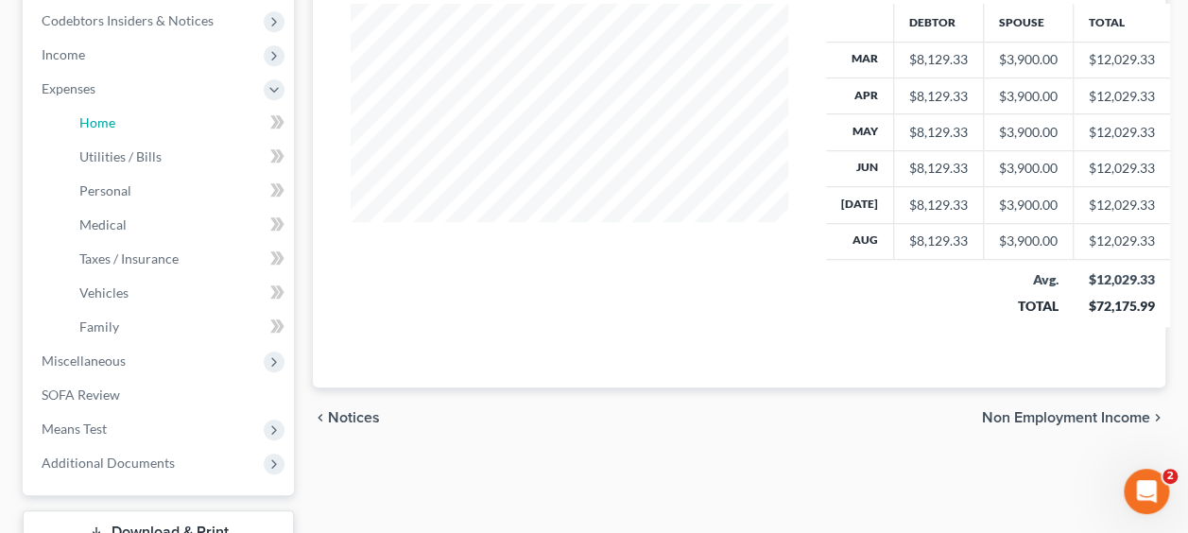
click at [96, 119] on span "Home" at bounding box center [97, 122] width 36 height 16
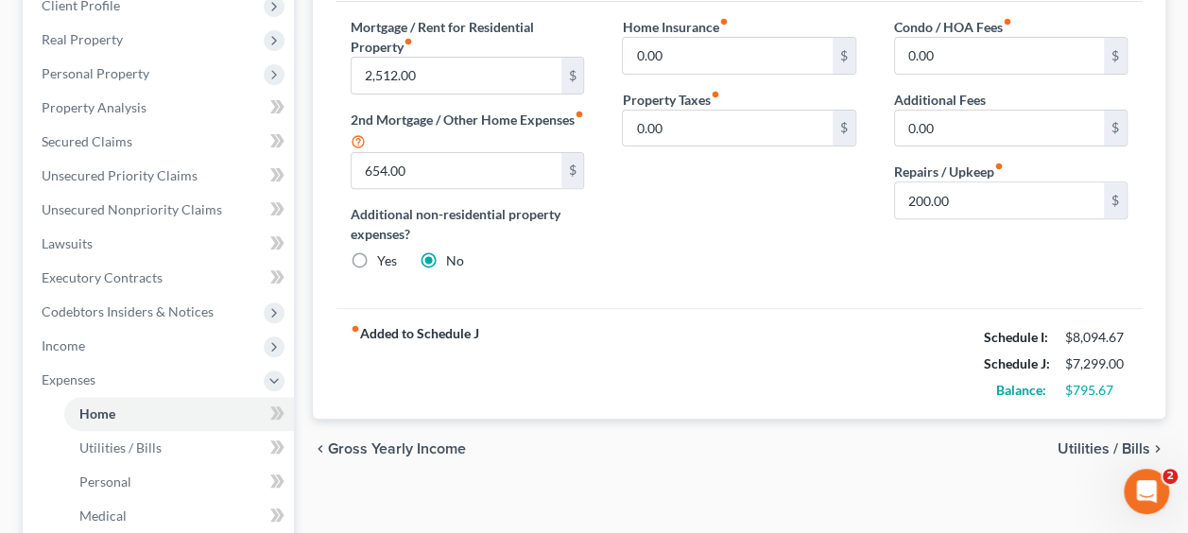
scroll to position [378, 0]
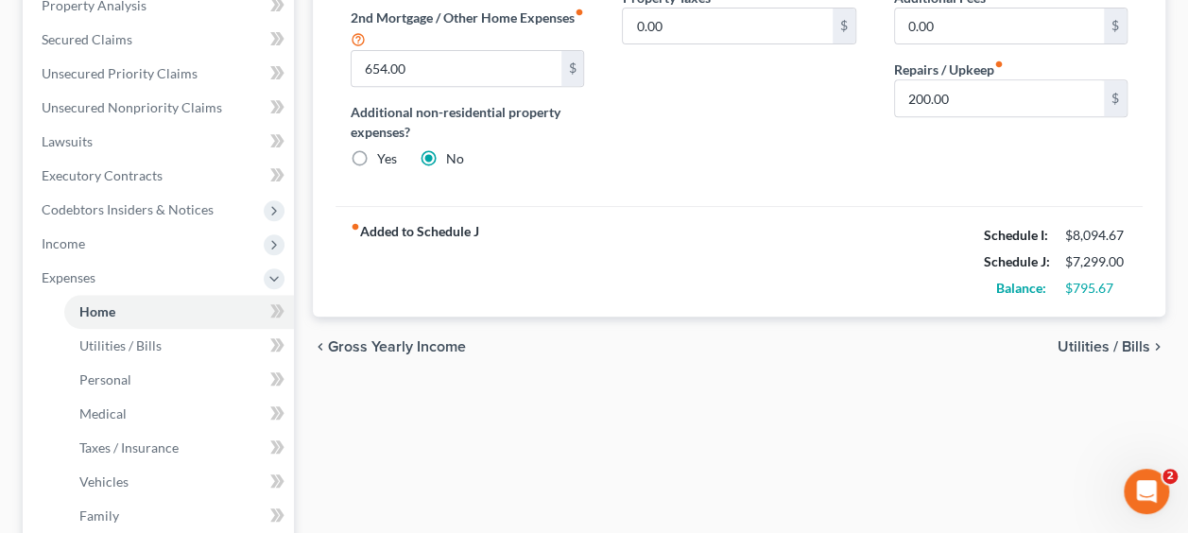
click at [1068, 340] on span "Utilities / Bills" at bounding box center [1104, 346] width 93 height 15
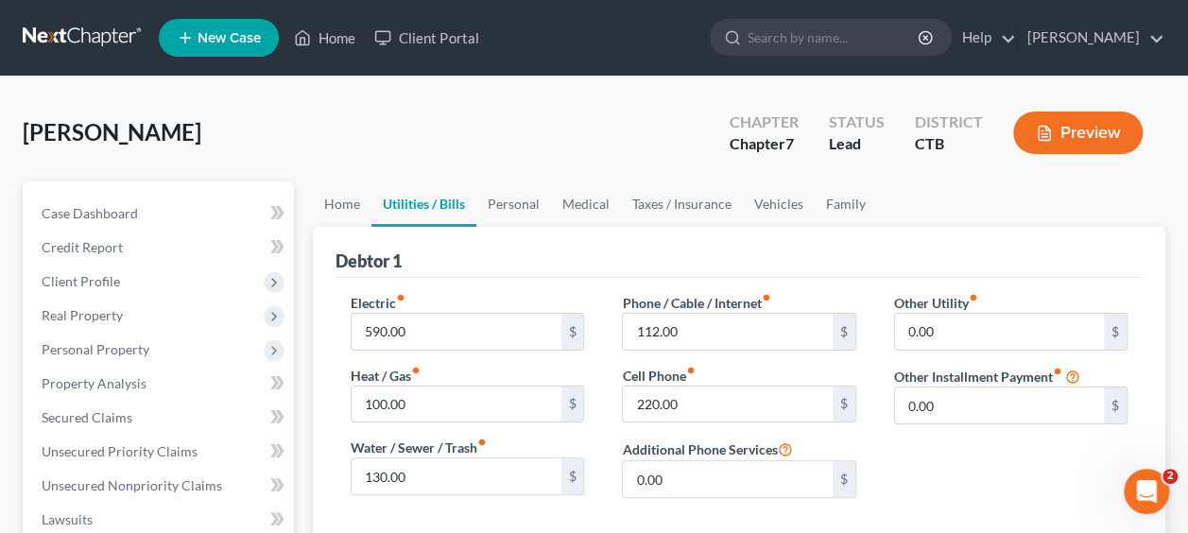
click at [490, 404] on input "100.00" at bounding box center [456, 405] width 209 height 36
type input "250"
click at [592, 495] on div "Electric fiber_manual_record 590.00 $ Heat / Gas fiber_manual_record 250 $ Wate…" at bounding box center [467, 403] width 271 height 220
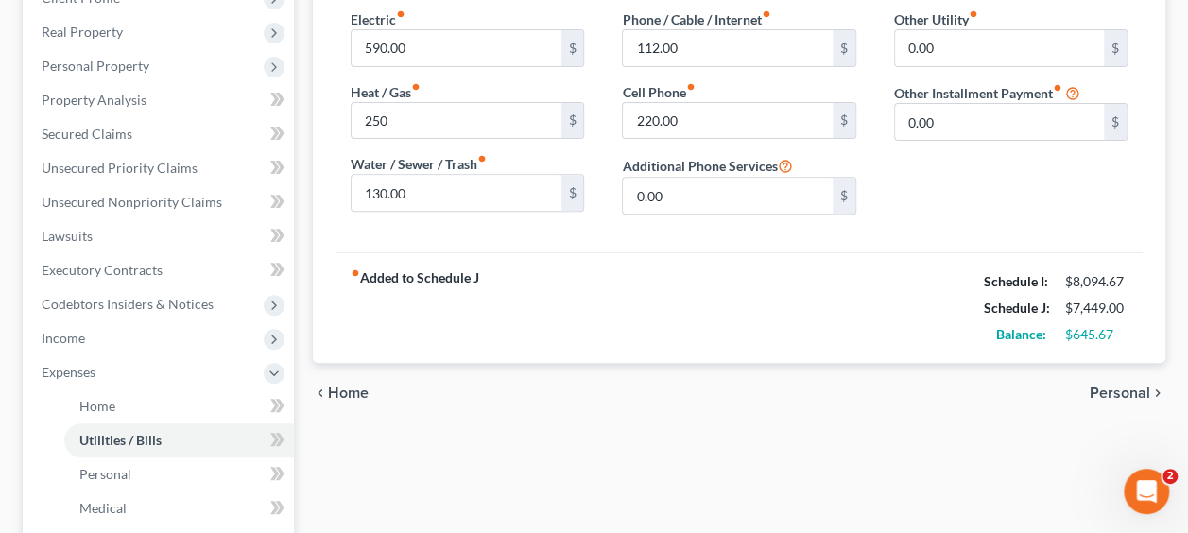
click at [1099, 386] on span "Personal" at bounding box center [1120, 393] width 61 height 15
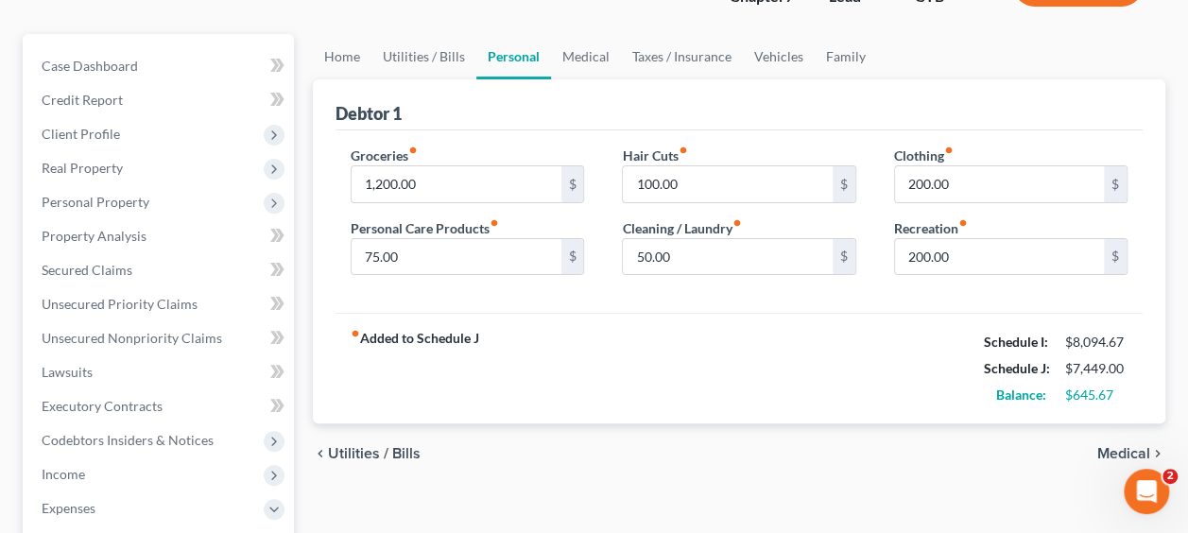
scroll to position [189, 0]
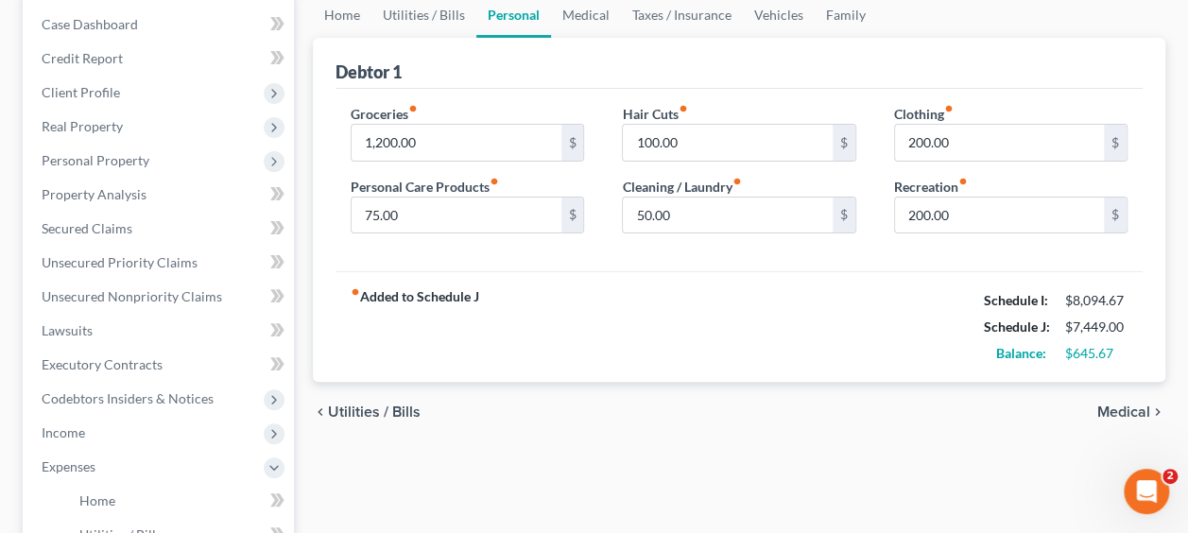
click at [1114, 413] on span "Medical" at bounding box center [1124, 412] width 53 height 15
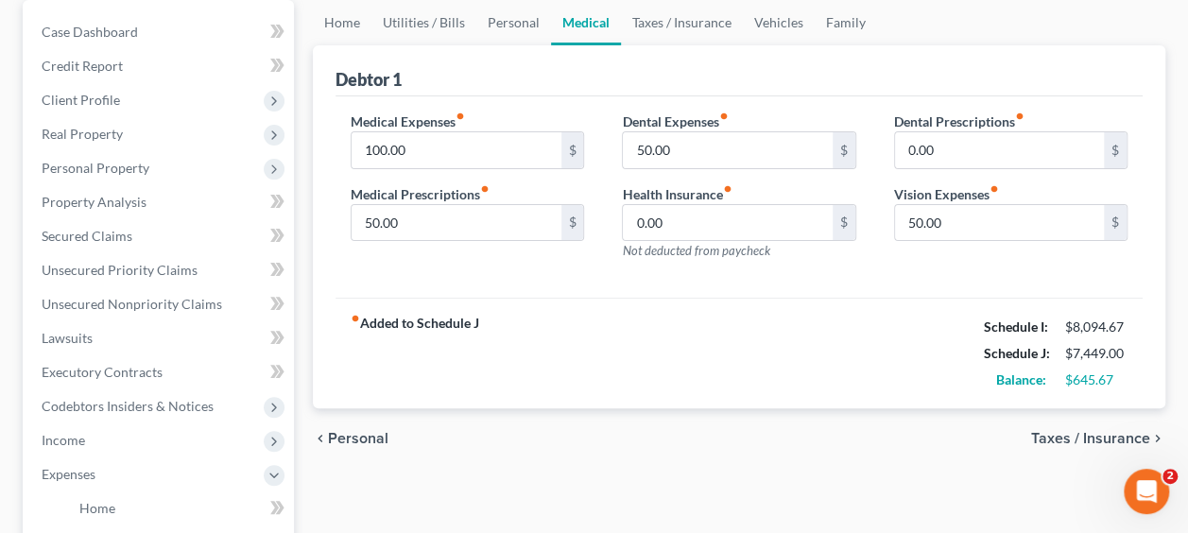
scroll to position [189, 0]
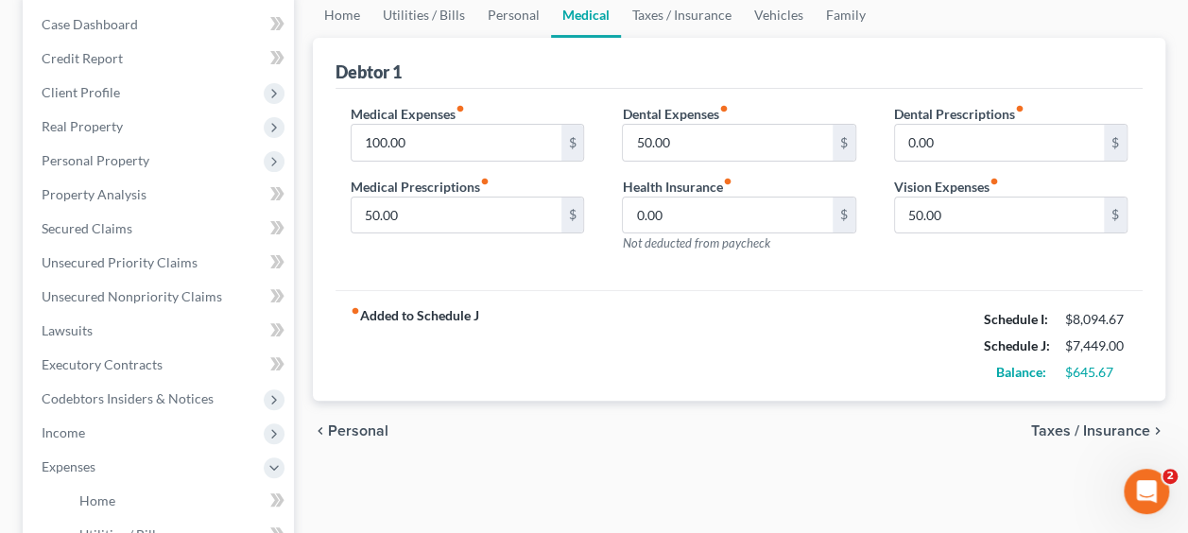
click at [1074, 425] on span "Taxes / Insurance" at bounding box center [1091, 431] width 119 height 15
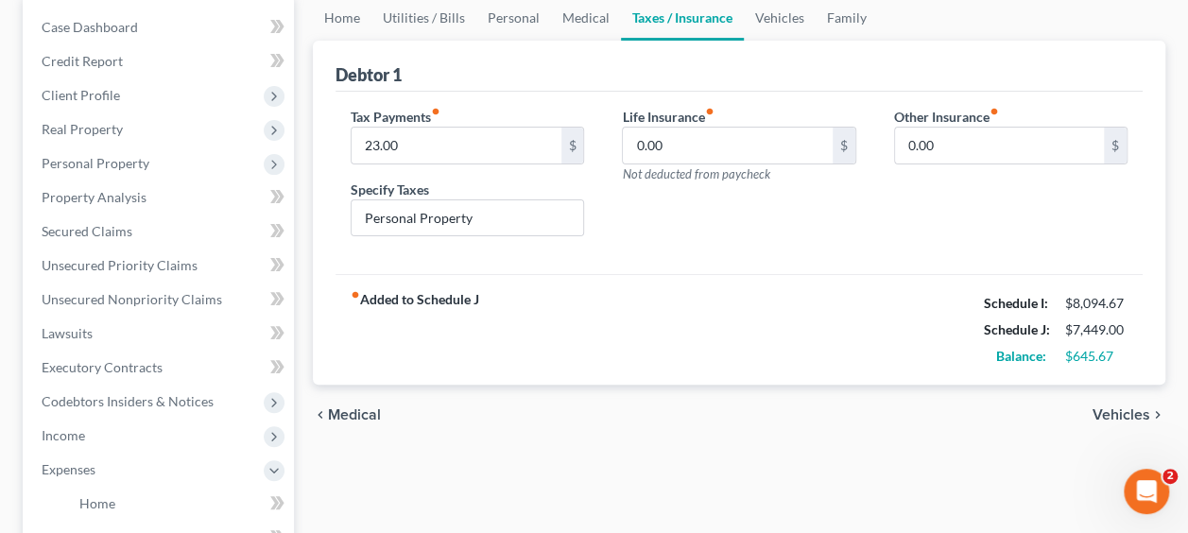
scroll to position [189, 0]
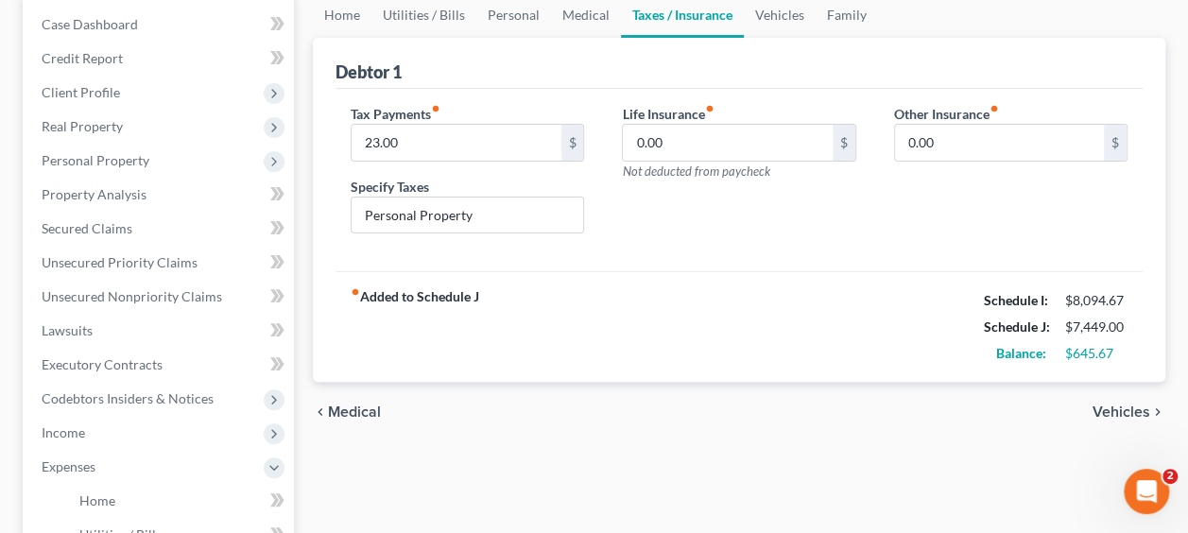
click at [1102, 415] on span "Vehicles" at bounding box center [1122, 412] width 58 height 15
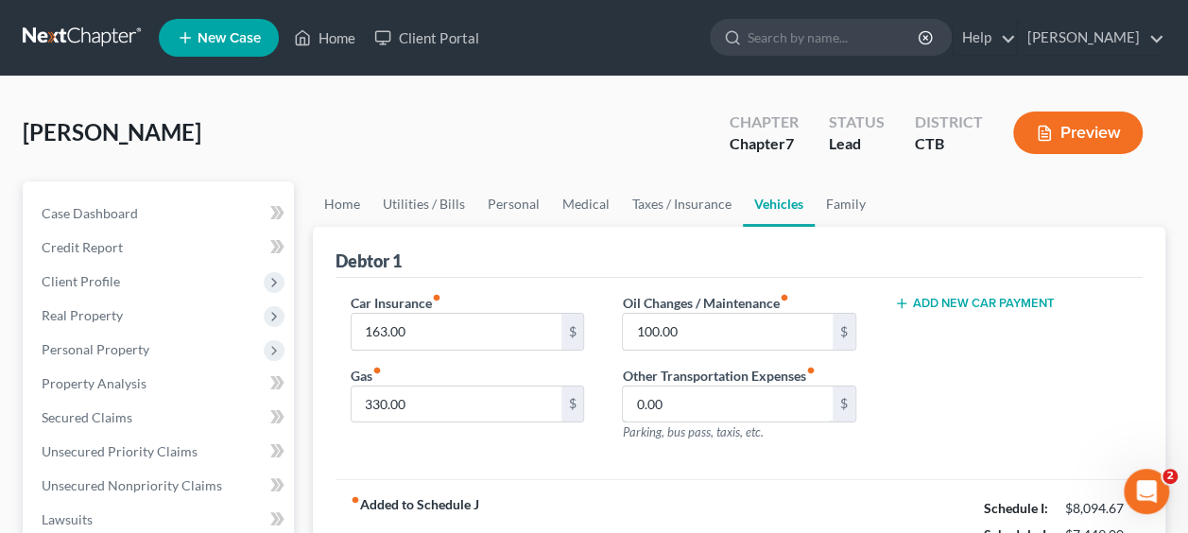
click at [746, 401] on input "0.00" at bounding box center [727, 405] width 209 height 36
type input "100"
click at [954, 402] on div "Add New Car Payment" at bounding box center [1011, 375] width 271 height 165
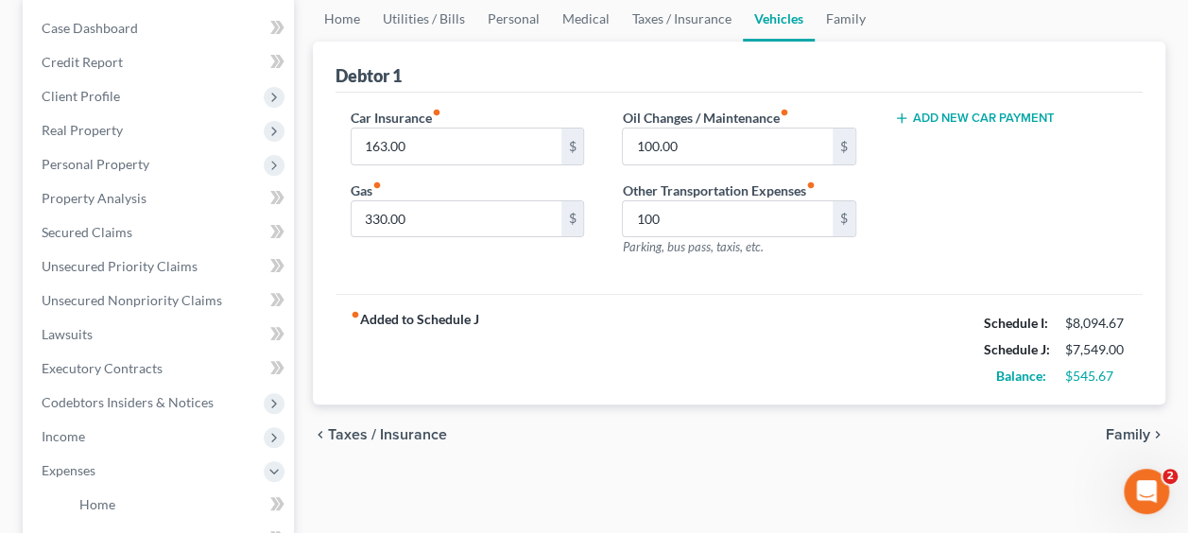
scroll to position [189, 0]
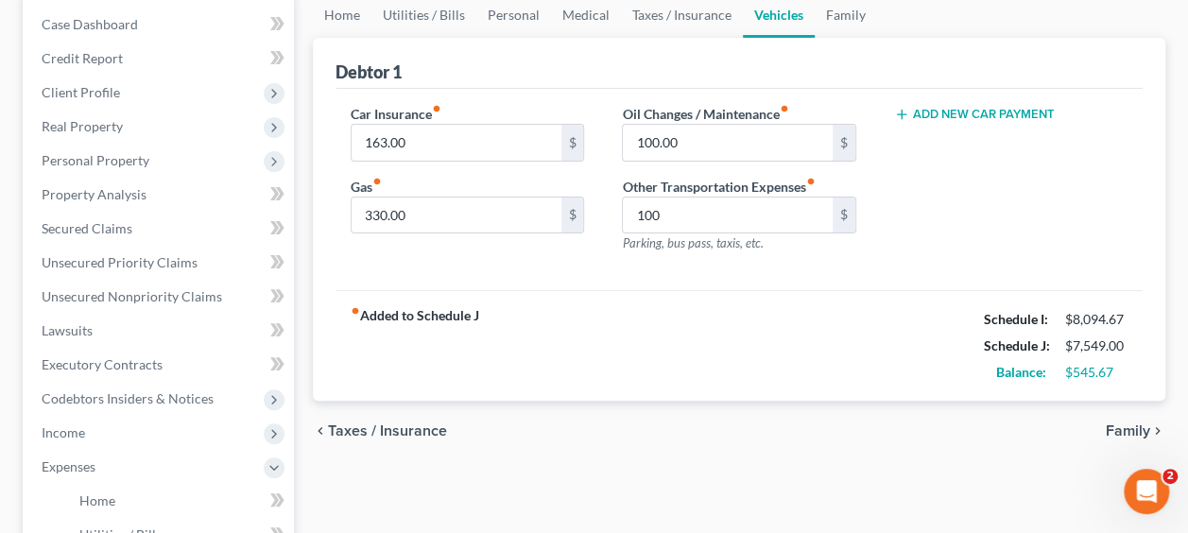
click at [1119, 427] on span "Family" at bounding box center [1128, 431] width 44 height 15
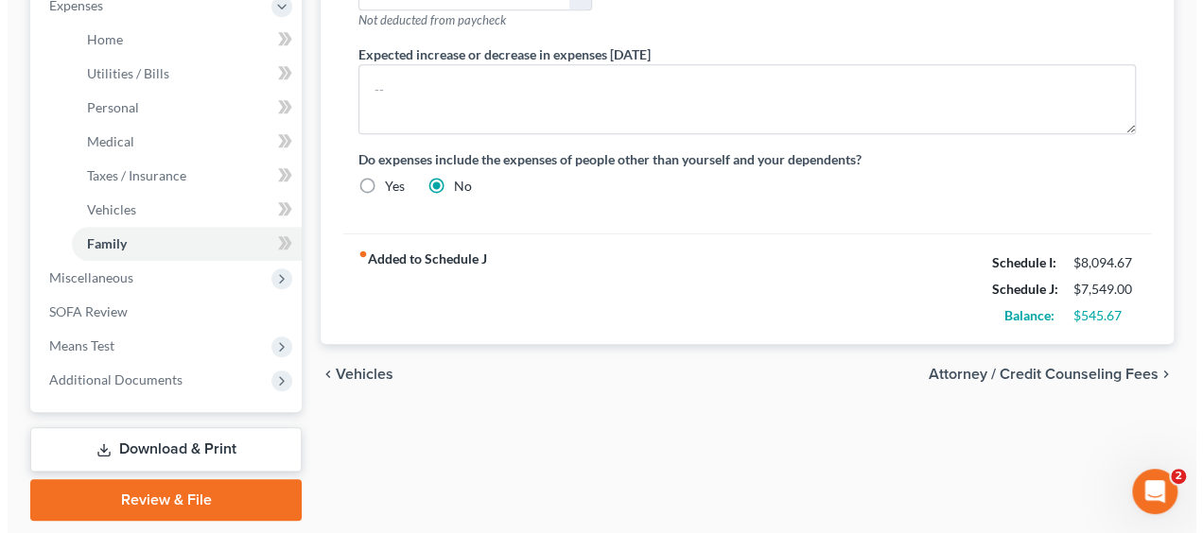
scroll to position [707, 0]
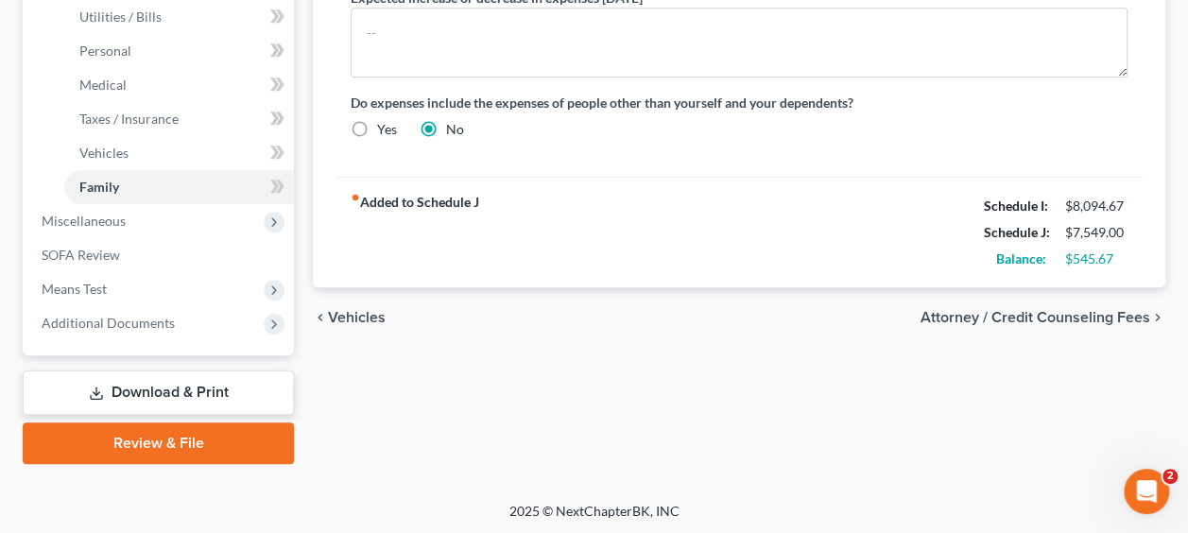
click at [157, 448] on link "Review & File" at bounding box center [158, 444] width 271 height 42
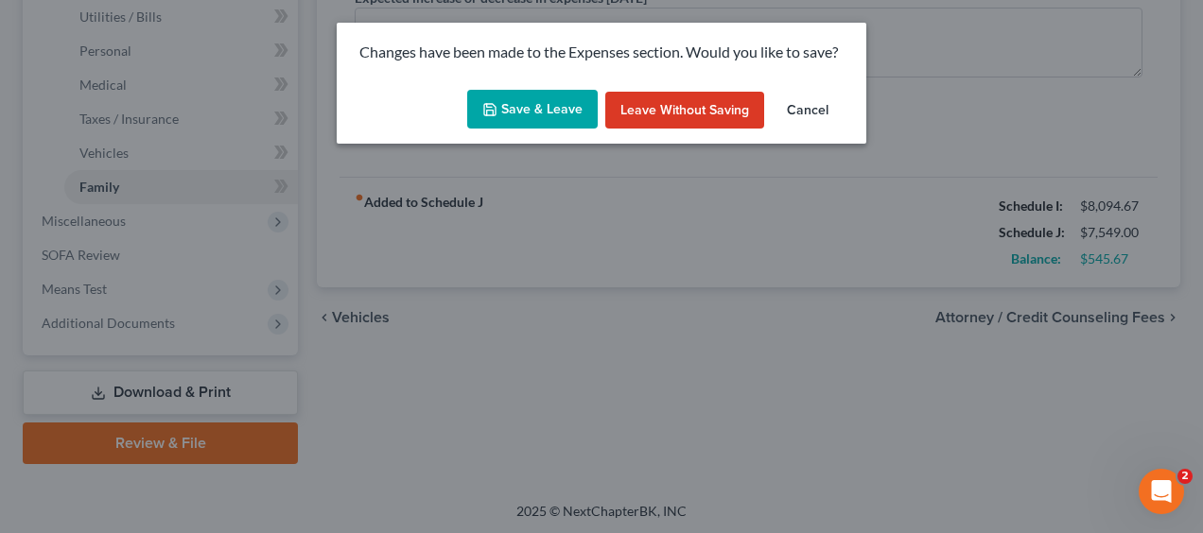
click at [513, 115] on button "Save & Leave" at bounding box center [532, 110] width 130 height 40
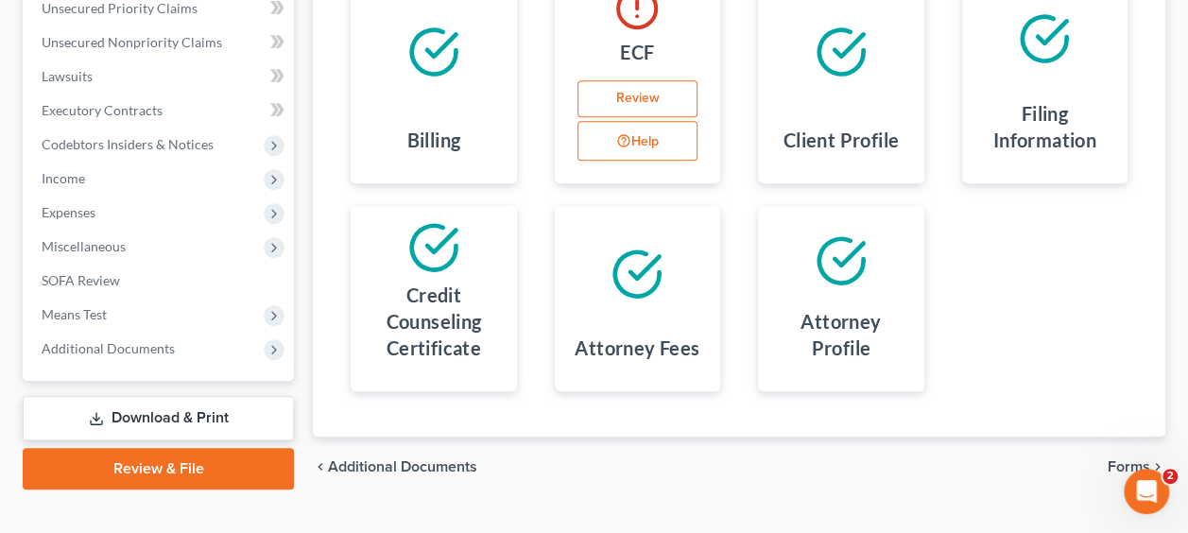
scroll to position [473, 0]
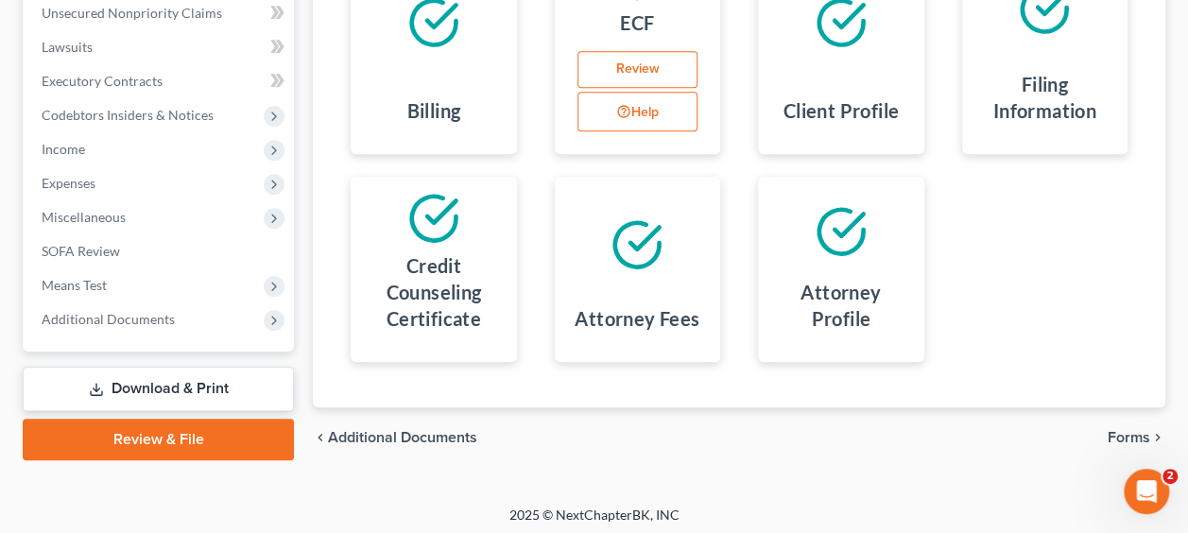
click at [223, 382] on link "Download & Print" at bounding box center [158, 389] width 271 height 44
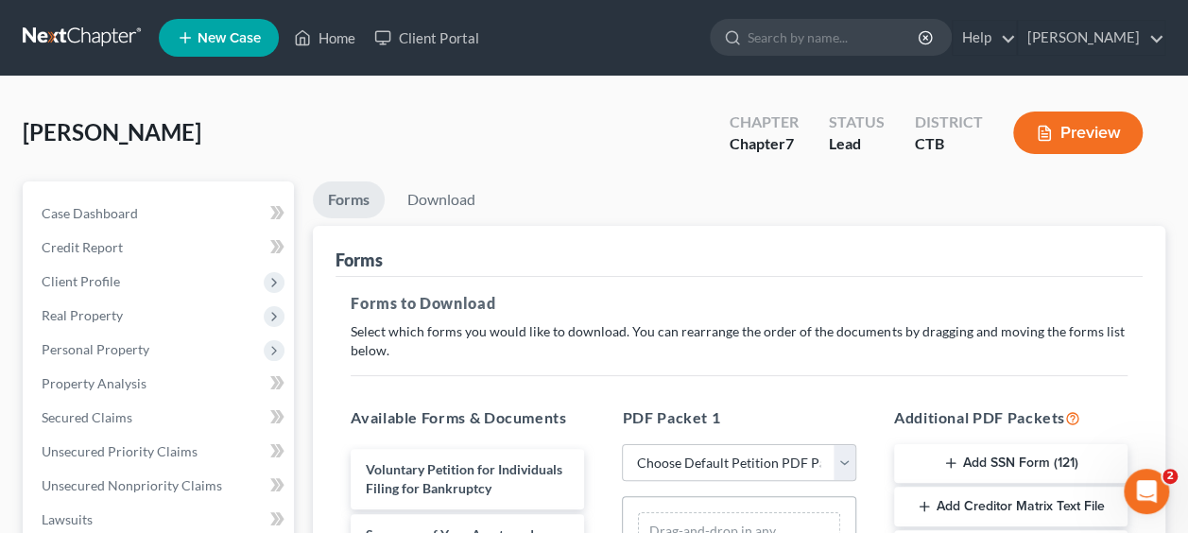
click at [1066, 130] on button "Preview" at bounding box center [1079, 133] width 130 height 43
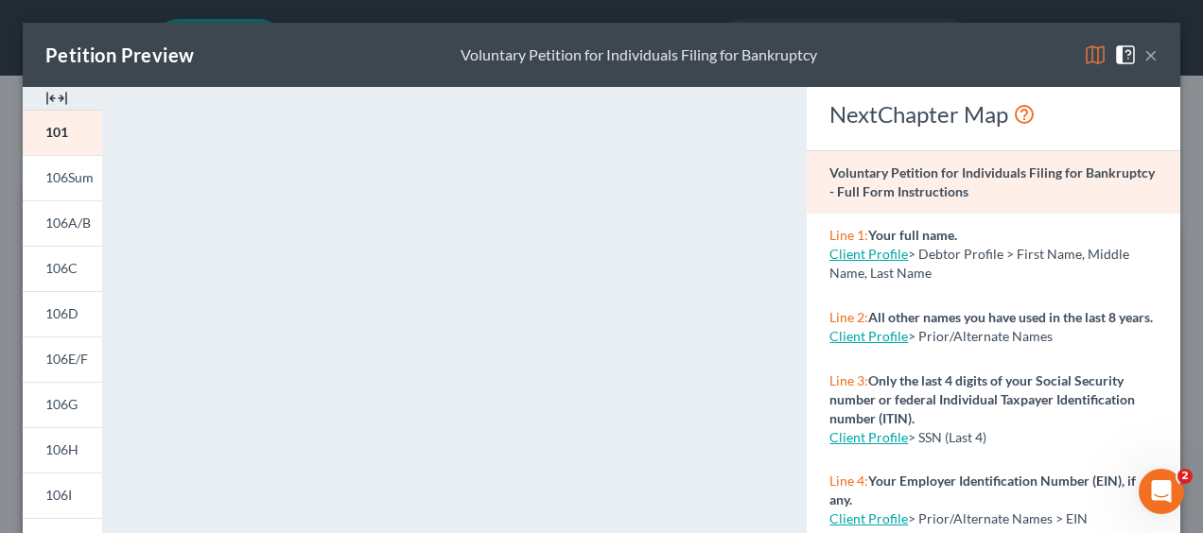
click at [63, 402] on span "106G" at bounding box center [61, 404] width 32 height 16
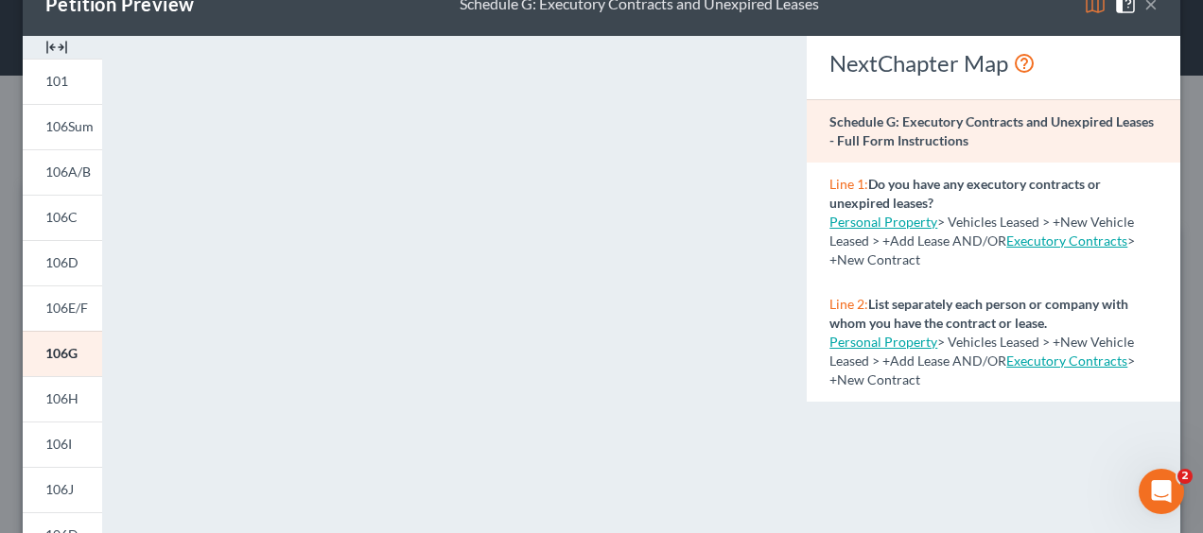
scroll to position [95, 0]
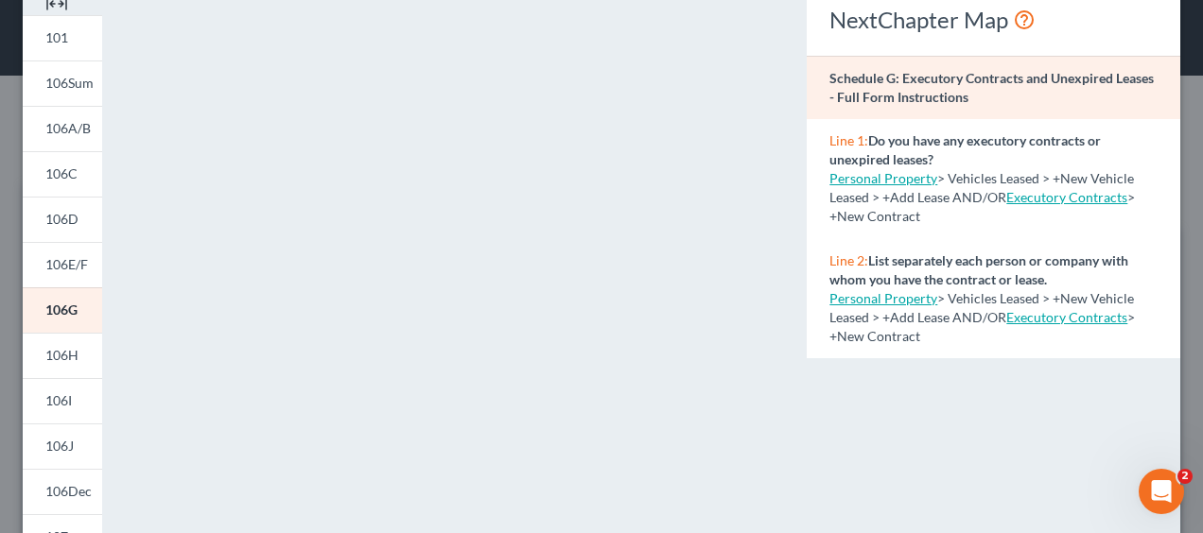
click at [63, 408] on link "106I" at bounding box center [62, 400] width 79 height 45
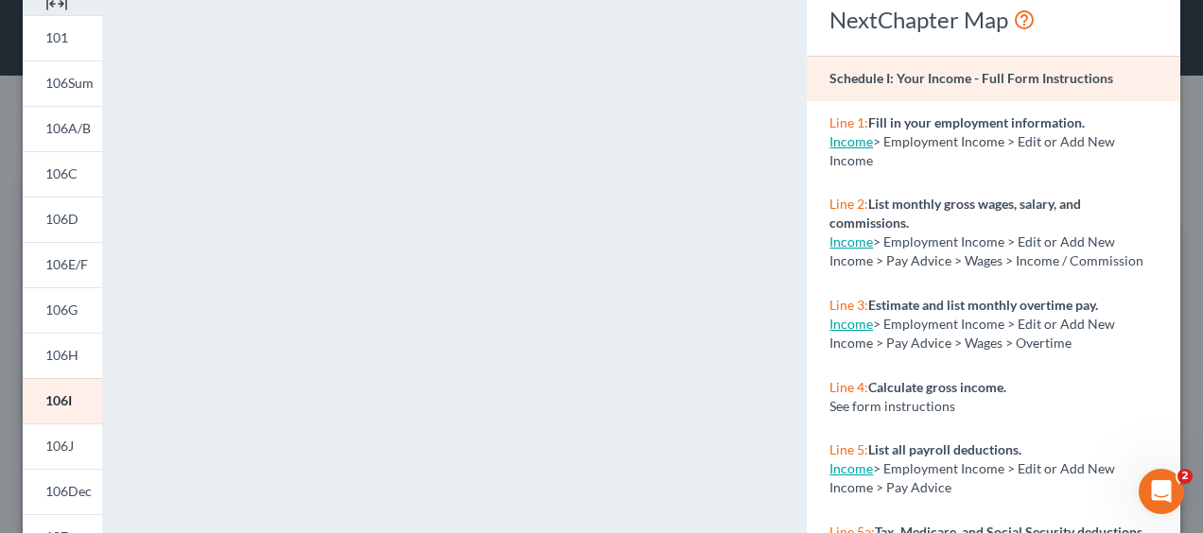
click at [778, 234] on div "<object ng-attr-data='[URL][DOMAIN_NAME]' type='application/pdf' width='100%' h…" at bounding box center [455, 470] width 686 height 957
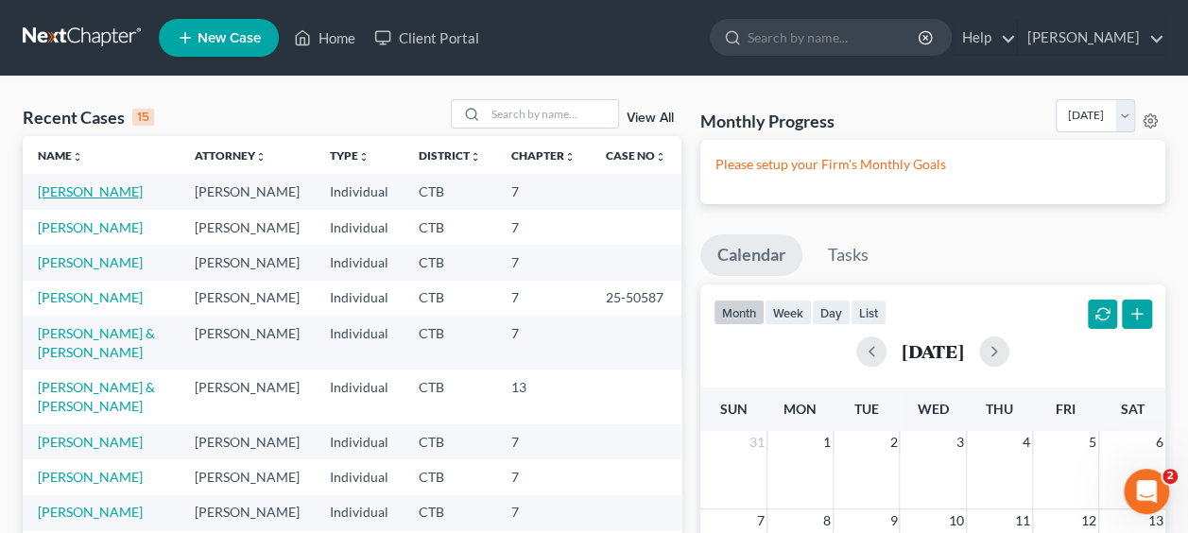
click at [54, 194] on link "[PERSON_NAME]" at bounding box center [90, 191] width 105 height 16
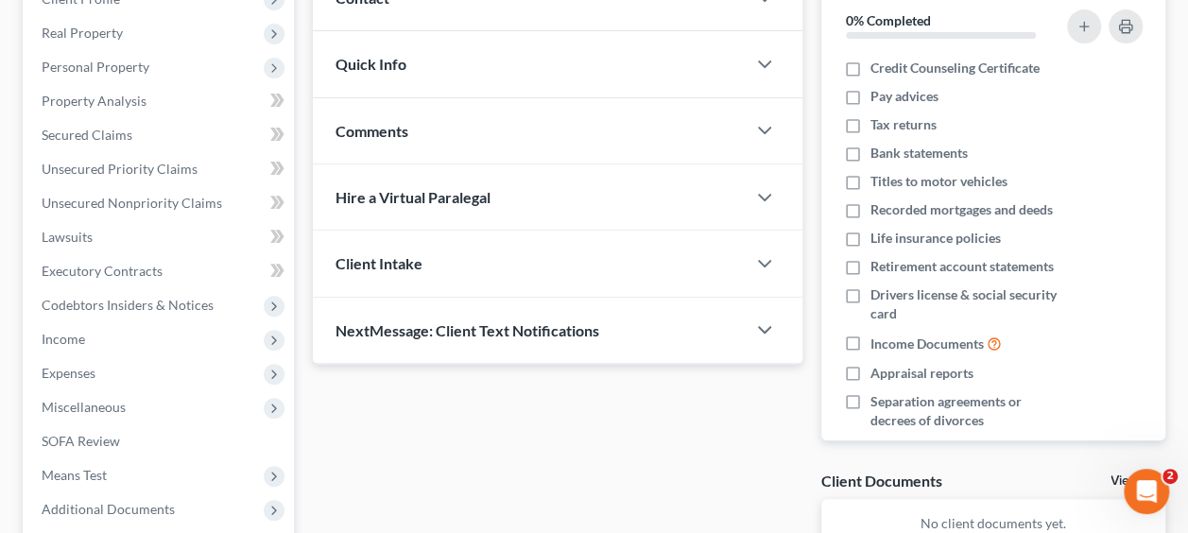
scroll to position [284, 0]
click at [80, 342] on span "Income" at bounding box center [63, 338] width 43 height 16
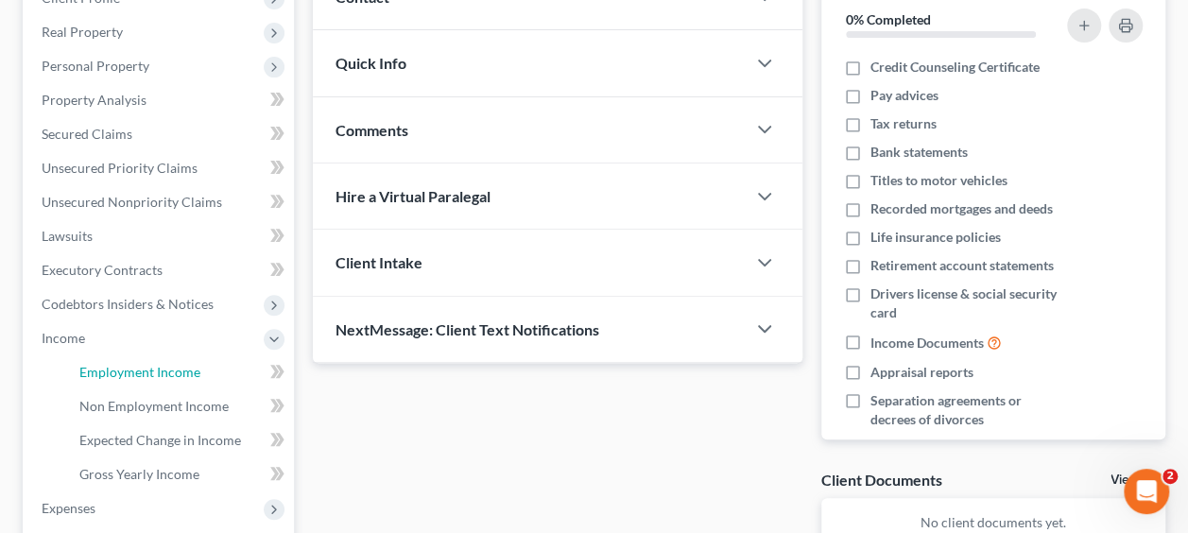
click at [106, 374] on span "Employment Income" at bounding box center [139, 372] width 121 height 16
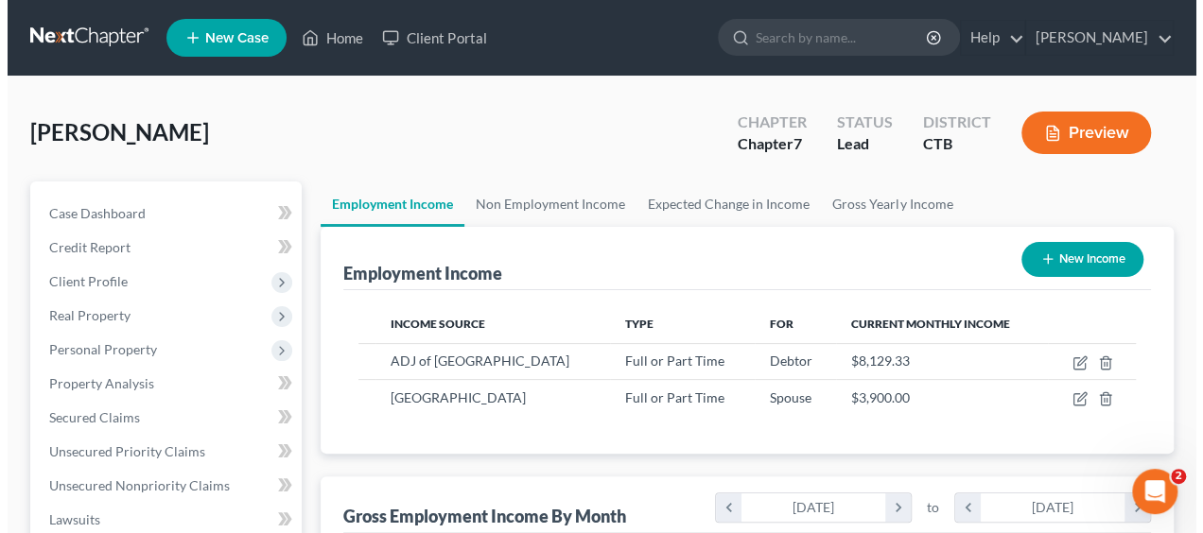
scroll to position [337, 475]
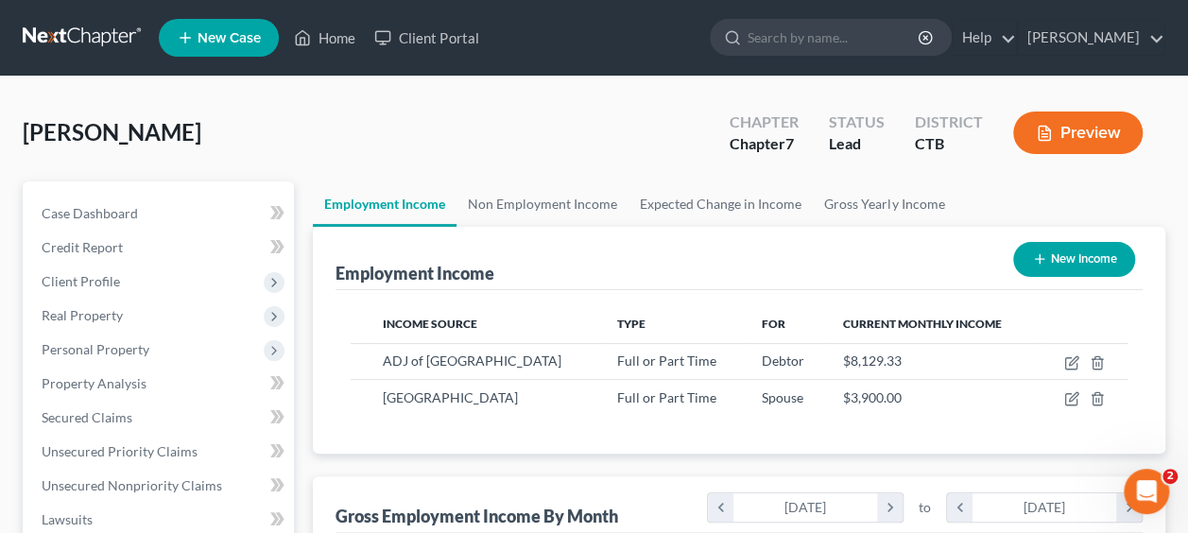
click at [442, 361] on span "ADJ of [GEOGRAPHIC_DATA]" at bounding box center [472, 361] width 179 height 16
click at [828, 371] on td "$8,129.33" at bounding box center [934, 361] width 212 height 36
click at [1077, 360] on icon "button" at bounding box center [1072, 362] width 15 height 15
select select "0"
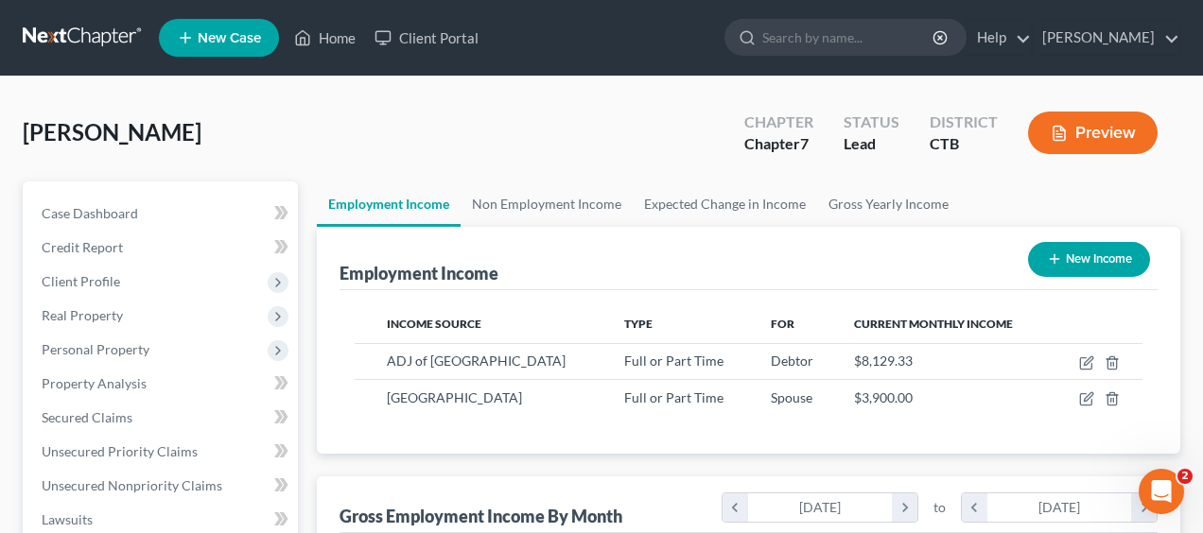
select select "6"
select select "3"
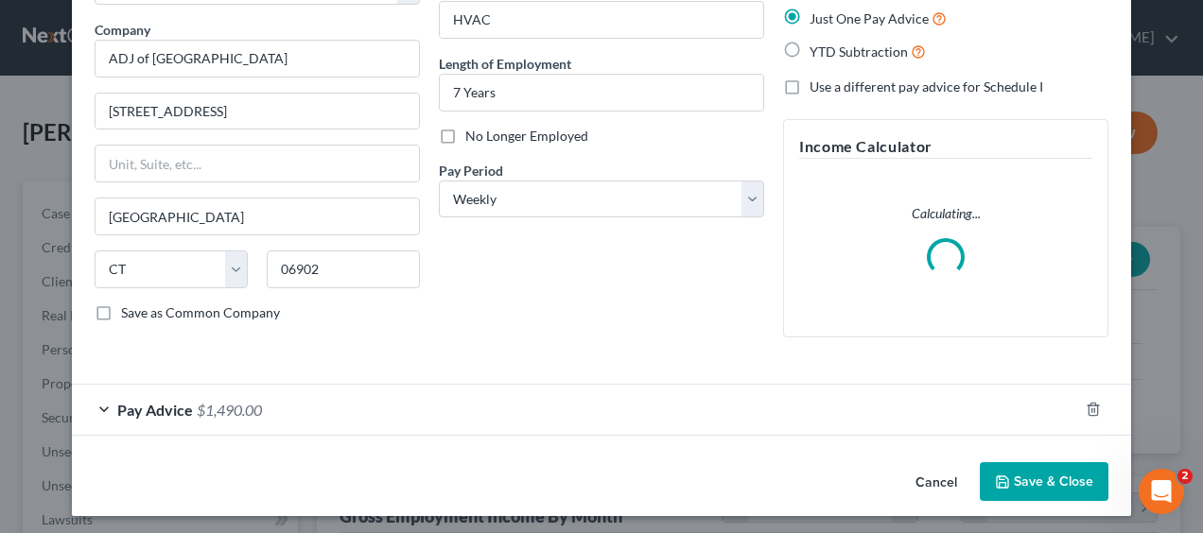
scroll to position [144, 0]
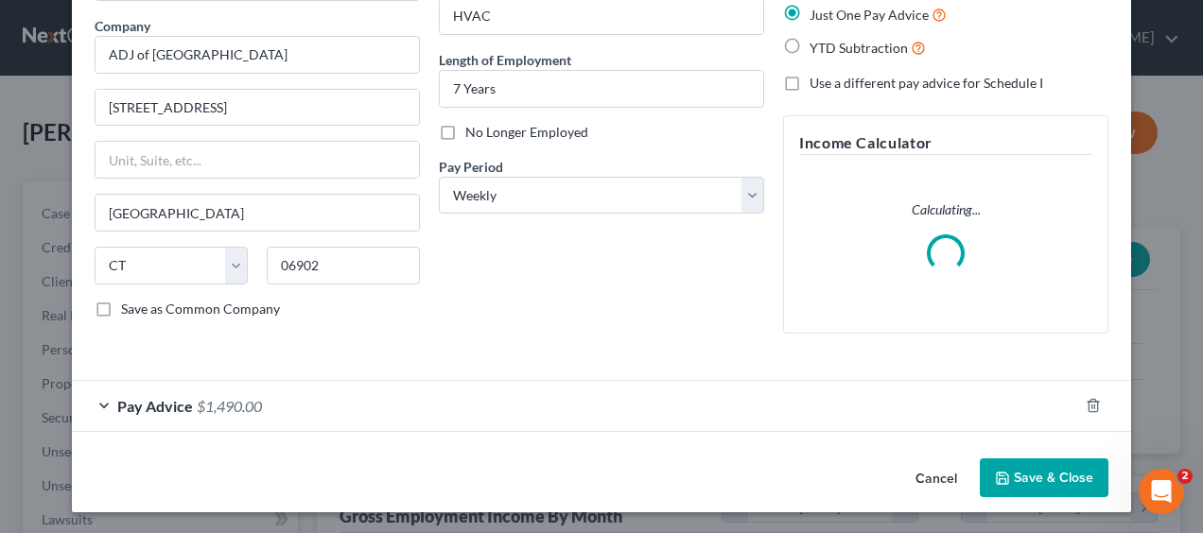
click at [143, 408] on span "Pay Advice" at bounding box center [155, 406] width 76 height 18
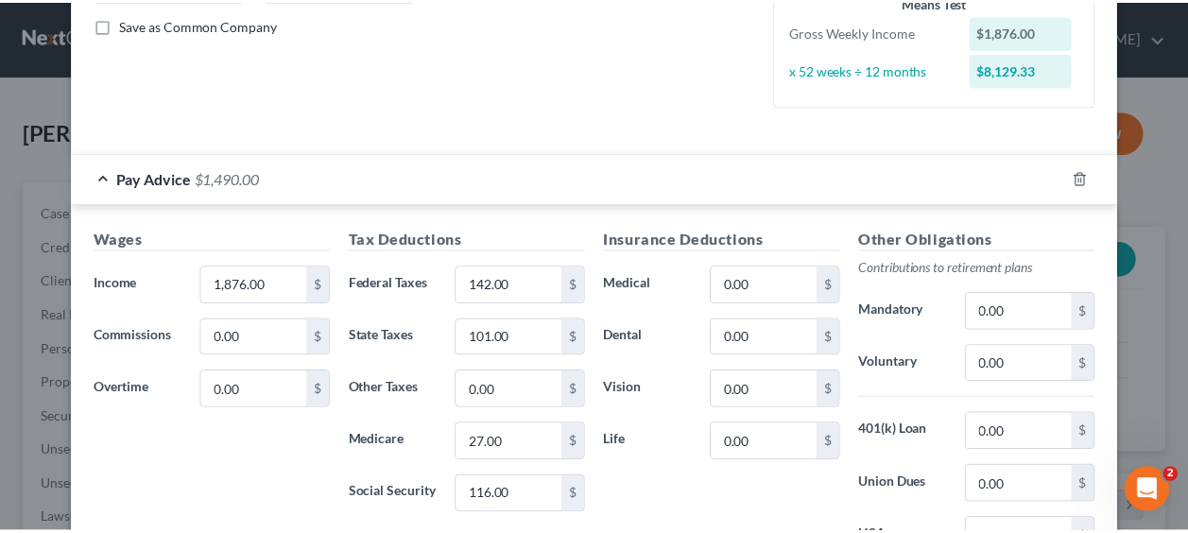
scroll to position [616, 0]
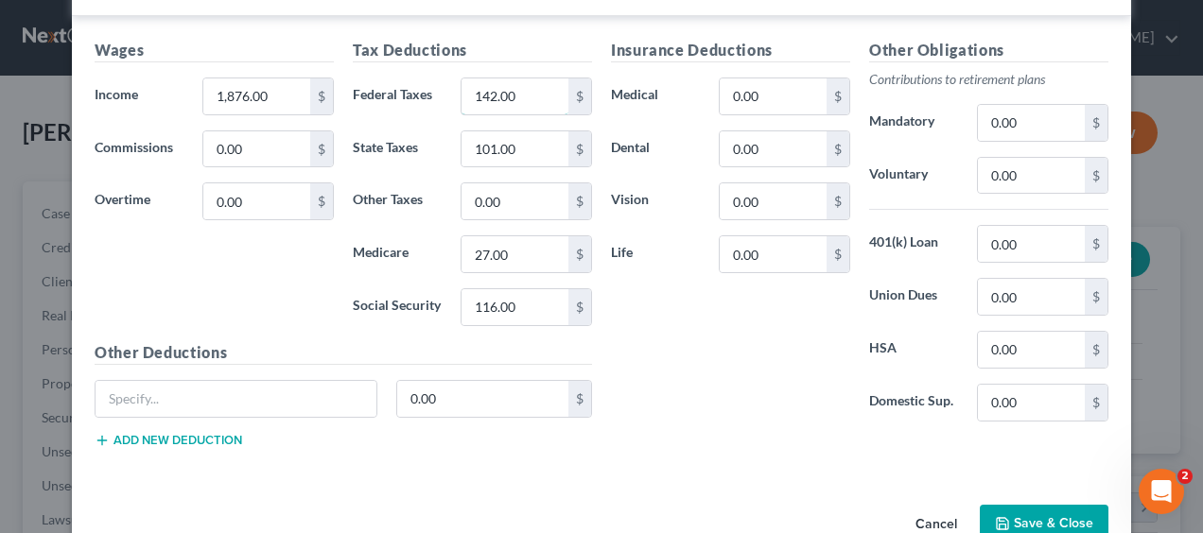
click at [550, 104] on input "142.00" at bounding box center [514, 96] width 107 height 36
click at [369, 297] on label "Social Security" at bounding box center [397, 307] width 108 height 38
click at [520, 251] on input "27.00" at bounding box center [514, 254] width 107 height 36
type input "56"
click at [399, 317] on label "Social Security" at bounding box center [397, 307] width 108 height 38
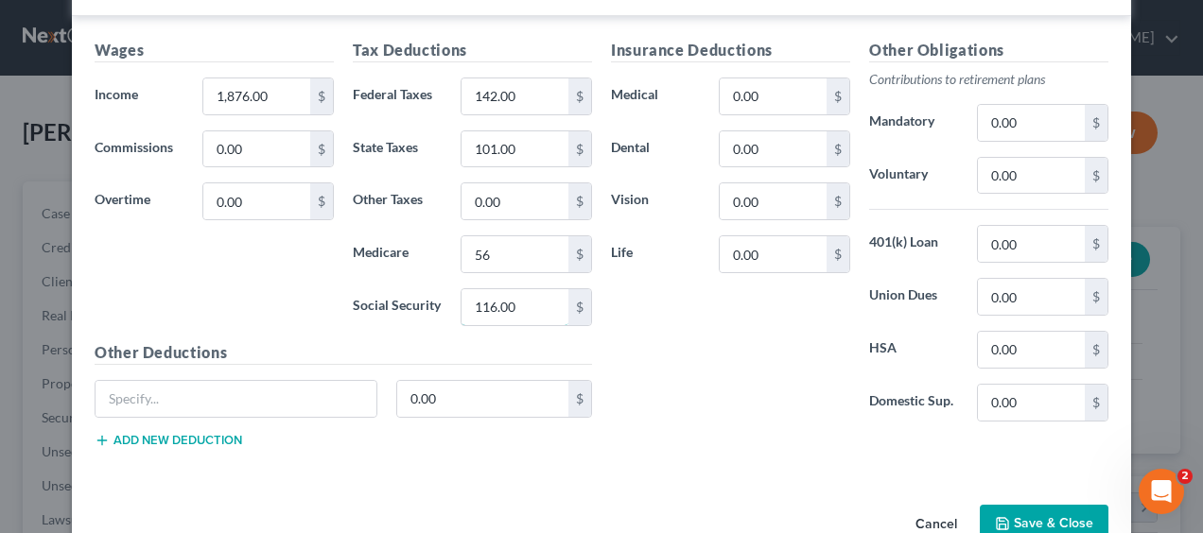
click at [532, 312] on input "116.00" at bounding box center [514, 307] width 107 height 36
type input "141"
click at [811, 427] on div "Insurance Deductions Medical 0.00 $ Dental 0.00 $ Vision 0.00 $ Life 0.00 $" at bounding box center [730, 238] width 258 height 398
click at [1032, 513] on button "Save & Close" at bounding box center [1044, 525] width 129 height 40
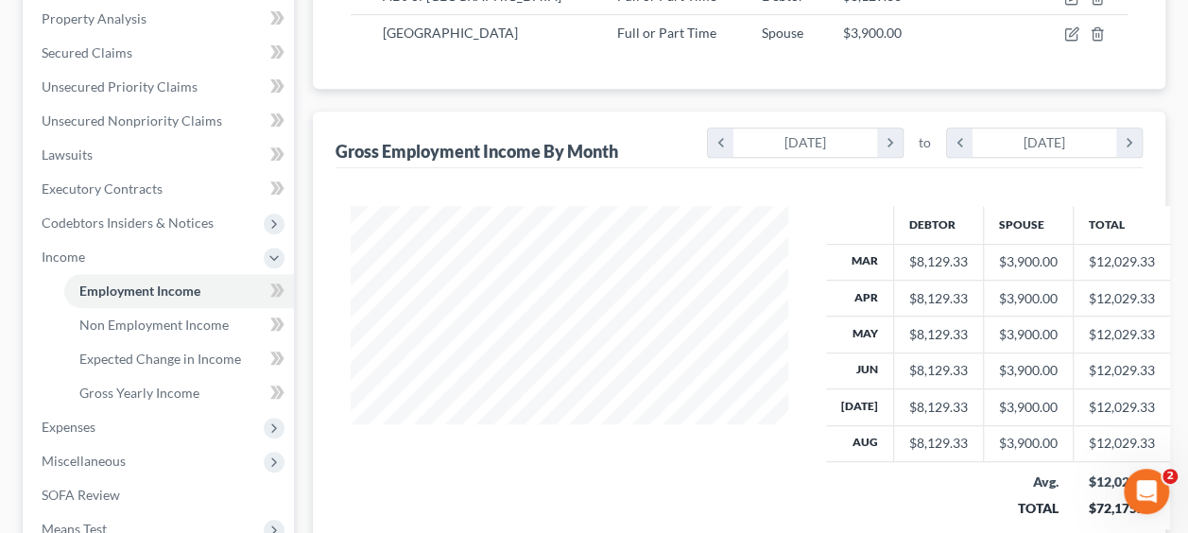
scroll to position [378, 0]
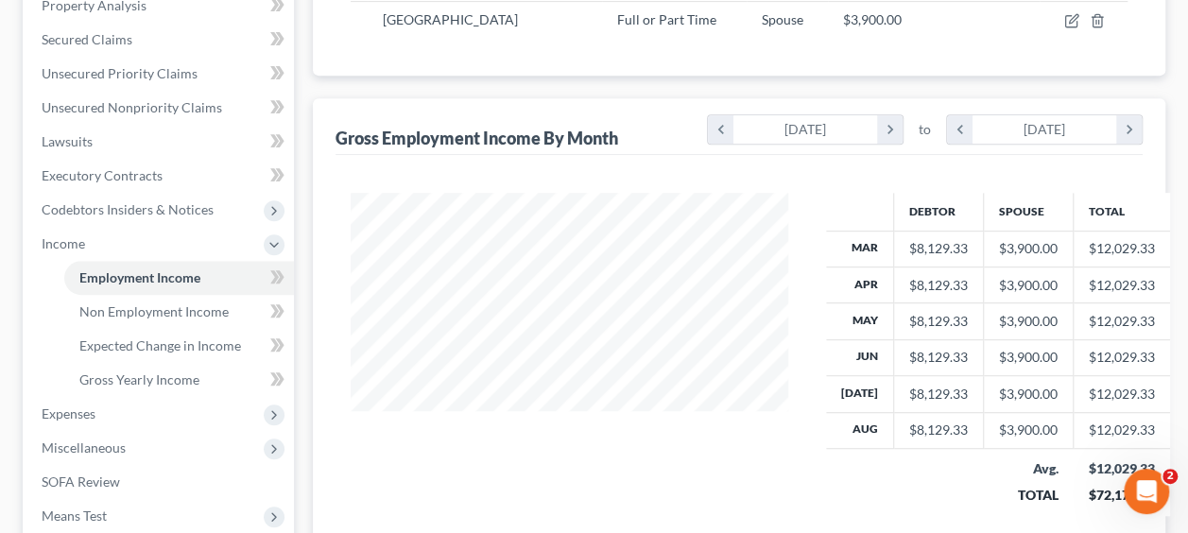
click at [82, 410] on span "Expenses" at bounding box center [69, 414] width 54 height 16
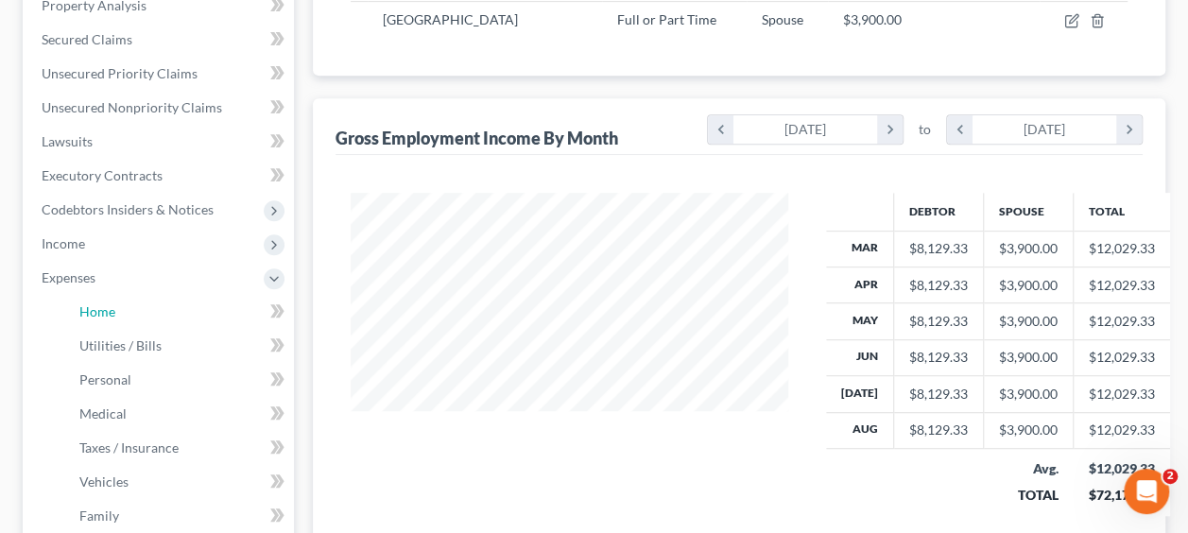
click at [112, 306] on span "Home" at bounding box center [97, 311] width 36 height 16
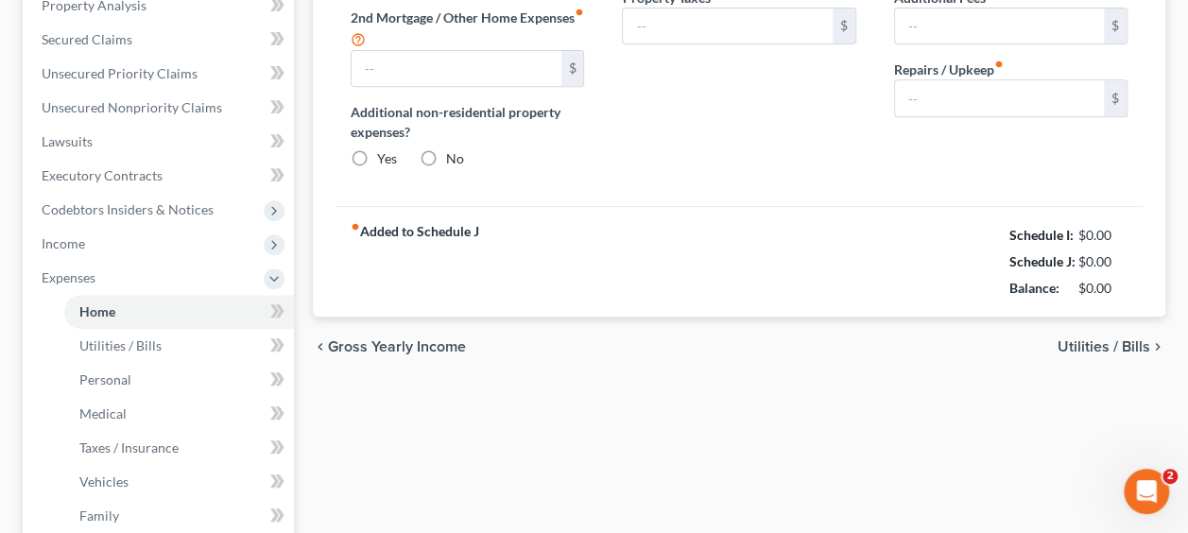
type input "2,512.00"
type input "654.00"
radio input "true"
type input "0.00"
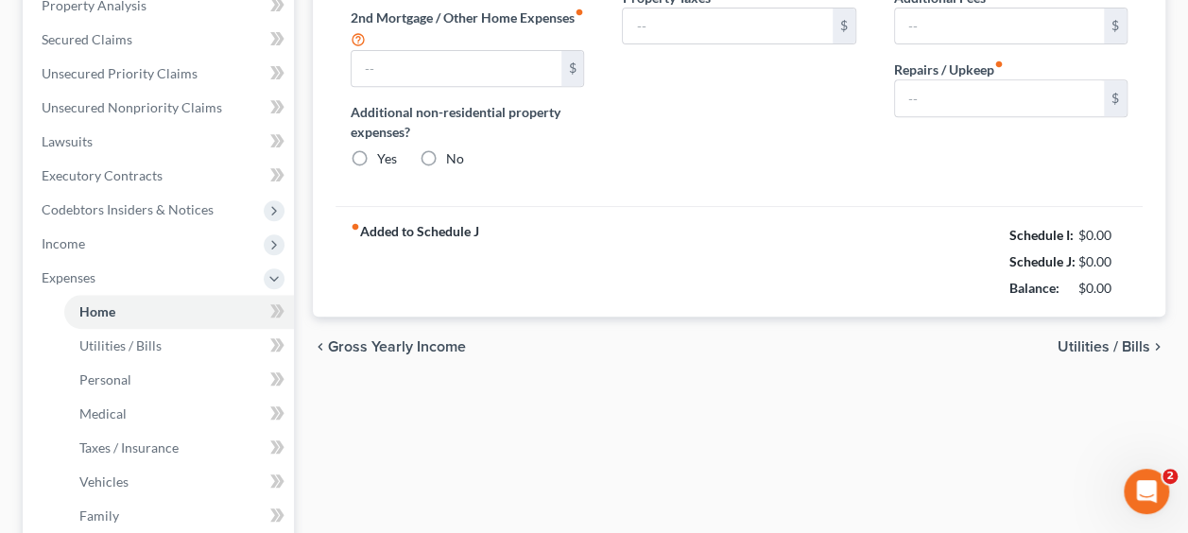
type input "0.00"
type input "200.00"
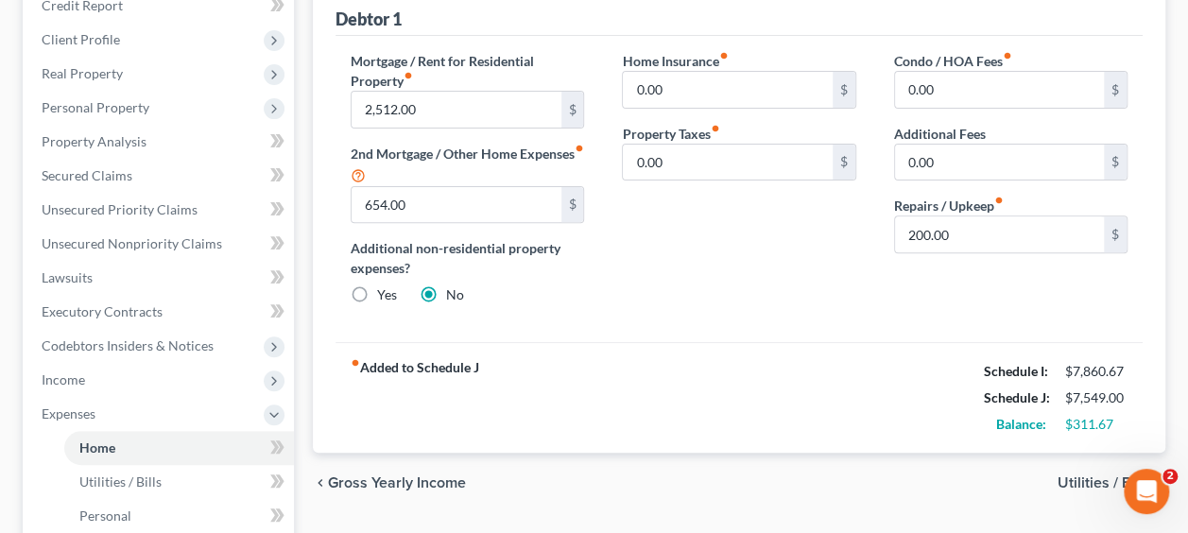
scroll to position [284, 0]
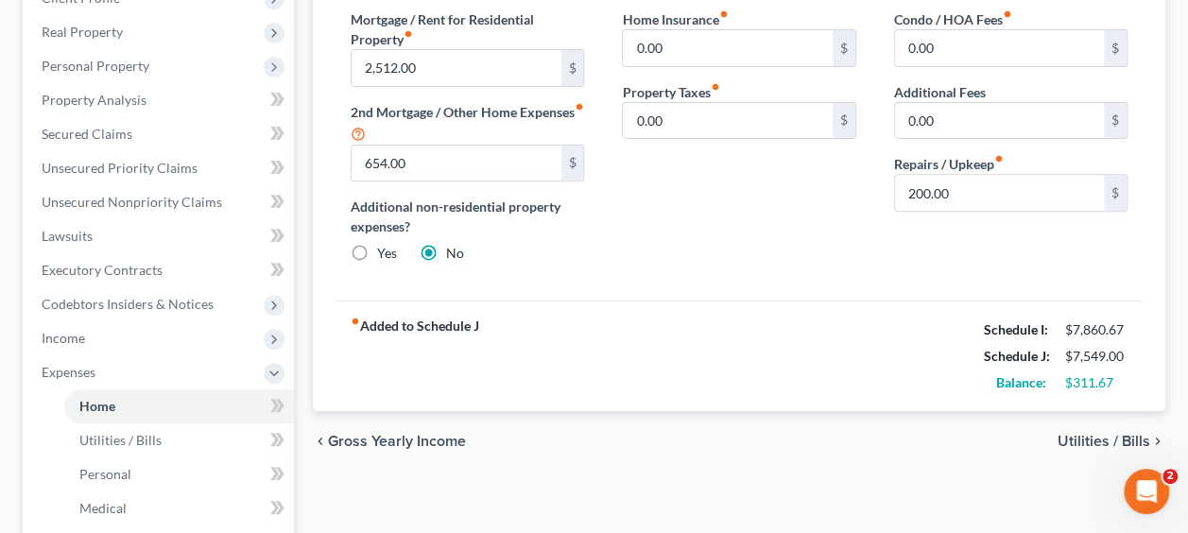
click at [1065, 435] on span "Utilities / Bills" at bounding box center [1104, 441] width 93 height 15
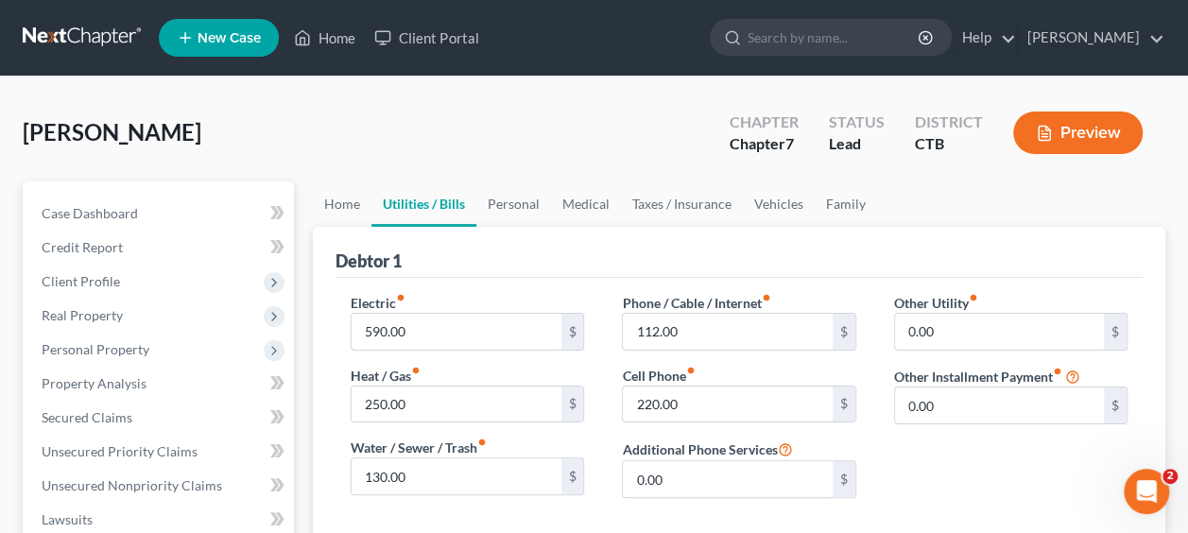
click at [471, 324] on input "590.00" at bounding box center [456, 332] width 209 height 36
type input "650"
click at [719, 325] on input "112.00" at bounding box center [727, 332] width 209 height 36
type input "125"
click at [858, 253] on div "Debtor 1" at bounding box center [739, 252] width 807 height 51
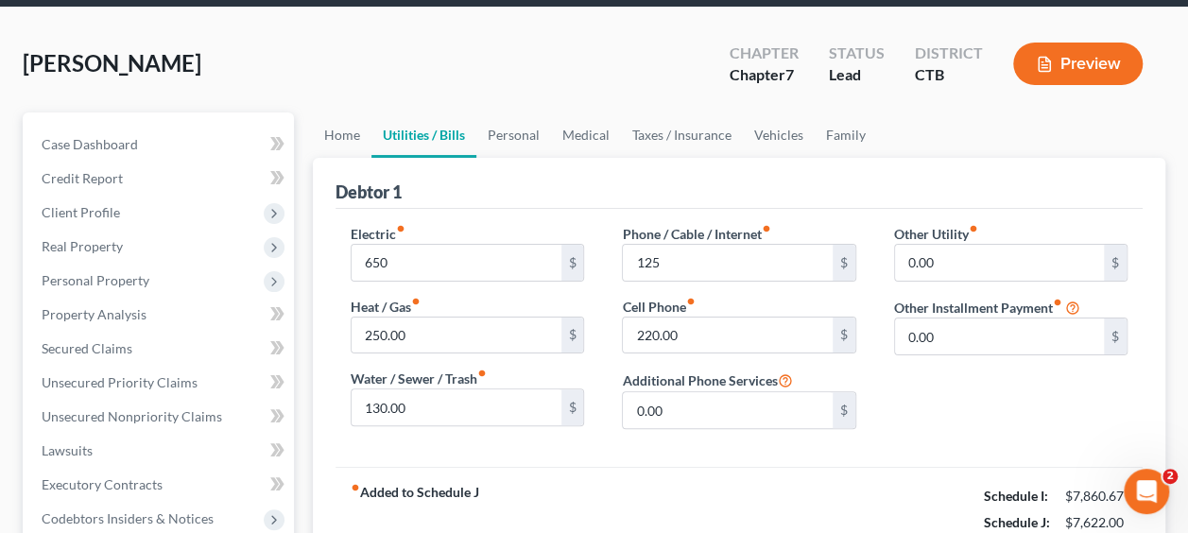
scroll to position [189, 0]
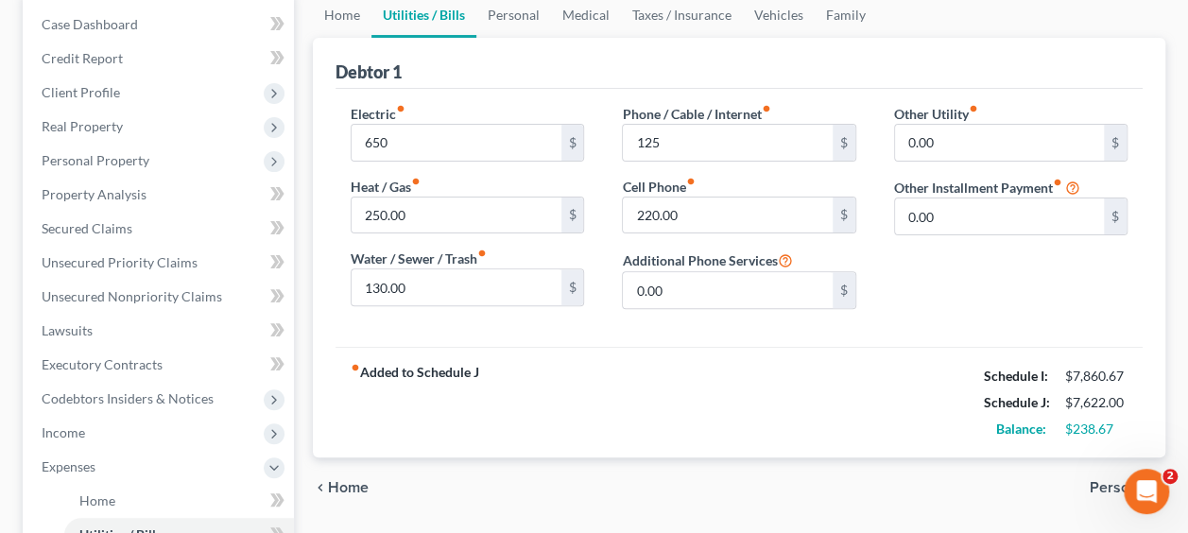
click at [1110, 484] on span "Personal" at bounding box center [1120, 487] width 61 height 15
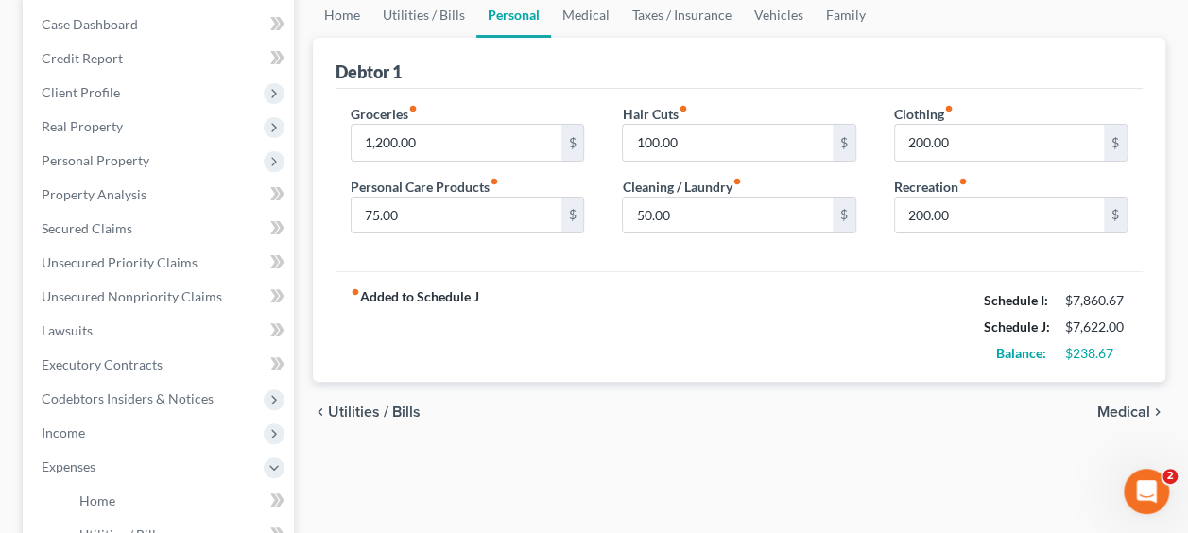
click at [349, 405] on span "Utilities / Bills" at bounding box center [374, 412] width 93 height 15
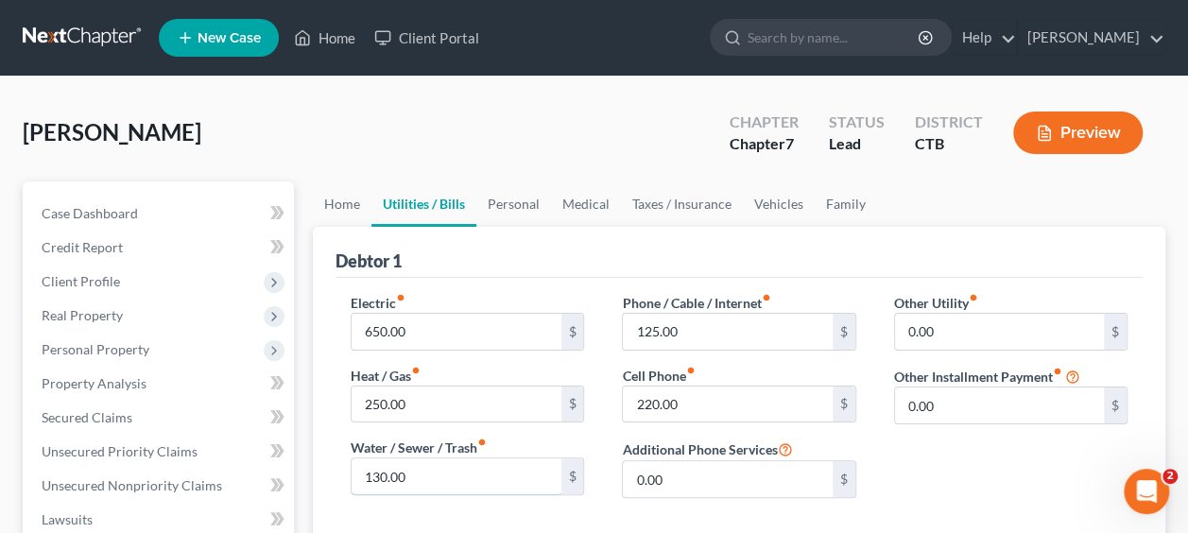
click at [425, 468] on input "130.00" at bounding box center [456, 477] width 209 height 36
type input "150"
click at [607, 492] on div "Phone / Cable / Internet fiber_manual_record 125.00 $ Cell Phone fiber_manual_r…" at bounding box center [738, 403] width 271 height 220
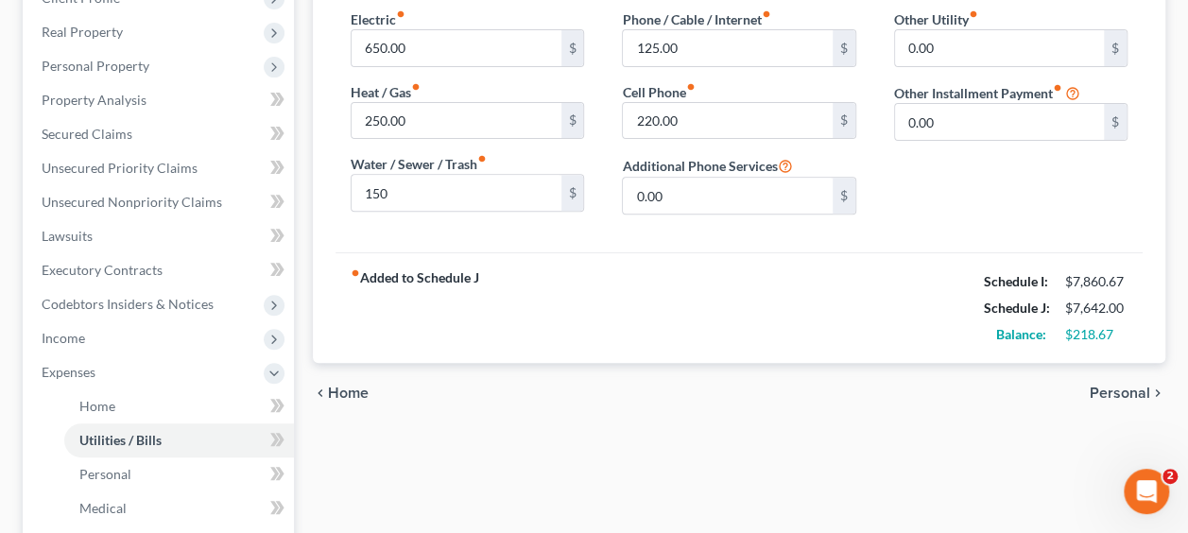
click at [1104, 394] on span "Personal" at bounding box center [1120, 393] width 61 height 15
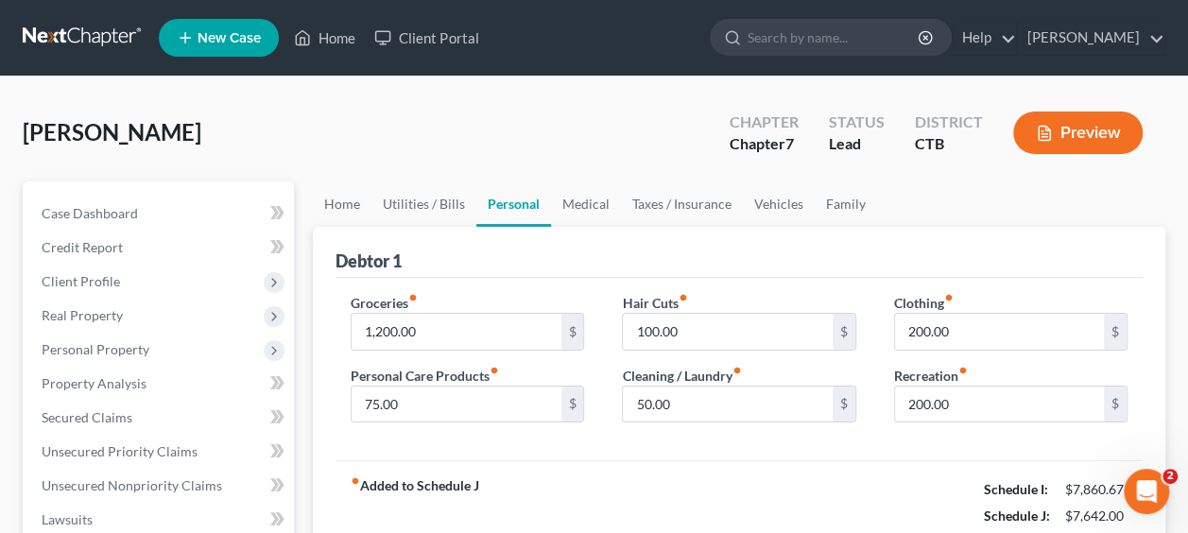
click at [415, 355] on div "Groceries fiber_manual_record 1,200.00 $ Personal Care Products fiber_manual_re…" at bounding box center [467, 366] width 271 height 146
click at [423, 333] on input "1,200.00" at bounding box center [456, 332] width 209 height 36
type input "1,250"
click at [642, 243] on div "Debtor 1" at bounding box center [739, 252] width 807 height 51
click at [949, 400] on input "200.00" at bounding box center [999, 405] width 209 height 36
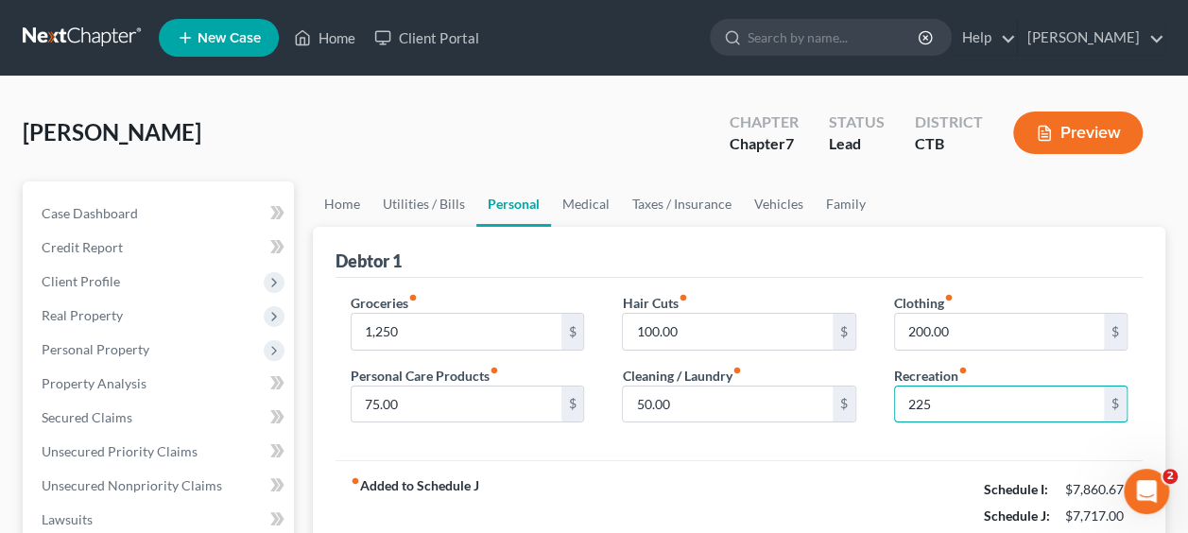
type input "225"
click at [871, 501] on div "fiber_manual_record Added to Schedule J Schedule I: $7,860.67 Schedule J: $7,71…" at bounding box center [739, 515] width 807 height 111
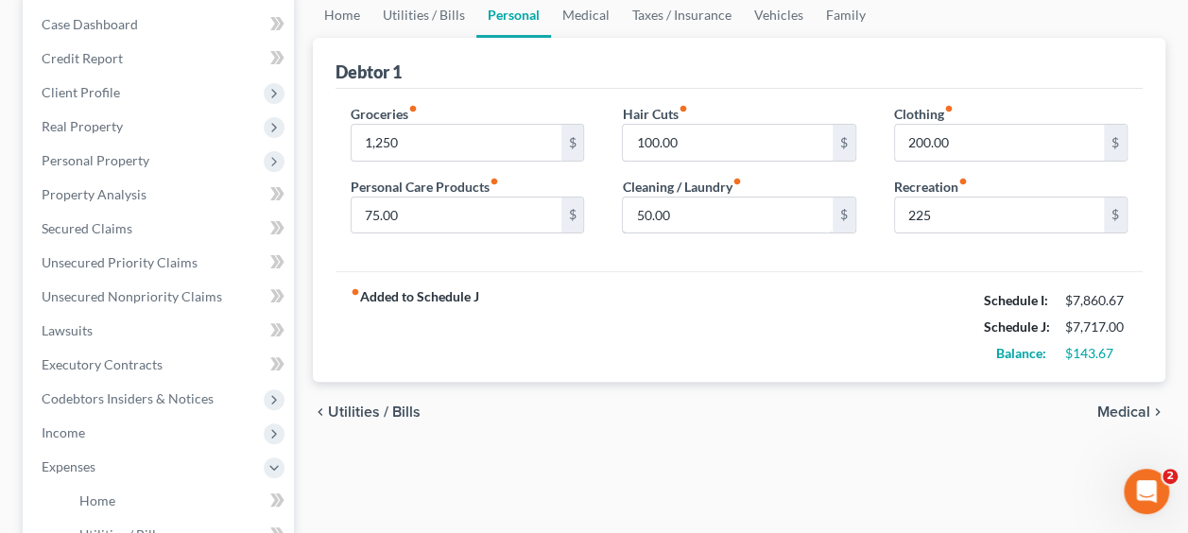
click at [673, 212] on input "50.00" at bounding box center [727, 216] width 209 height 36
type input "65"
drag, startPoint x: 605, startPoint y: 321, endPoint x: 556, endPoint y: 272, distance: 69.5
click at [604, 321] on div "fiber_manual_record Added to Schedule J Schedule I: $7,860.67 Schedule J: $7,73…" at bounding box center [739, 326] width 807 height 111
click at [469, 172] on div "Groceries fiber_manual_record 1,250 $ Personal Care Products fiber_manual_recor…" at bounding box center [467, 177] width 271 height 146
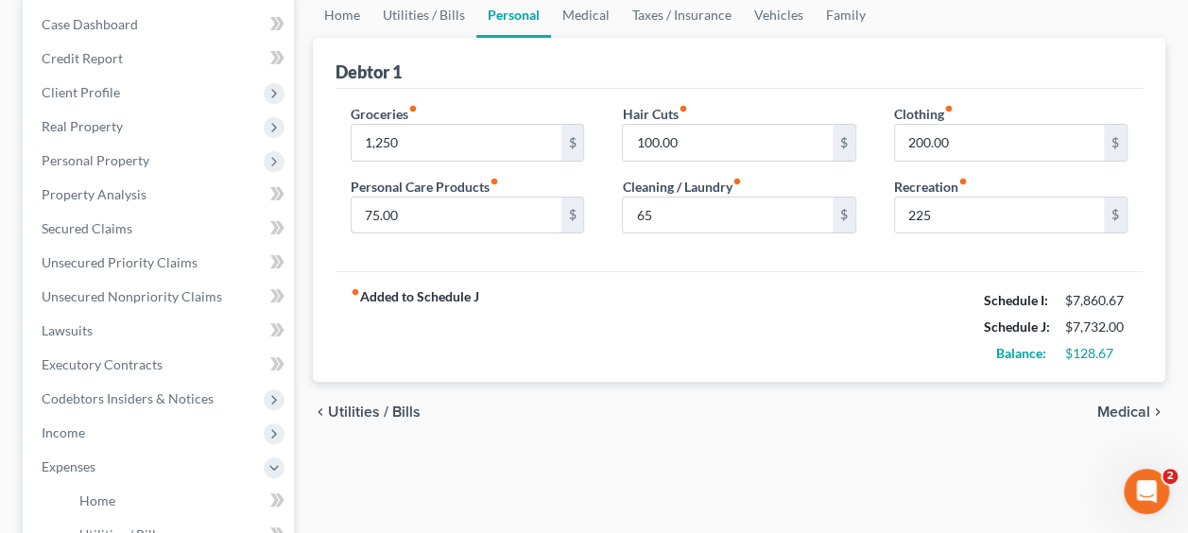
click at [469, 198] on input "75.00" at bounding box center [456, 216] width 209 height 36
type input "90"
drag, startPoint x: 536, startPoint y: 350, endPoint x: 545, endPoint y: 359, distance: 12.7
click at [535, 350] on div "fiber_manual_record Added to Schedule J Schedule I: $7,860.67 Schedule J: $7,74…" at bounding box center [739, 326] width 807 height 111
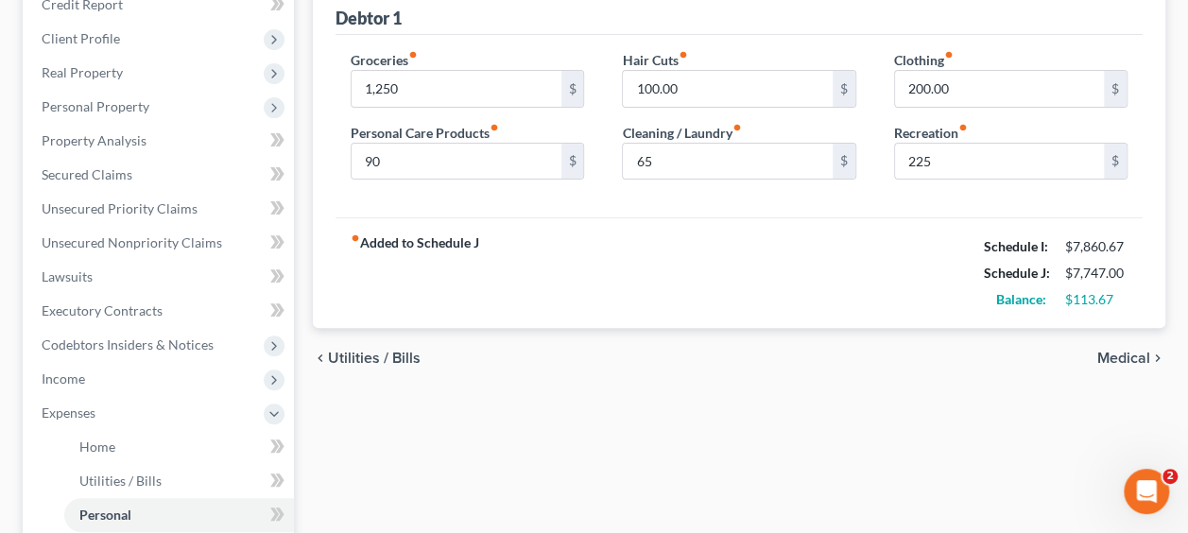
scroll to position [284, 0]
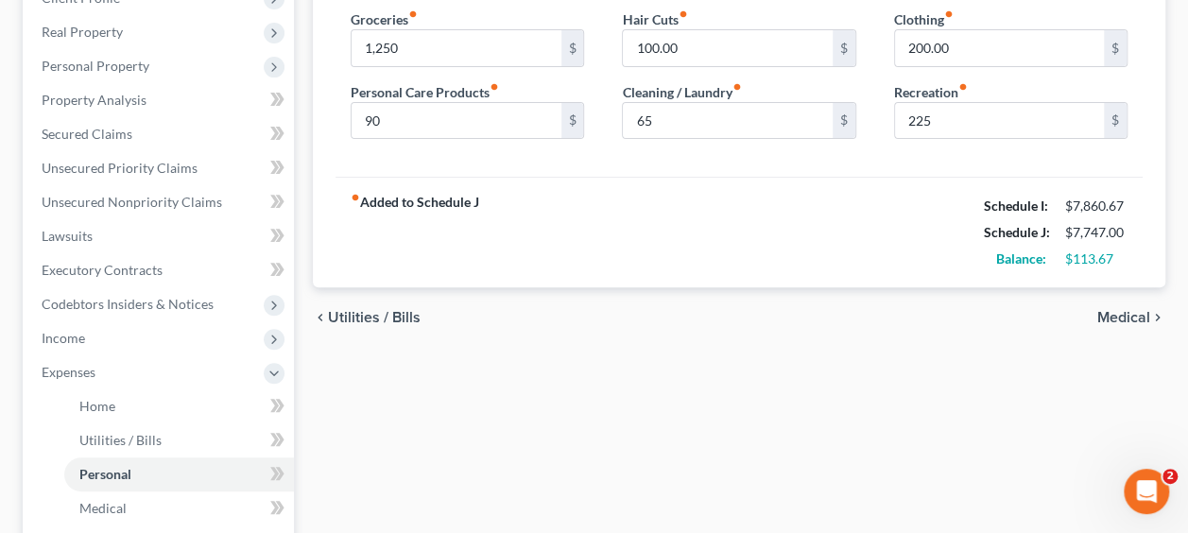
click at [1109, 316] on span "Medical" at bounding box center [1124, 317] width 53 height 15
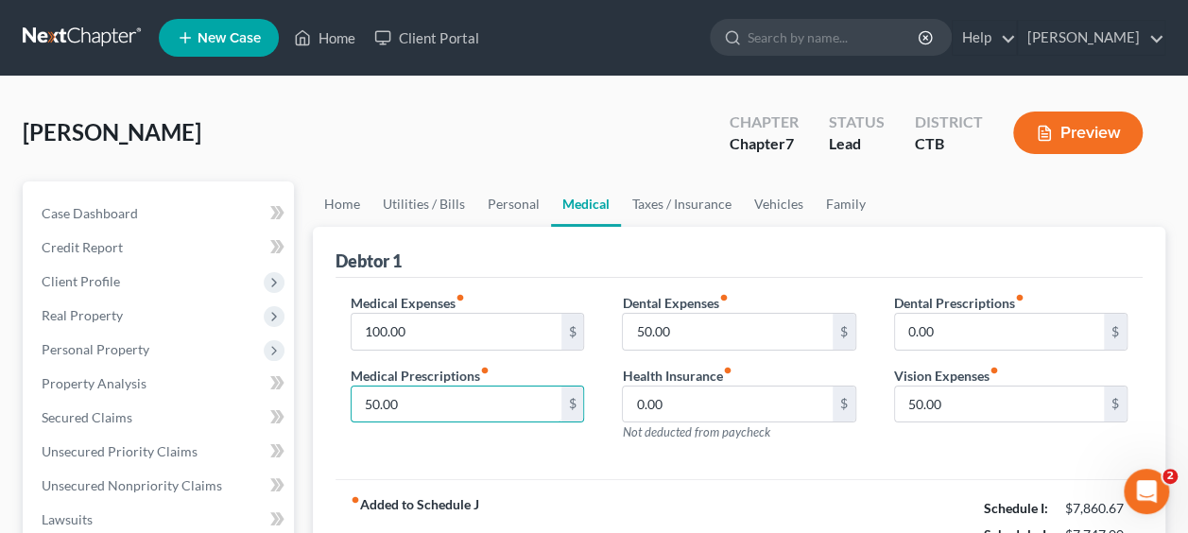
click at [475, 389] on input "50.00" at bounding box center [456, 405] width 209 height 36
type input "75"
click at [726, 453] on div "Dental Expenses fiber_manual_record 50.00 $ Health Insurance fiber_manual_recor…" at bounding box center [738, 375] width 271 height 165
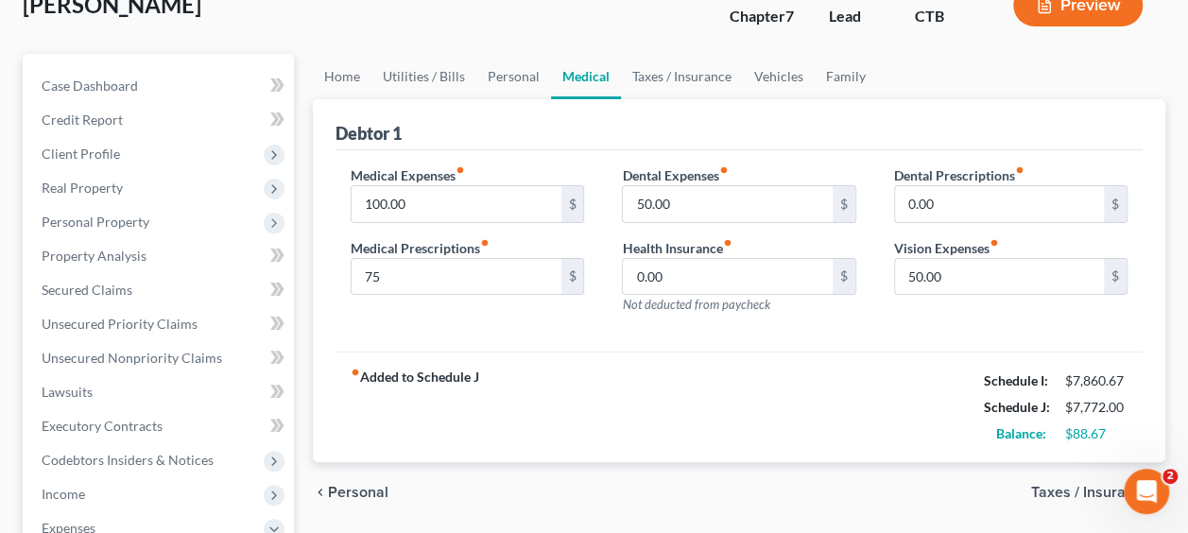
scroll to position [189, 0]
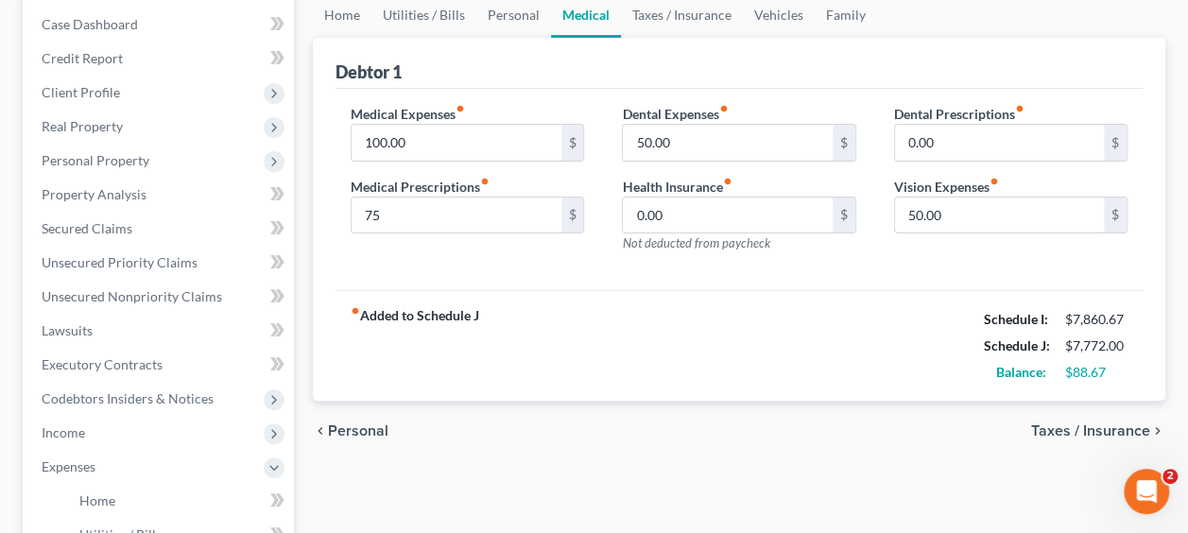
click at [958, 217] on input "50.00" at bounding box center [999, 216] width 209 height 36
type input "60"
drag, startPoint x: 914, startPoint y: 301, endPoint x: 906, endPoint y: 314, distance: 15.7
click at [911, 303] on div "fiber_manual_record Added to Schedule J Schedule I: $7,860.67 Schedule J: $7,78…" at bounding box center [739, 345] width 807 height 111
click at [741, 152] on input "50.00" at bounding box center [727, 143] width 209 height 36
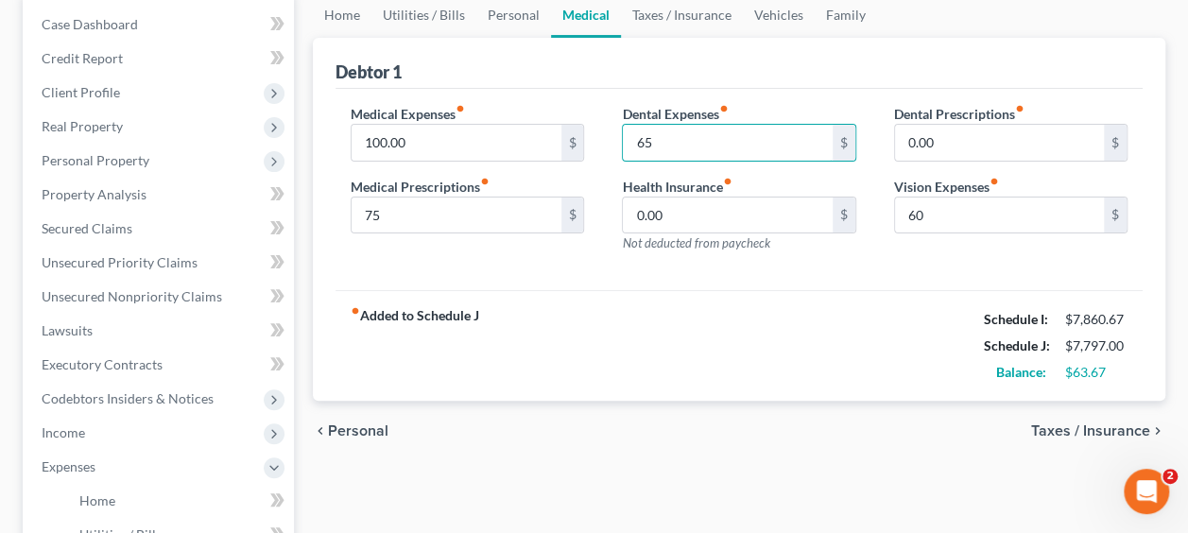
type input "65"
click at [781, 321] on div "fiber_manual_record Added to Schedule J Schedule I: $7,860.67 Schedule J: $7,79…" at bounding box center [739, 345] width 807 height 111
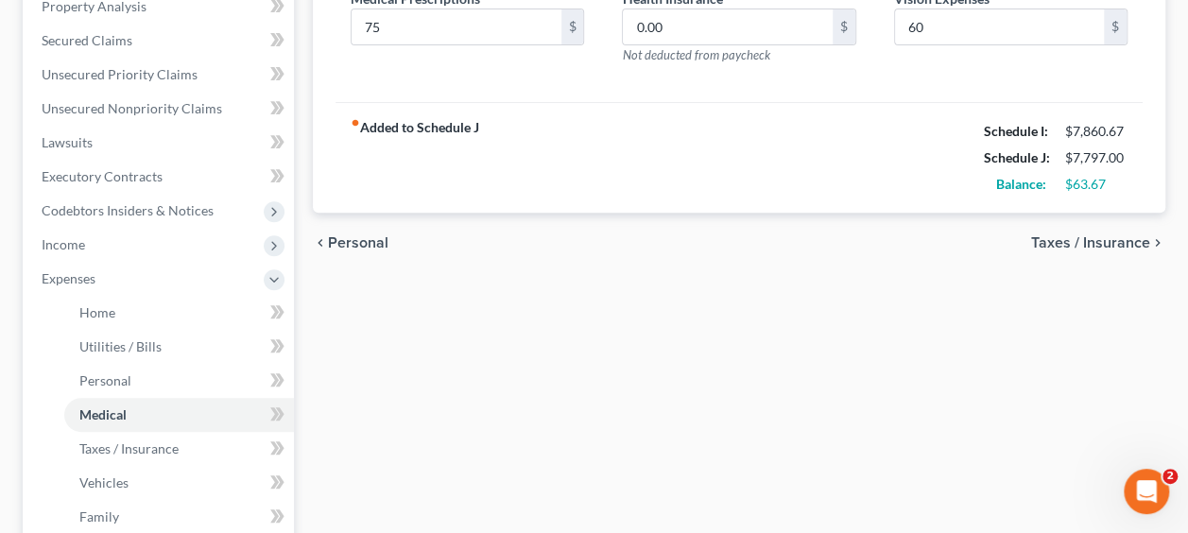
scroll to position [378, 0]
click at [1094, 235] on span "Taxes / Insurance" at bounding box center [1091, 241] width 119 height 15
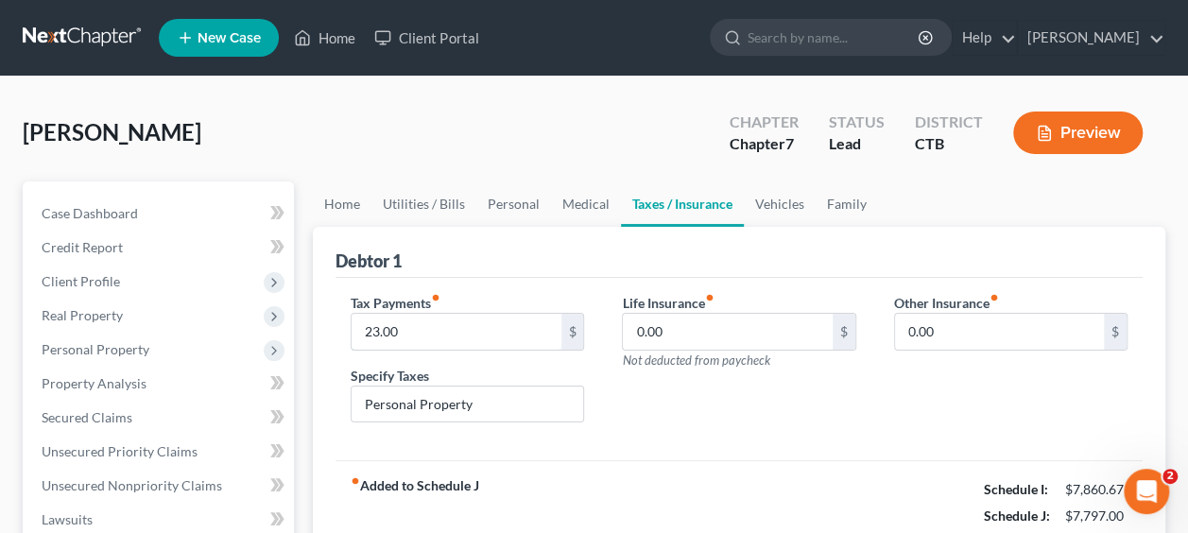
click at [448, 323] on input "23.00" at bounding box center [456, 332] width 209 height 36
type input "26"
click at [779, 441] on div "Tax Payments fiber_manual_record 26 $ Specify Taxes Personal Property Life Insu…" at bounding box center [739, 369] width 807 height 183
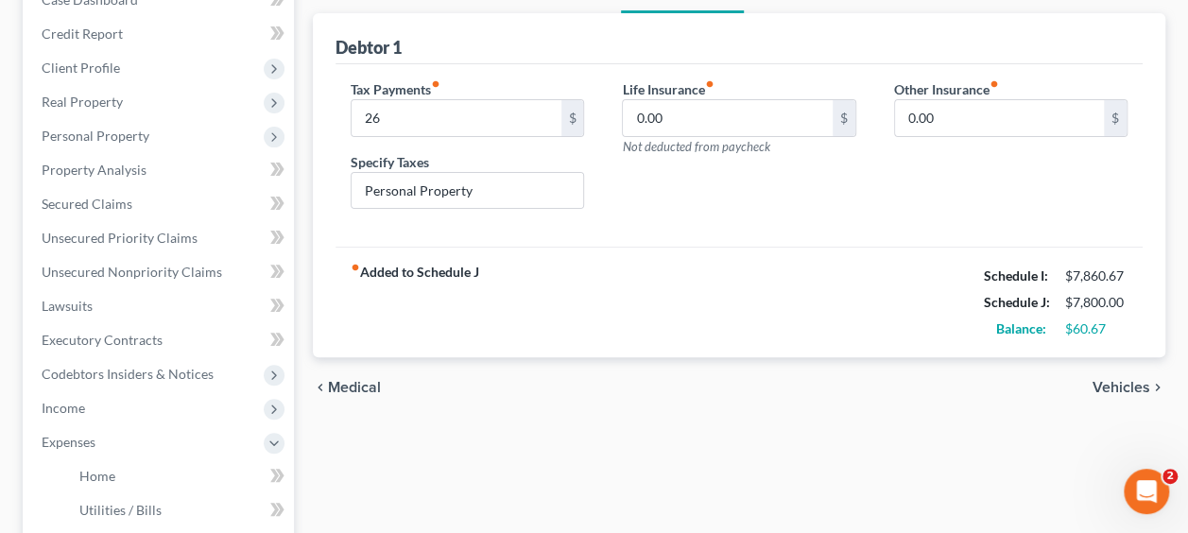
scroll to position [284, 0]
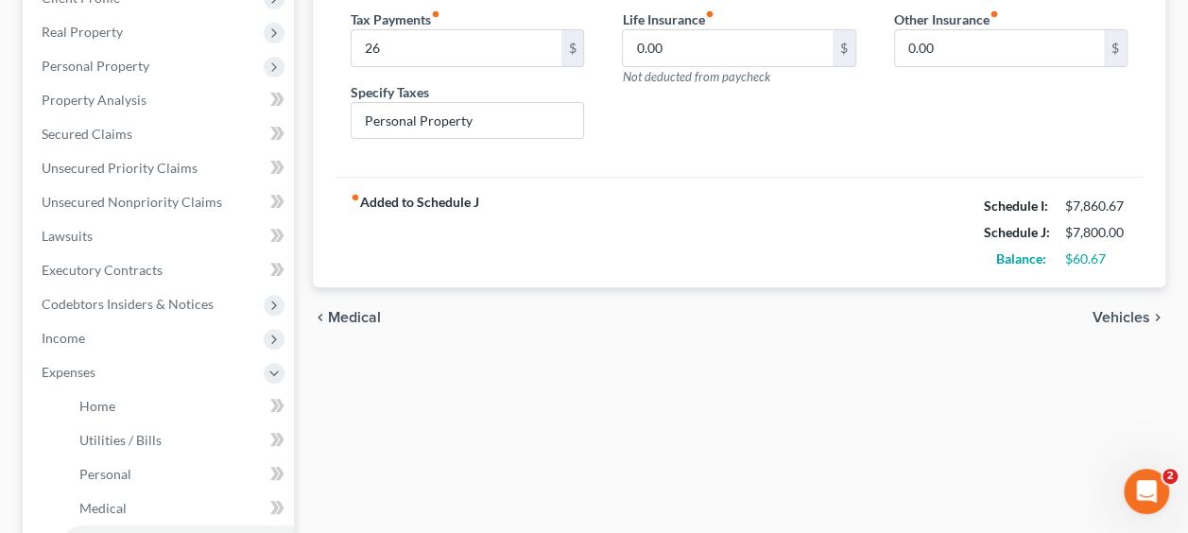
click at [1137, 311] on span "Vehicles" at bounding box center [1122, 317] width 58 height 15
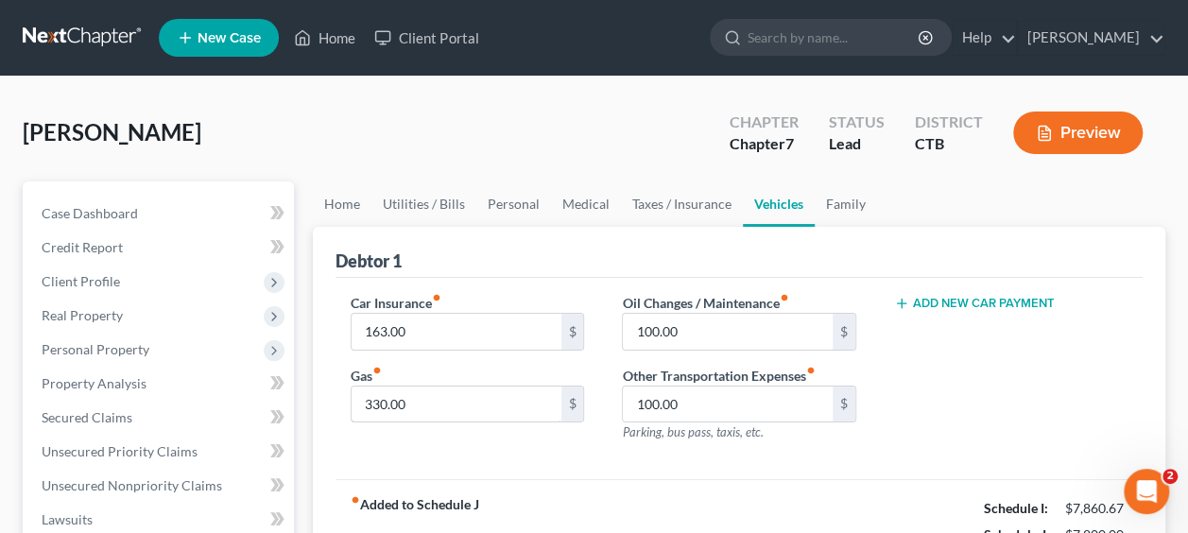
click at [430, 400] on input "330.00" at bounding box center [456, 405] width 209 height 36
type input "340"
click at [593, 423] on div "Car Insurance fiber_manual_record 163.00 $ Gas fiber_manual_record 340 $" at bounding box center [467, 375] width 271 height 165
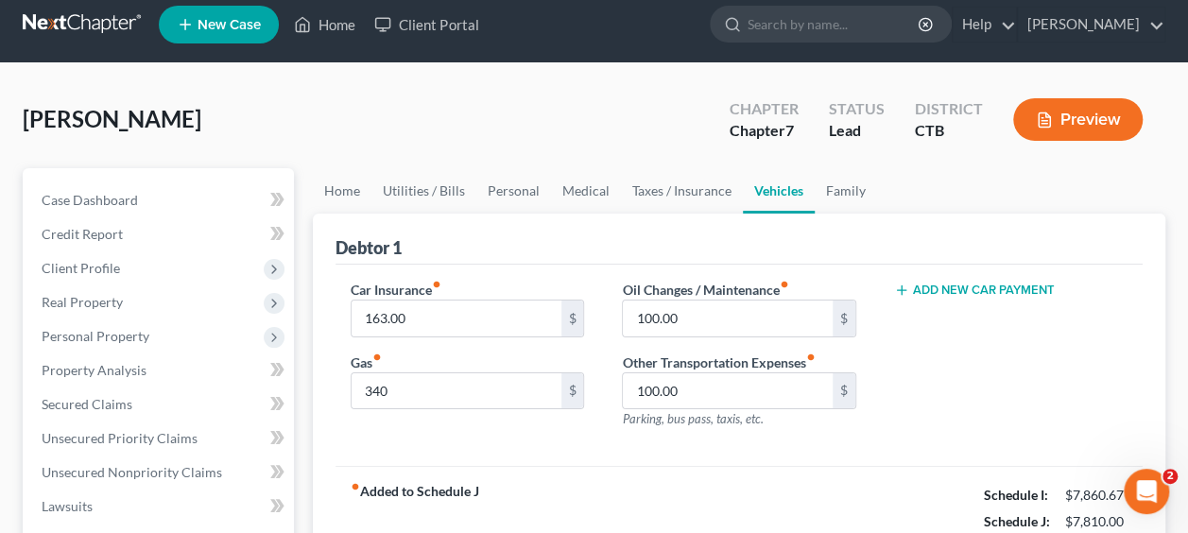
scroll to position [189, 0]
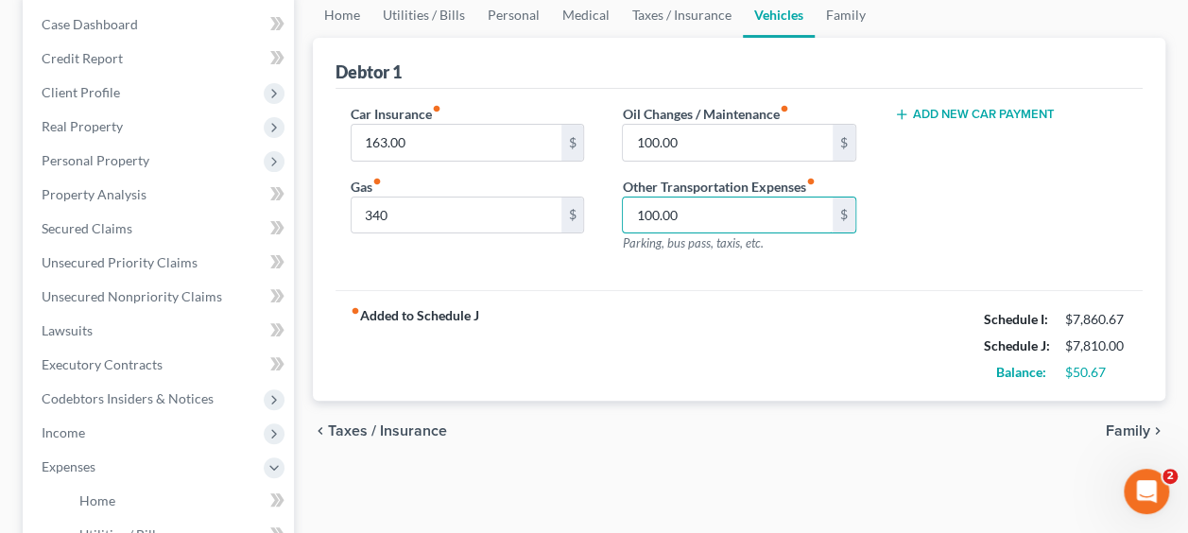
drag, startPoint x: 714, startPoint y: 217, endPoint x: 688, endPoint y: 209, distance: 26.9
click at [713, 217] on input "100.00" at bounding box center [727, 216] width 209 height 36
type input "110"
click at [711, 282] on div "Car Insurance fiber_manual_record 163.00 $ Gas fiber_manual_record 340 $ Oil Ch…" at bounding box center [739, 190] width 807 height 202
click at [703, 127] on input "100.00" at bounding box center [727, 143] width 209 height 36
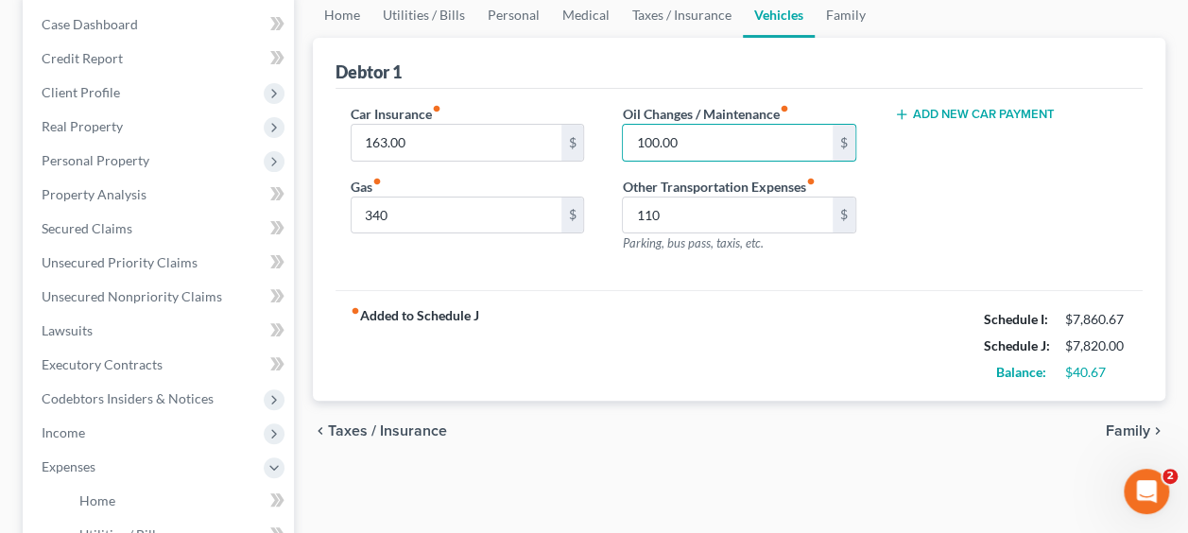
scroll to position [378, 0]
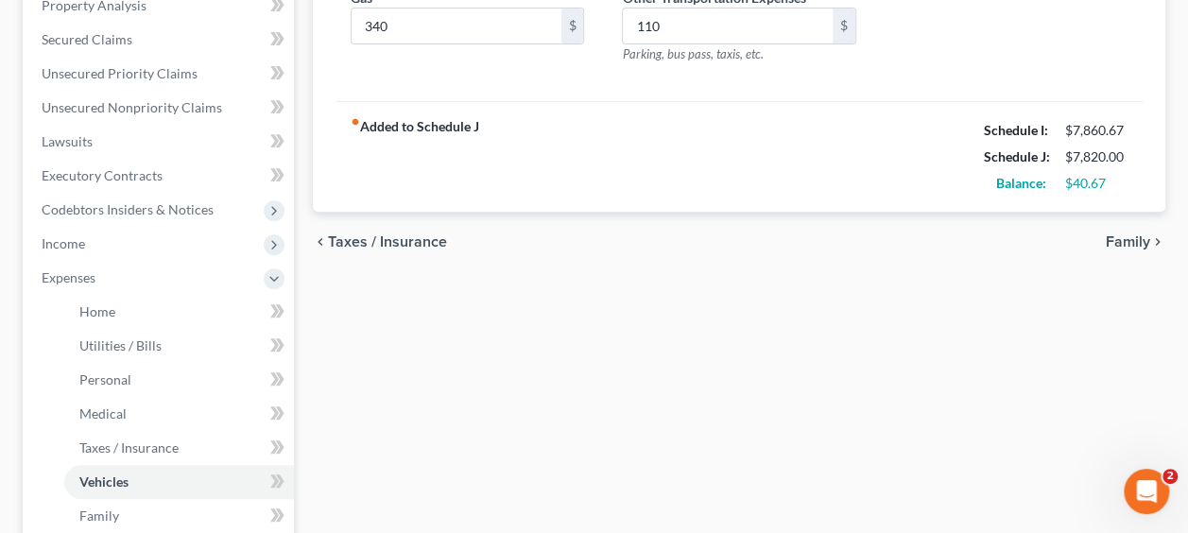
click at [1116, 236] on span "Family" at bounding box center [1128, 241] width 44 height 15
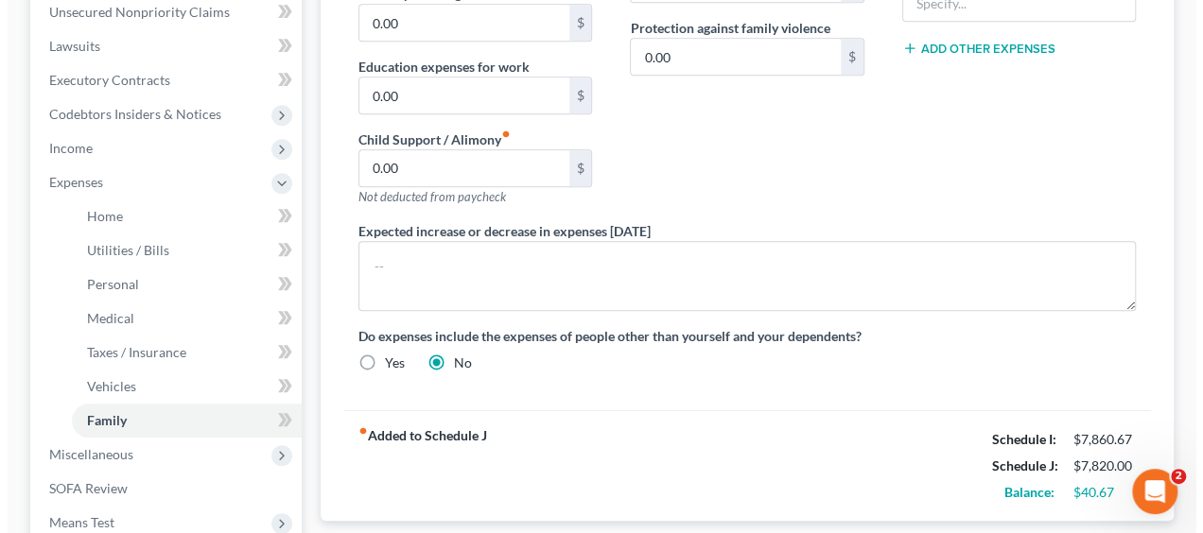
scroll to position [567, 0]
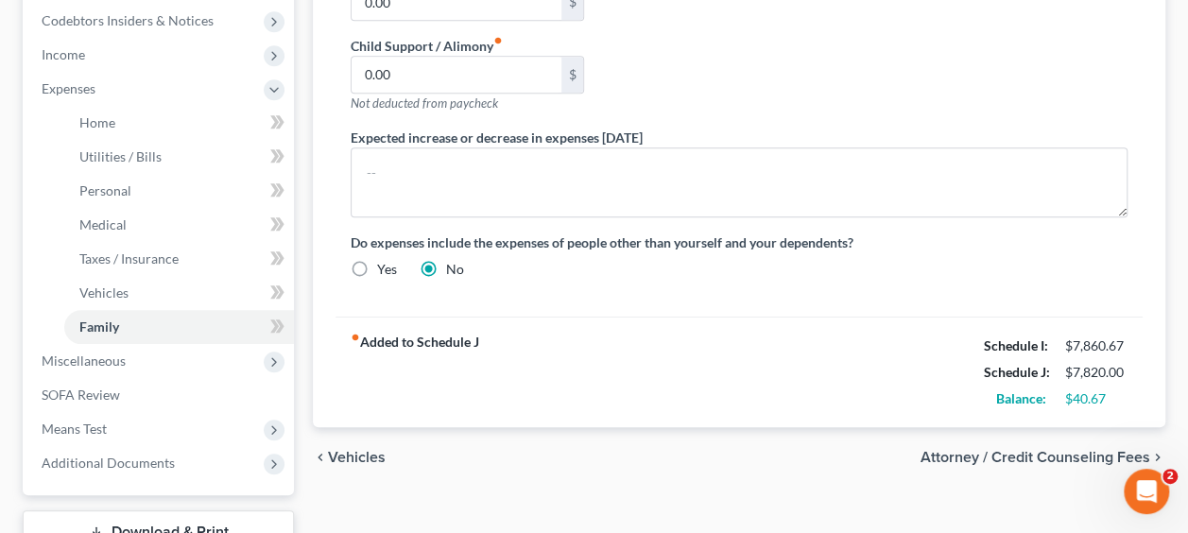
click at [81, 365] on span "Miscellaneous" at bounding box center [84, 361] width 84 height 16
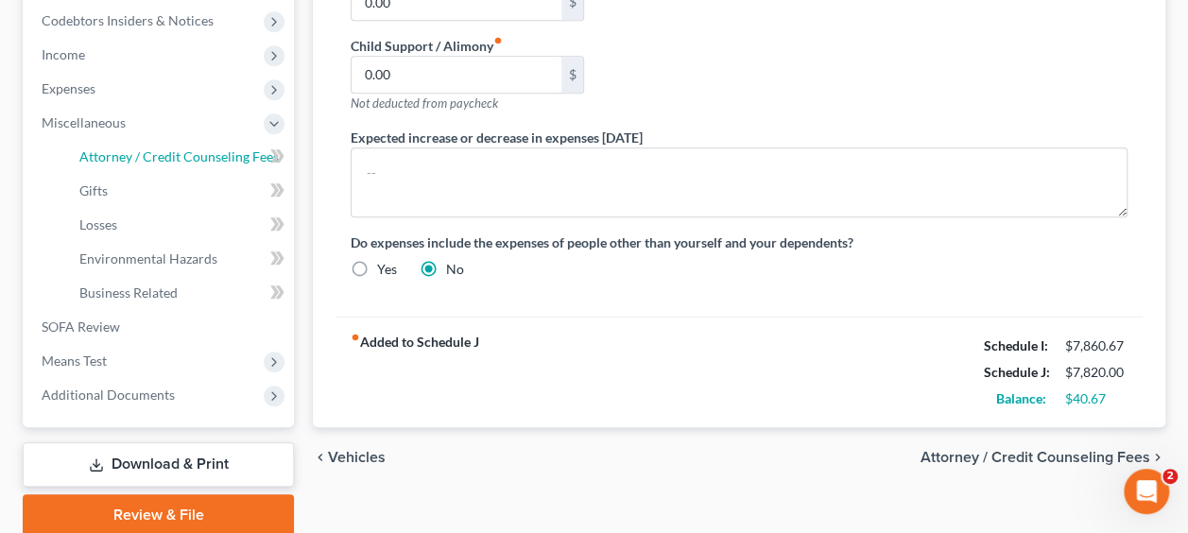
click at [95, 153] on span "Attorney / Credit Counseling Fees" at bounding box center [178, 156] width 199 height 16
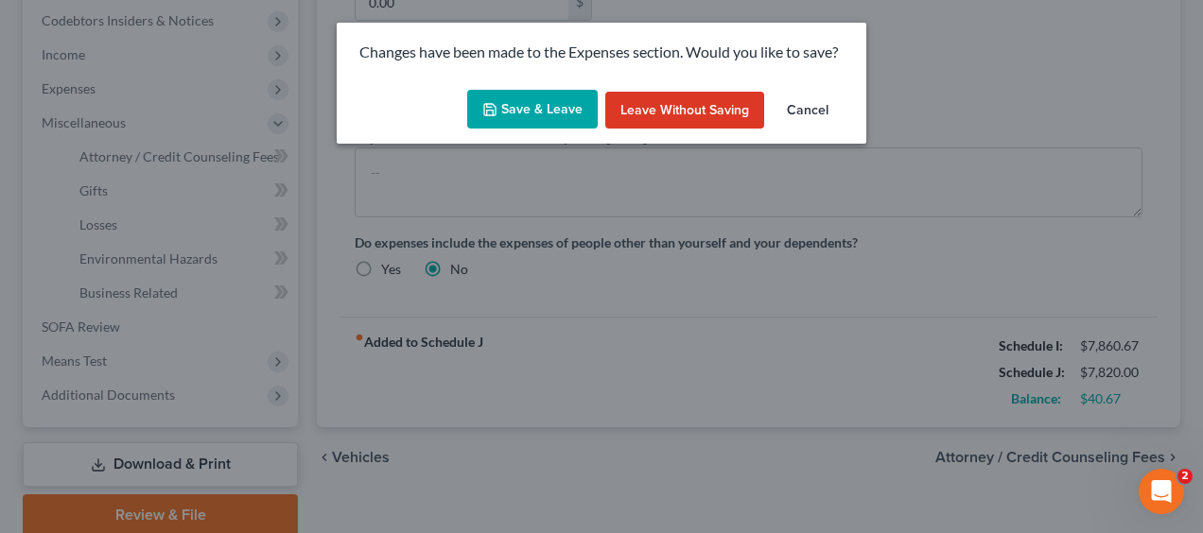
click at [542, 119] on button "Save & Leave" at bounding box center [532, 110] width 130 height 40
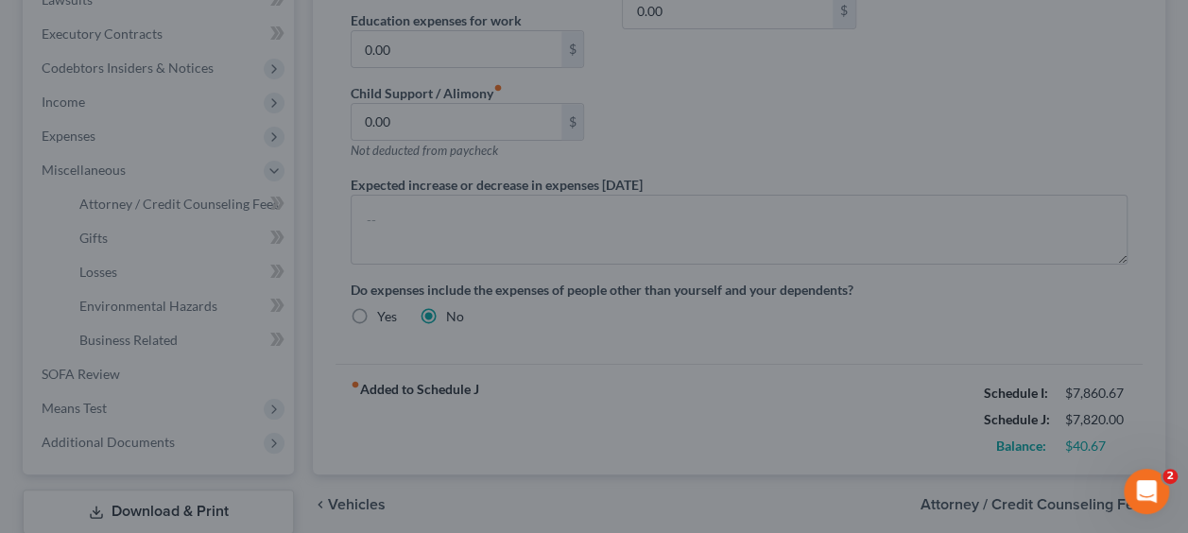
select select "0"
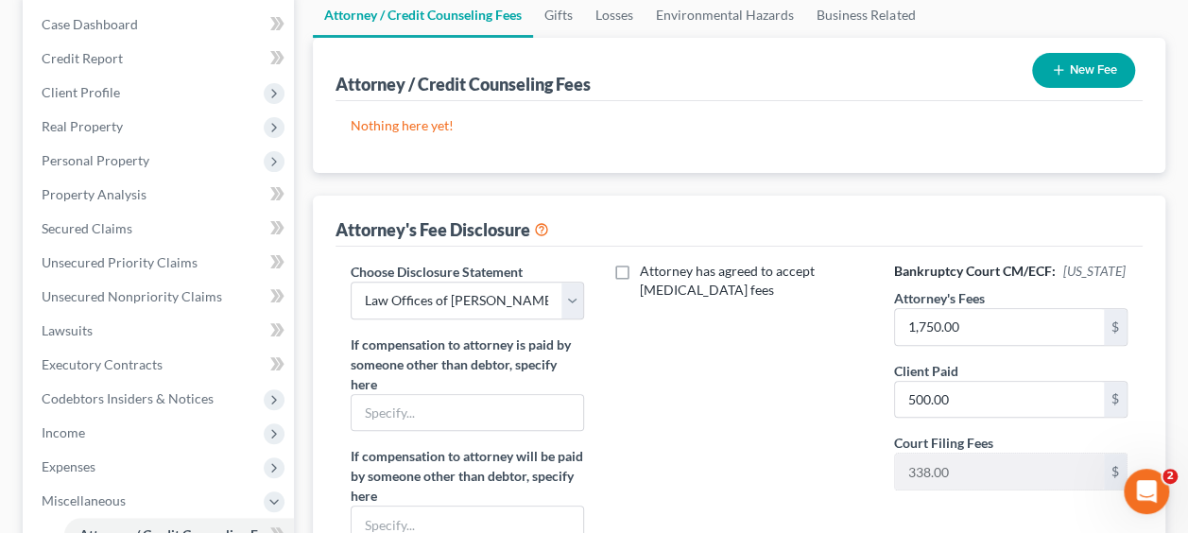
scroll to position [284, 0]
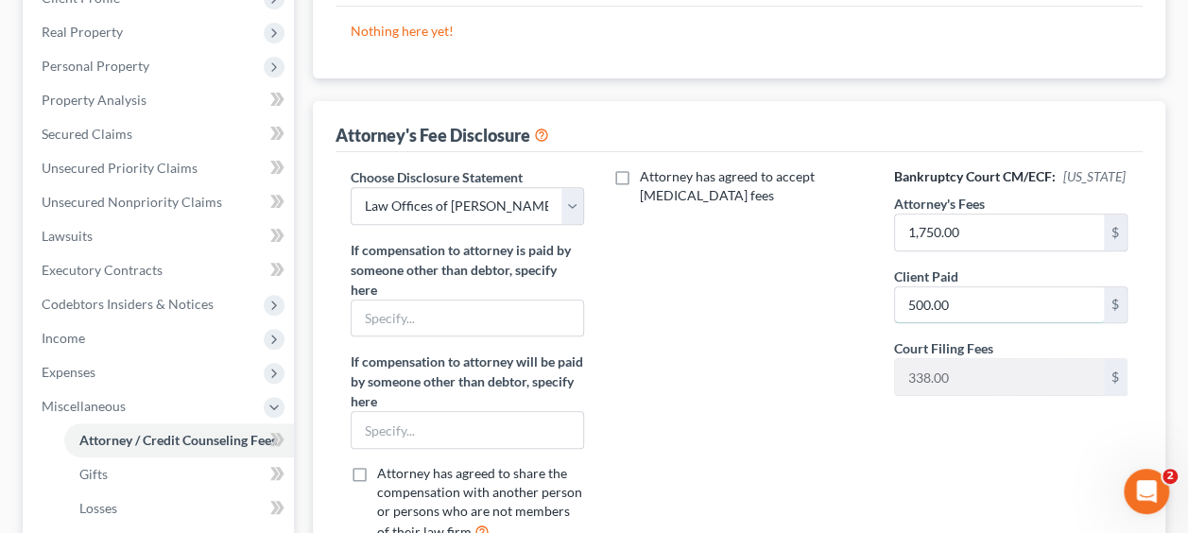
click at [1003, 319] on input "500.00" at bounding box center [999, 305] width 209 height 36
type input "1,000"
click at [599, 348] on div "Choose Disclosure Statement Select Law Offices of Mark M. Kratter, LLC If compe…" at bounding box center [467, 362] width 271 height 390
click at [743, 367] on div "Attorney has agreed to accept retainer fees" at bounding box center [738, 362] width 271 height 390
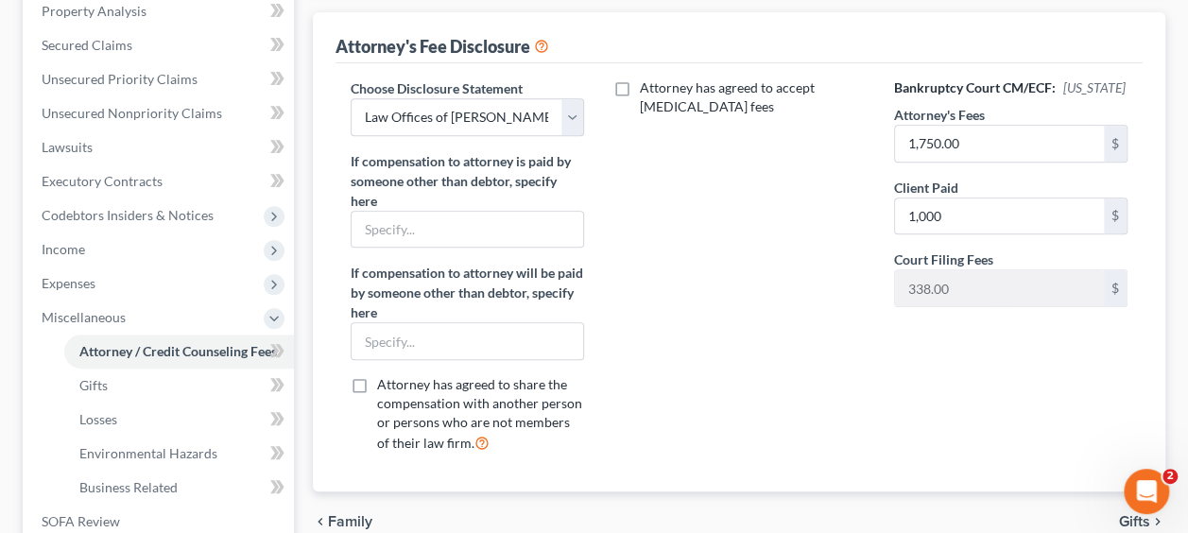
scroll to position [567, 0]
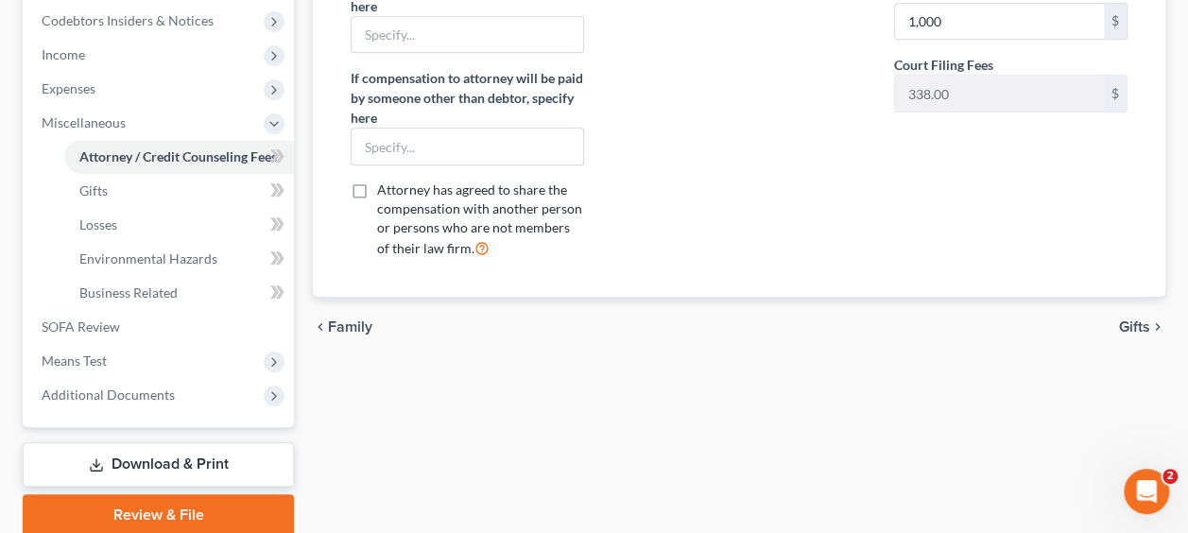
click at [234, 463] on link "Download & Print" at bounding box center [158, 464] width 271 height 44
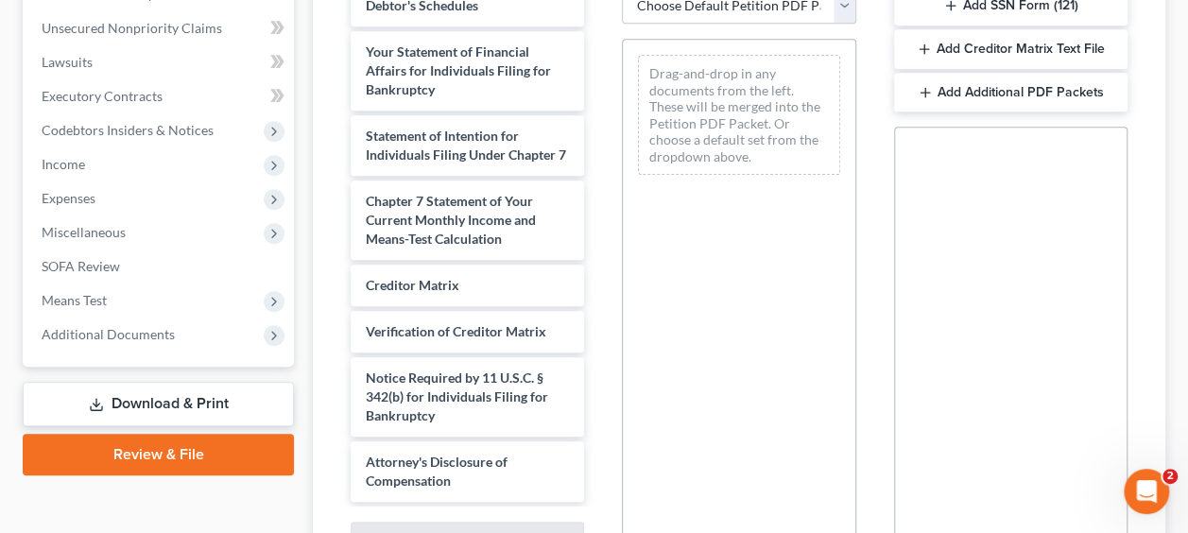
scroll to position [651, 0]
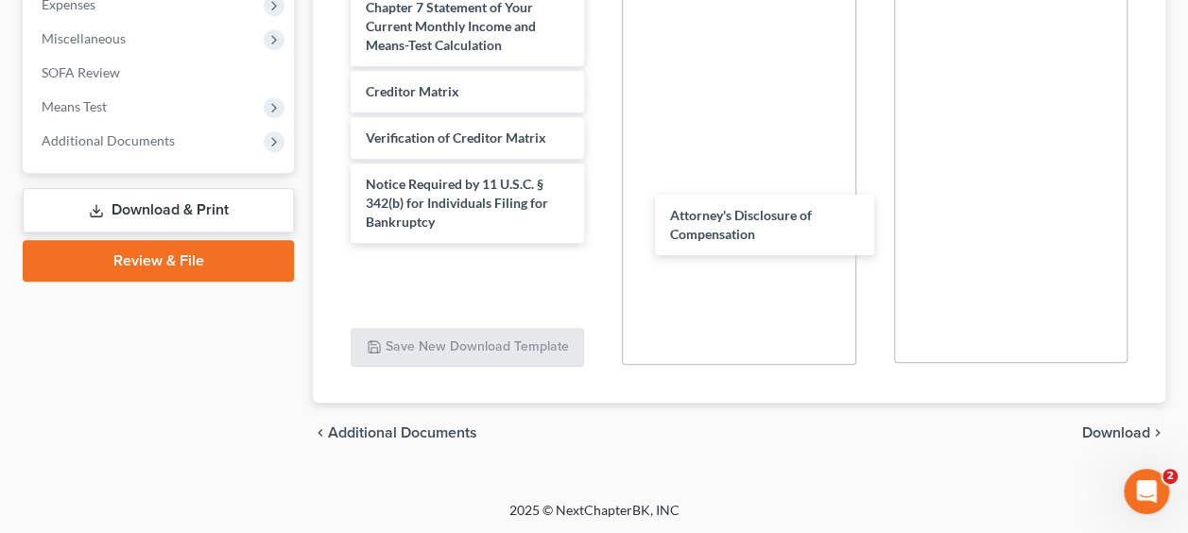
drag, startPoint x: 410, startPoint y: 261, endPoint x: 719, endPoint y: 207, distance: 312.9
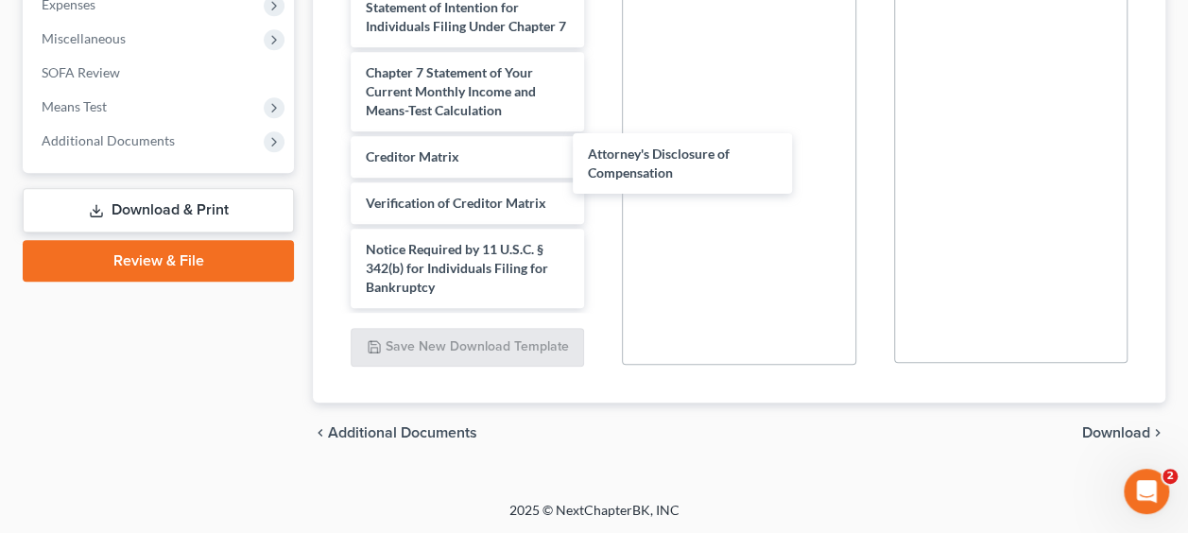
scroll to position [613, 0]
drag, startPoint x: 497, startPoint y: 275, endPoint x: 770, endPoint y: 72, distance: 339.8
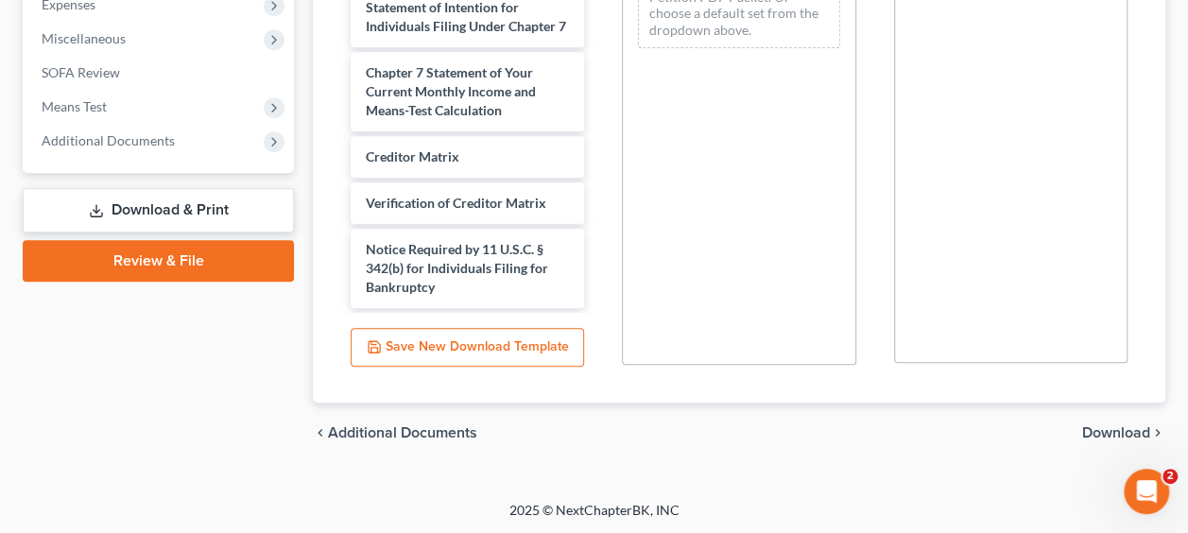
click at [1093, 429] on span "Download" at bounding box center [1117, 432] width 68 height 15
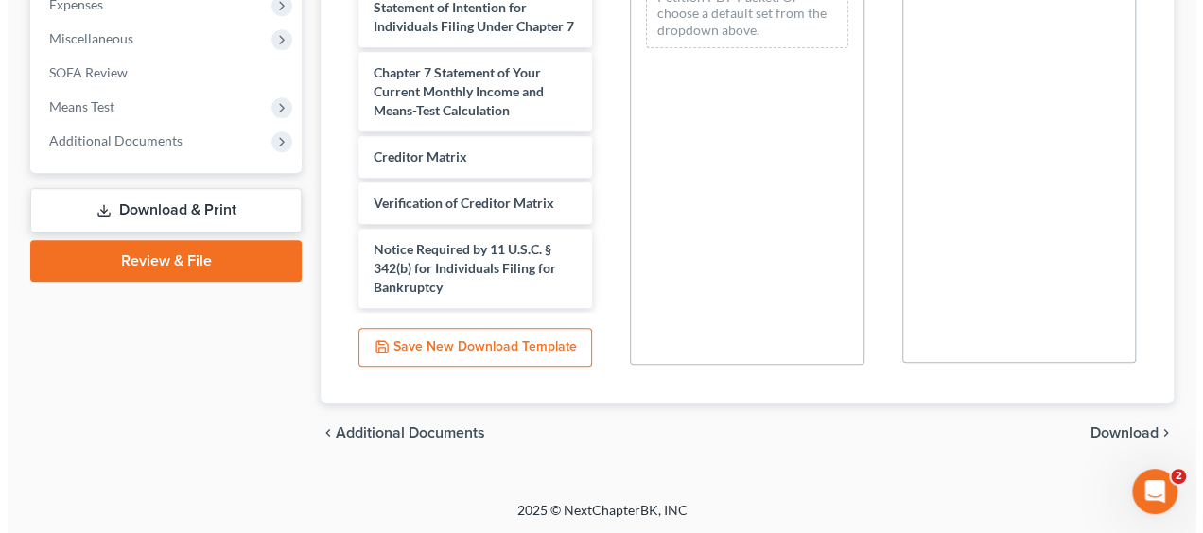
scroll to position [469, 0]
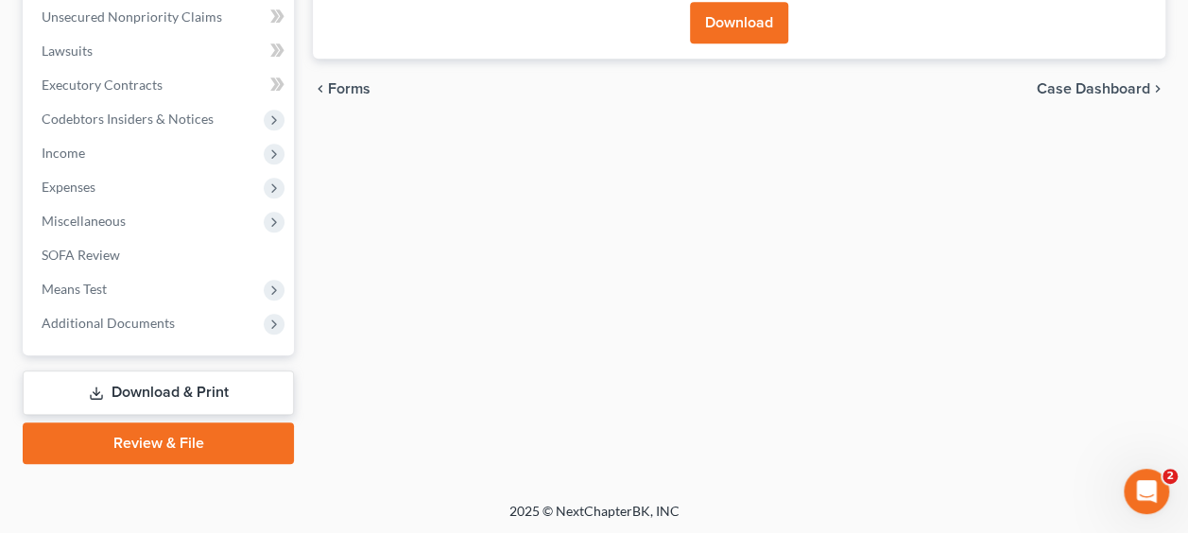
click at [706, 26] on button "Download" at bounding box center [739, 23] width 98 height 42
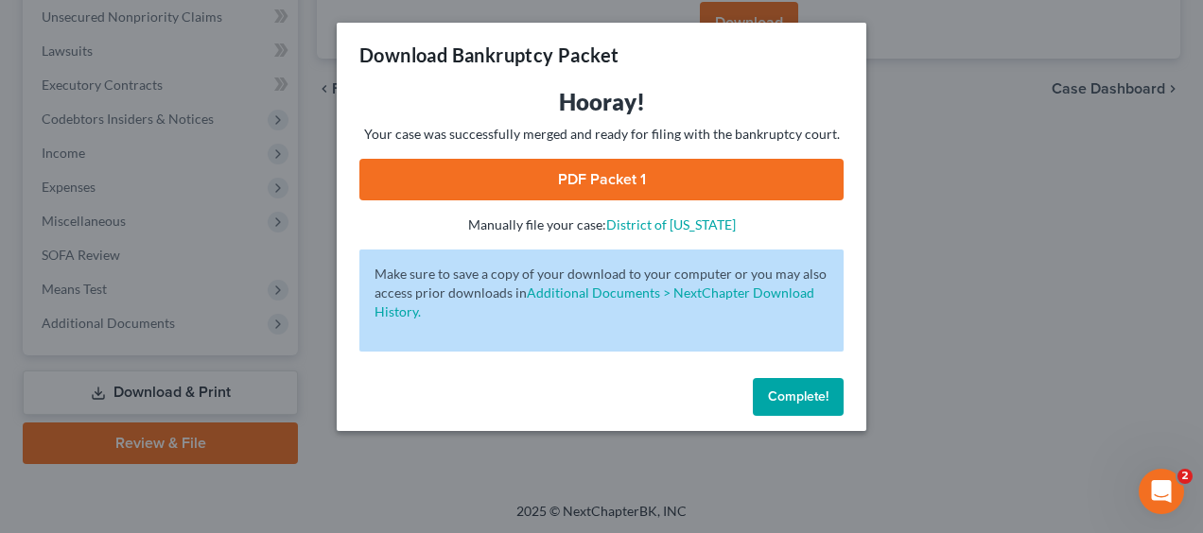
click at [422, 193] on link "PDF Packet 1" at bounding box center [601, 180] width 484 height 42
